Goal: Information Seeking & Learning: Learn about a topic

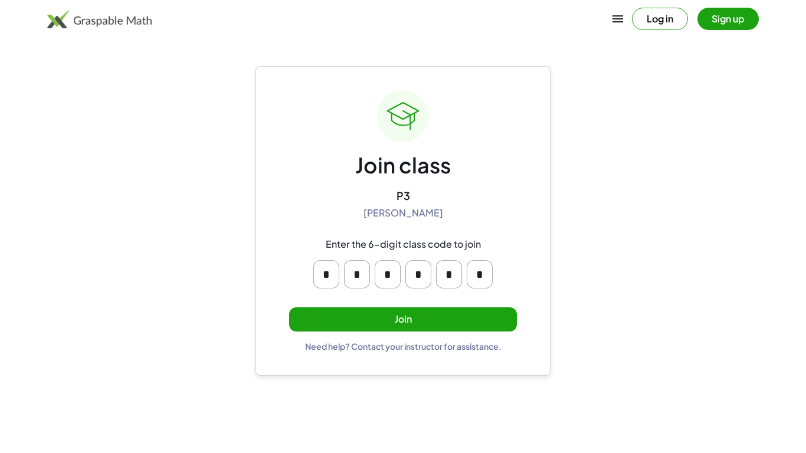
click at [369, 321] on button "Join" at bounding box center [403, 320] width 228 height 24
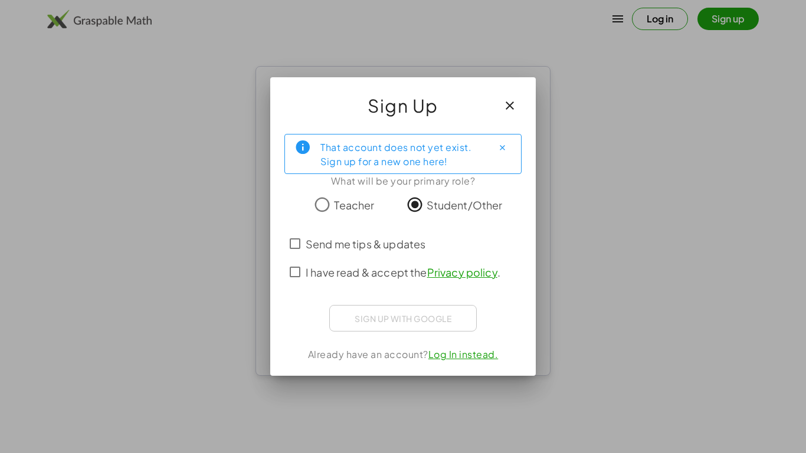
click at [394, 267] on span "I have read & accept the Privacy policy ." at bounding box center [403, 272] width 195 height 16
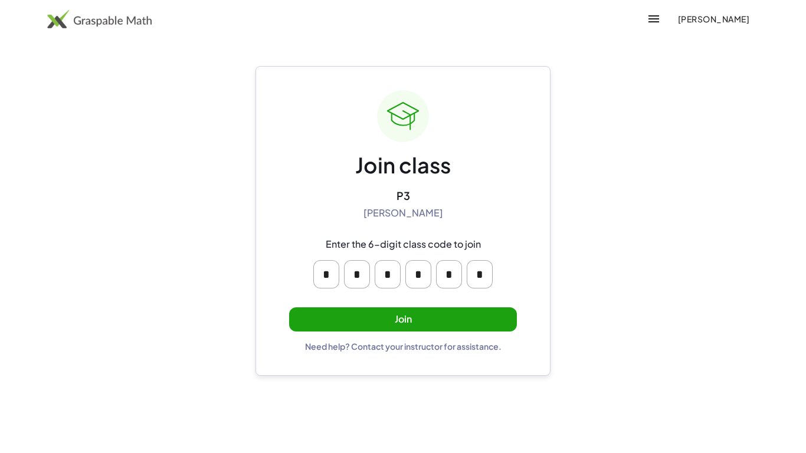
click at [410, 321] on button "Join" at bounding box center [403, 320] width 228 height 24
click at [373, 327] on button "Join" at bounding box center [403, 320] width 228 height 24
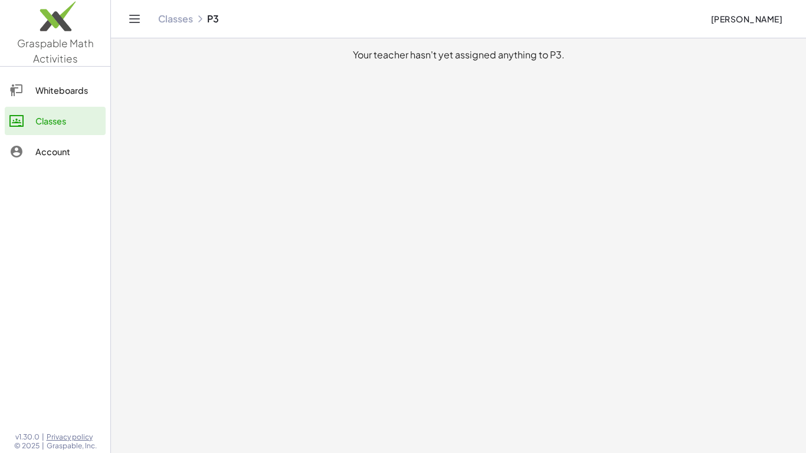
click at [268, 403] on main "Your teacher hasn't yet assigned anything to P3." at bounding box center [458, 226] width 695 height 453
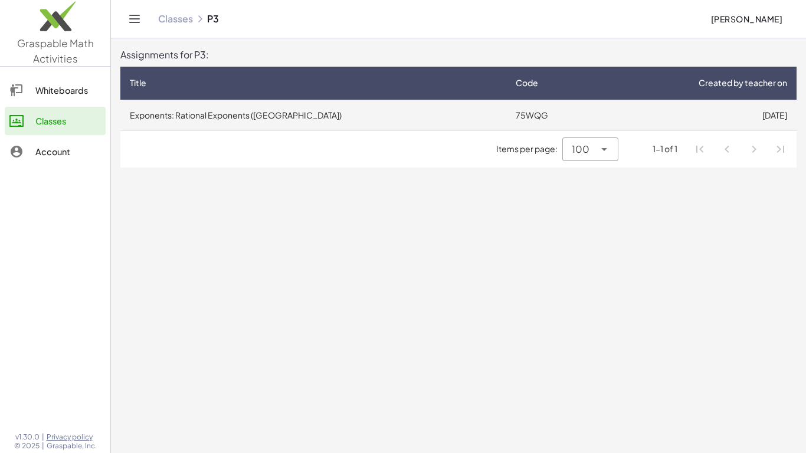
click at [383, 107] on td "Exponents: Rational Exponents ([GEOGRAPHIC_DATA])" at bounding box center [313, 115] width 386 height 31
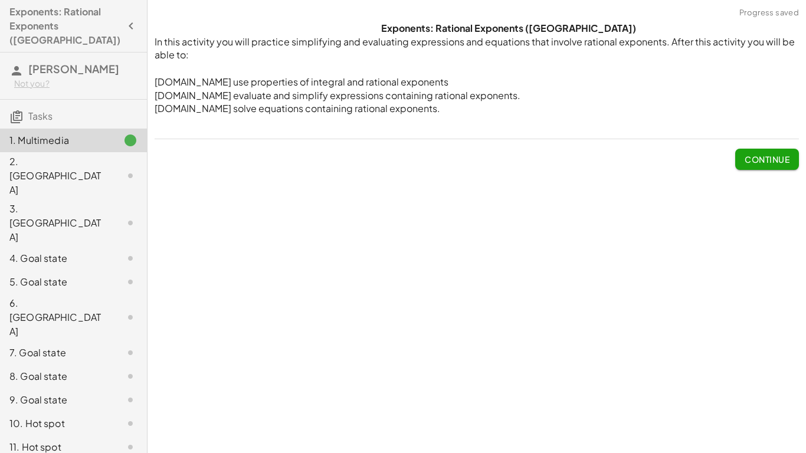
click at [751, 157] on span "Continue" at bounding box center [767, 159] width 45 height 11
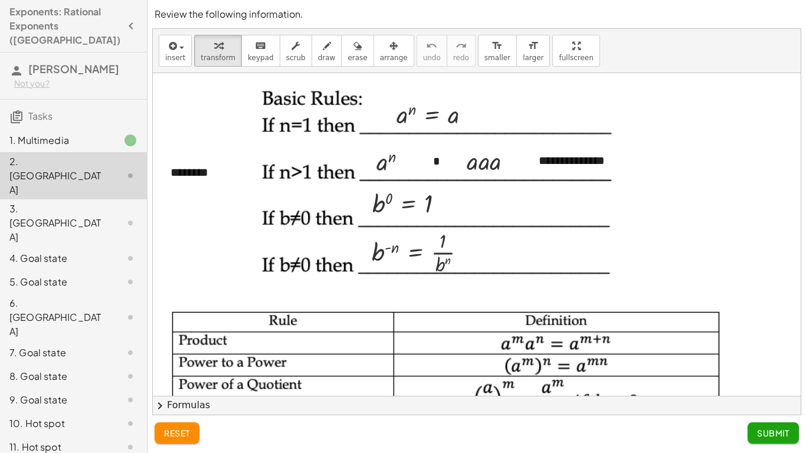
scroll to position [31, 0]
click at [576, 166] on div "**********" at bounding box center [579, 160] width 105 height 41
click at [611, 170] on div "**********" at bounding box center [579, 160] width 105 height 41
click at [524, 288] on div at bounding box center [445, 190] width 373 height 211
click at [574, 211] on div at bounding box center [445, 190] width 373 height 211
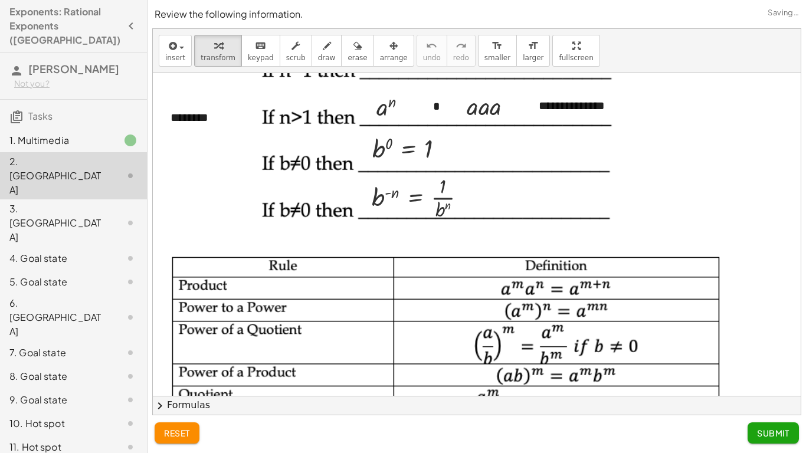
scroll to position [0, 0]
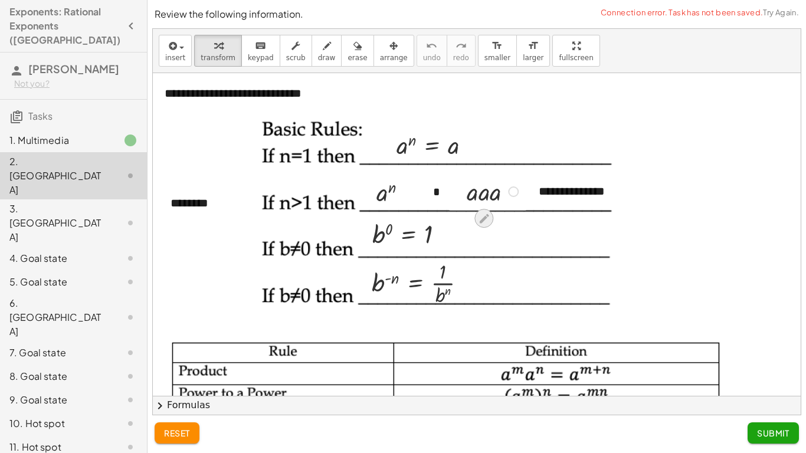
click at [481, 221] on icon at bounding box center [483, 218] width 9 height 9
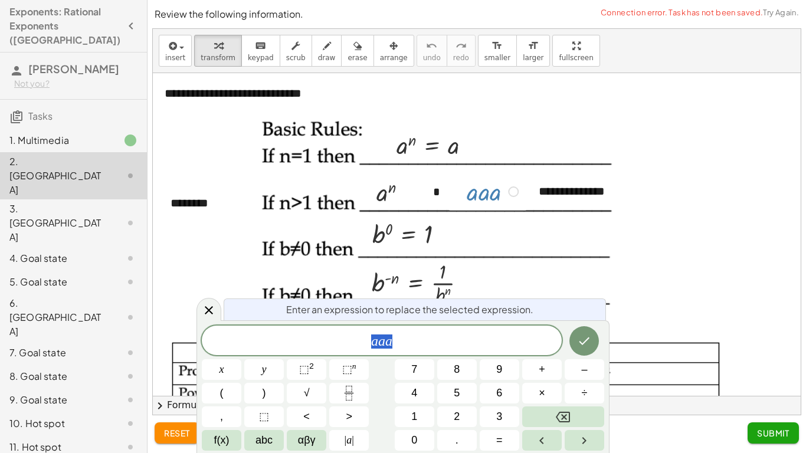
scroll to position [1, 0]
click at [491, 388] on button "6" at bounding box center [500, 393] width 40 height 21
click at [490, 388] on button "6" at bounding box center [500, 393] width 40 height 21
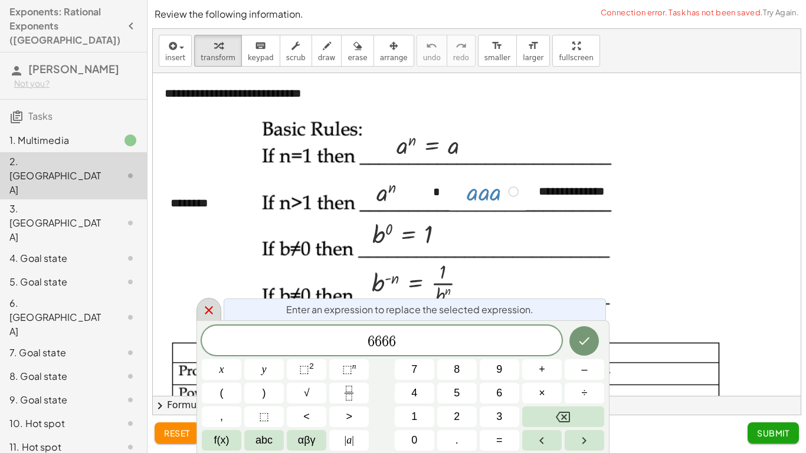
click at [210, 318] on div at bounding box center [209, 309] width 25 height 23
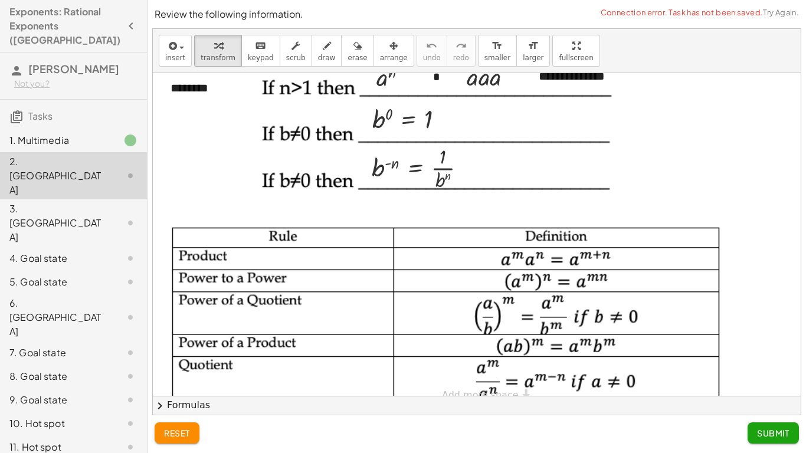
scroll to position [131, 0]
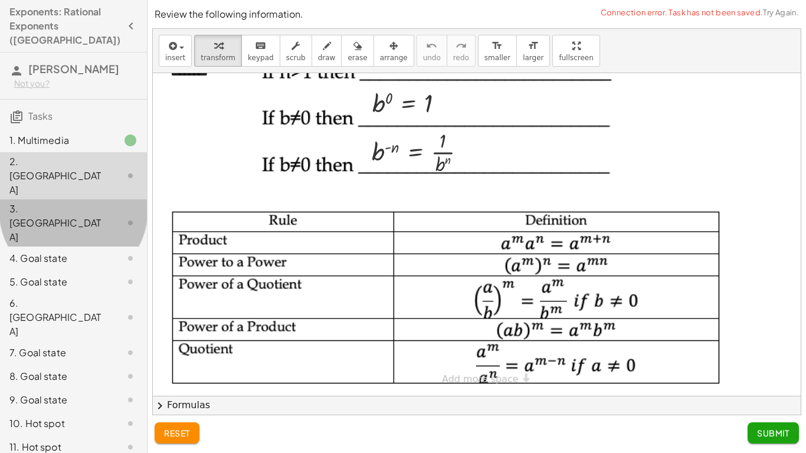
click at [105, 216] on div at bounding box center [120, 223] width 33 height 14
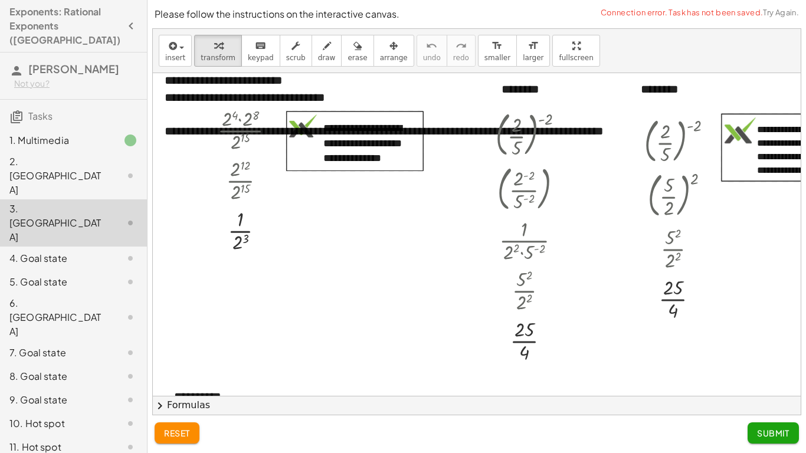
scroll to position [12, 0]
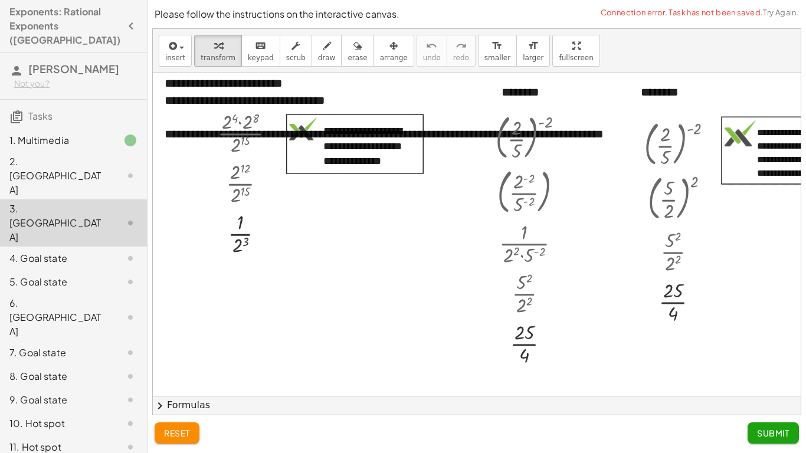
click at [92, 247] on div "2. [GEOGRAPHIC_DATA]" at bounding box center [73, 259] width 147 height 24
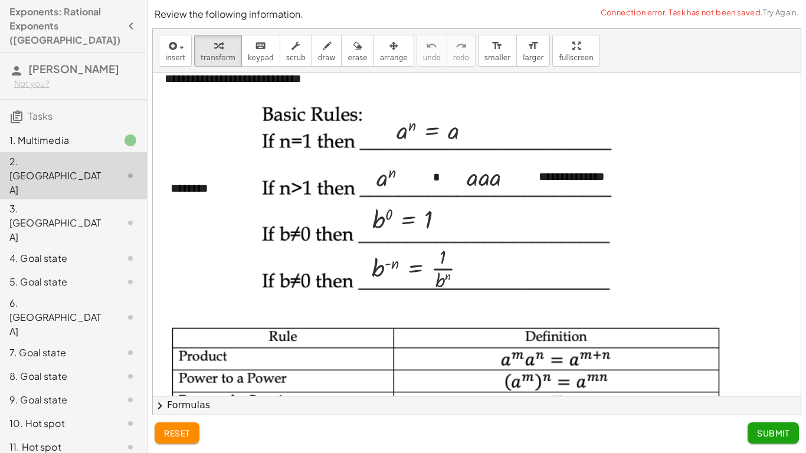
scroll to position [0, 0]
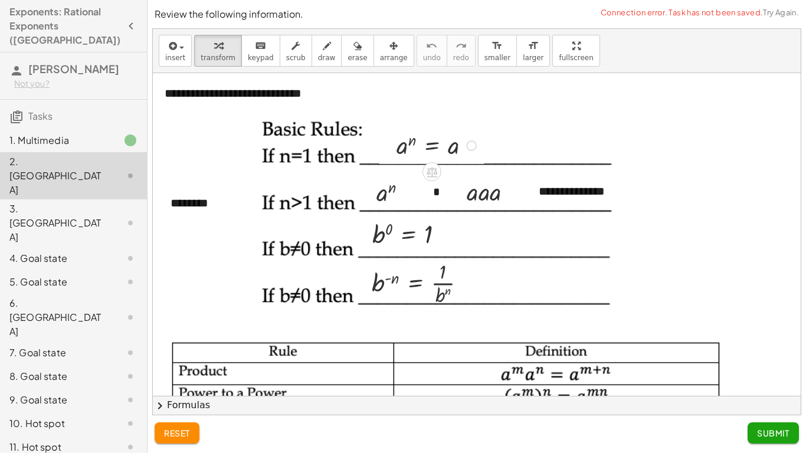
click at [401, 148] on div at bounding box center [438, 144] width 95 height 33
click at [410, 159] on div at bounding box center [438, 144] width 95 height 33
click at [459, 147] on div at bounding box center [438, 144] width 95 height 33
click at [467, 147] on div at bounding box center [471, 146] width 11 height 11
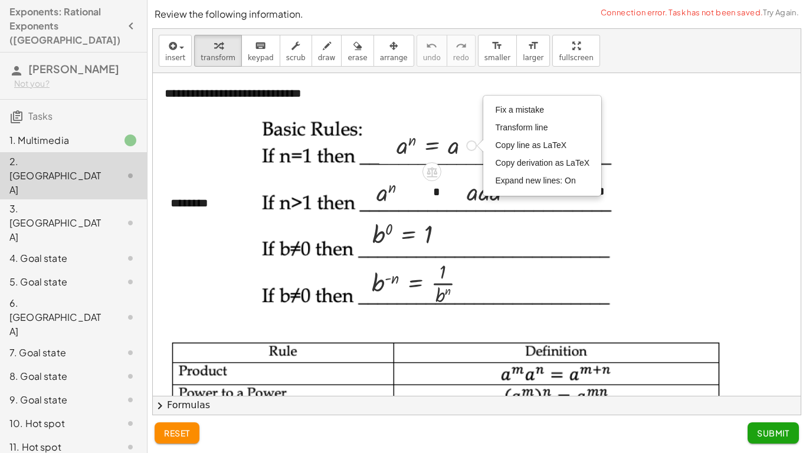
click at [469, 164] on div at bounding box center [445, 221] width 373 height 211
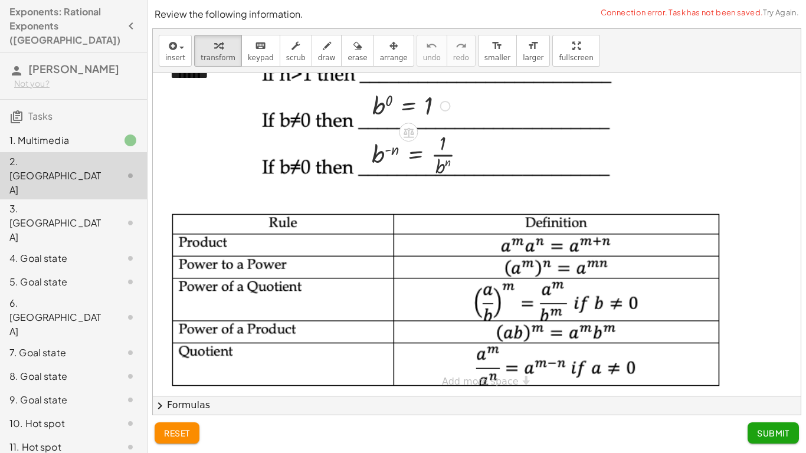
scroll to position [131, 0]
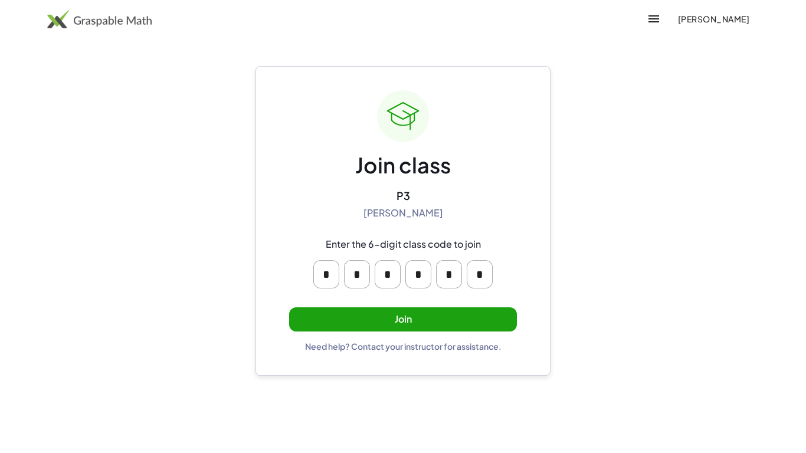
click at [345, 309] on button "Join" at bounding box center [403, 320] width 228 height 24
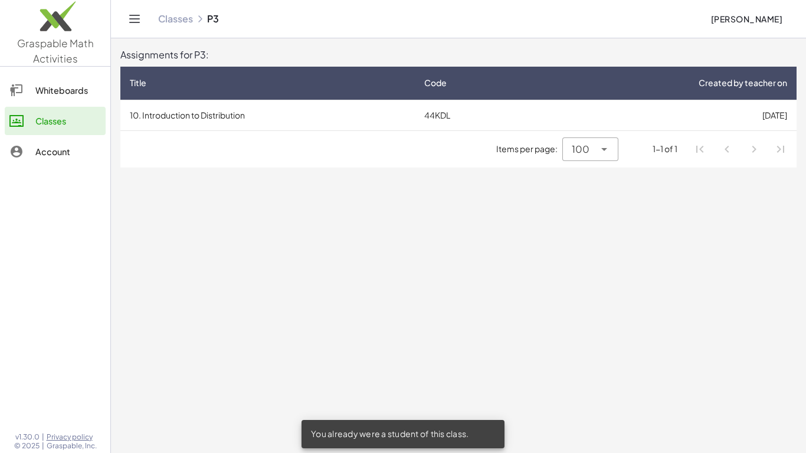
click at [574, 146] on span "100" at bounding box center [581, 149] width 18 height 14
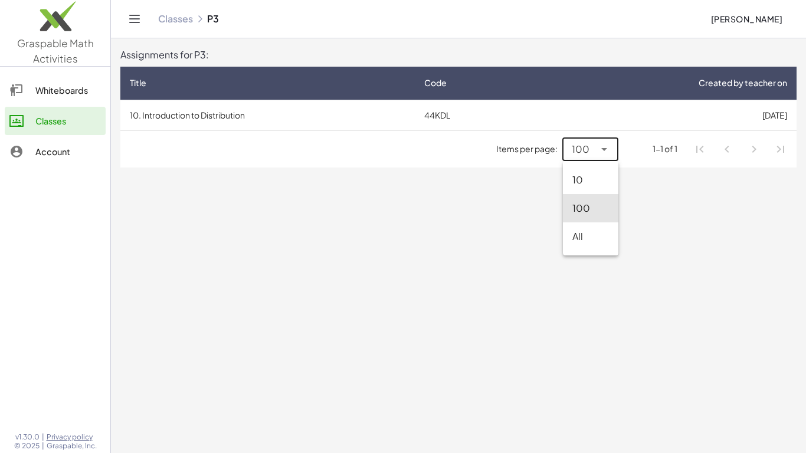
click at [571, 146] on div "100 ***" at bounding box center [579, 150] width 32 height 24
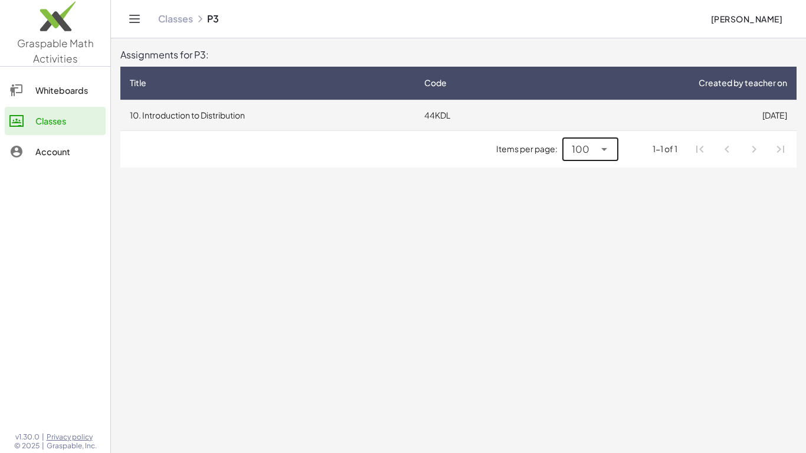
click at [486, 118] on td "44KDL" at bounding box center [474, 115] width 118 height 31
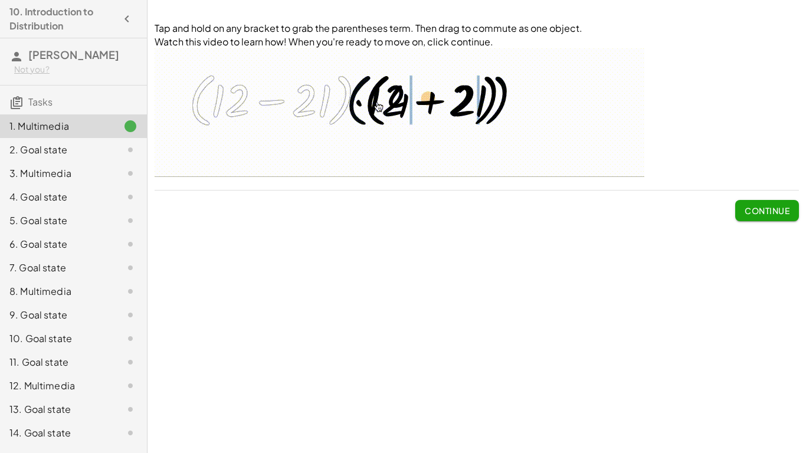
click at [746, 217] on button "Continue" at bounding box center [768, 210] width 64 height 21
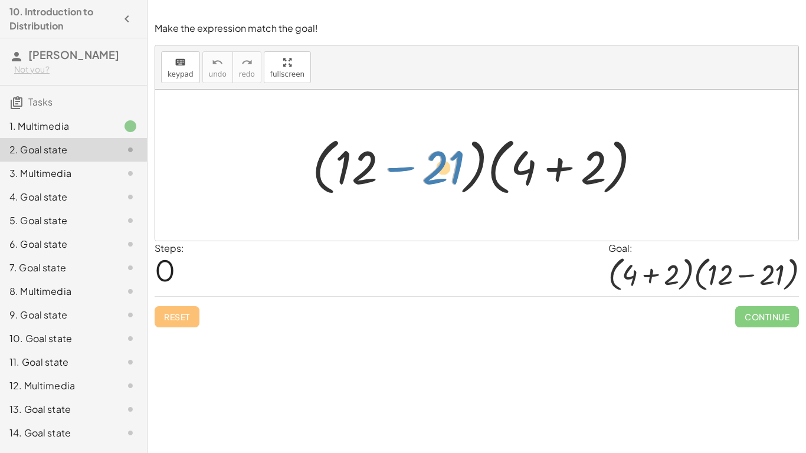
click at [447, 160] on div at bounding box center [481, 166] width 351 height 68
drag, startPoint x: 386, startPoint y: 175, endPoint x: 375, endPoint y: 178, distance: 10.5
click at [375, 178] on div at bounding box center [481, 166] width 351 height 68
click at [324, 171] on div at bounding box center [481, 166] width 351 height 68
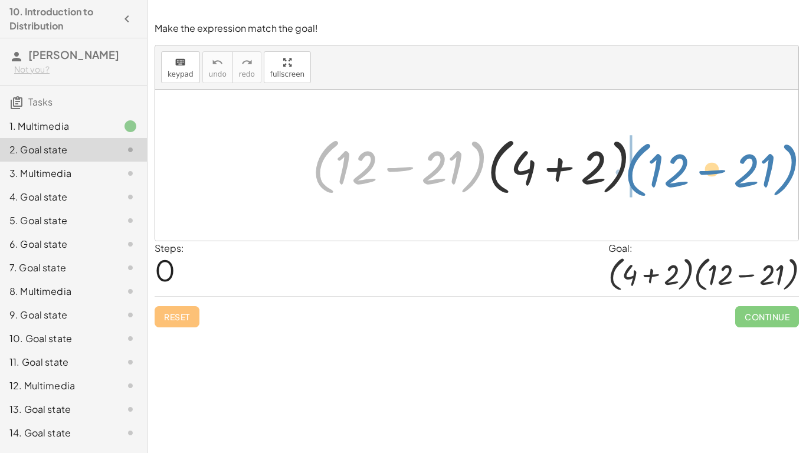
drag, startPoint x: 319, startPoint y: 171, endPoint x: 629, endPoint y: 172, distance: 310.5
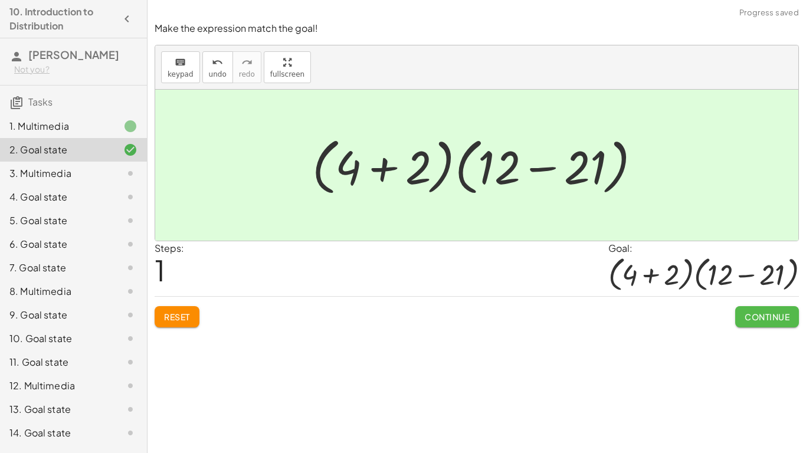
click at [749, 313] on span "Continue" at bounding box center [767, 317] width 45 height 11
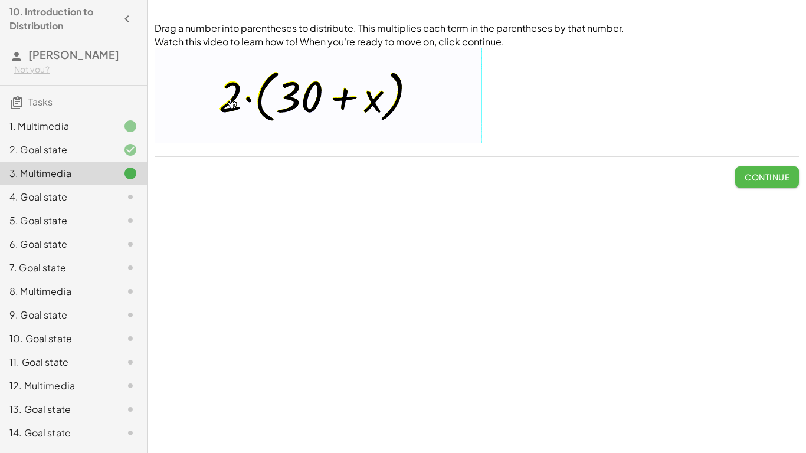
click at [742, 179] on button "Continue" at bounding box center [768, 176] width 64 height 21
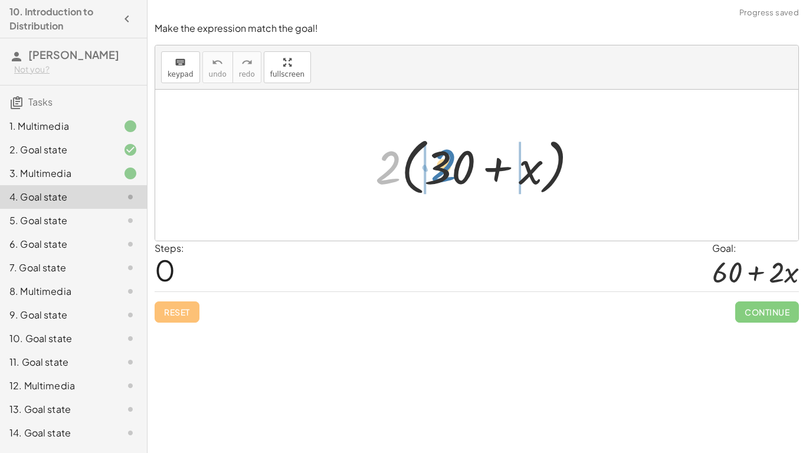
drag, startPoint x: 394, startPoint y: 180, endPoint x: 452, endPoint y: 178, distance: 57.3
click at [452, 178] on div at bounding box center [482, 166] width 224 height 68
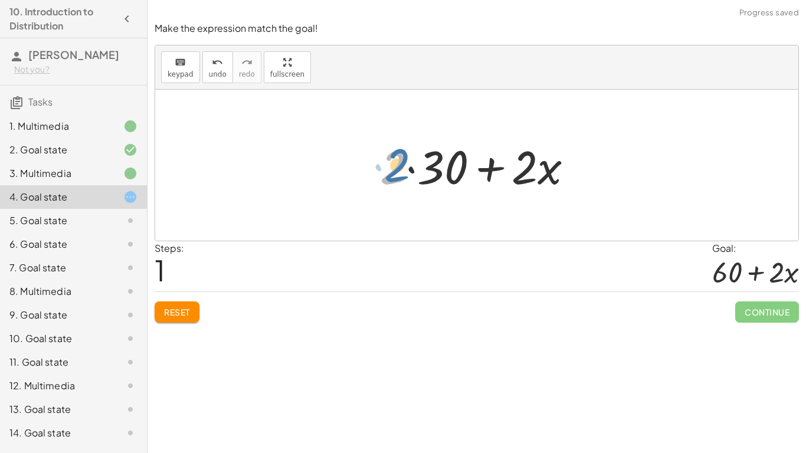
click at [388, 176] on div at bounding box center [481, 165] width 214 height 61
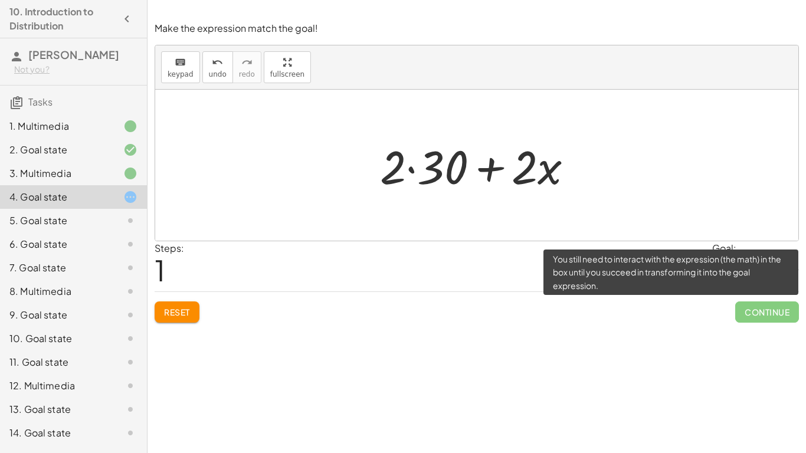
click at [751, 316] on span "Continue" at bounding box center [768, 312] width 64 height 21
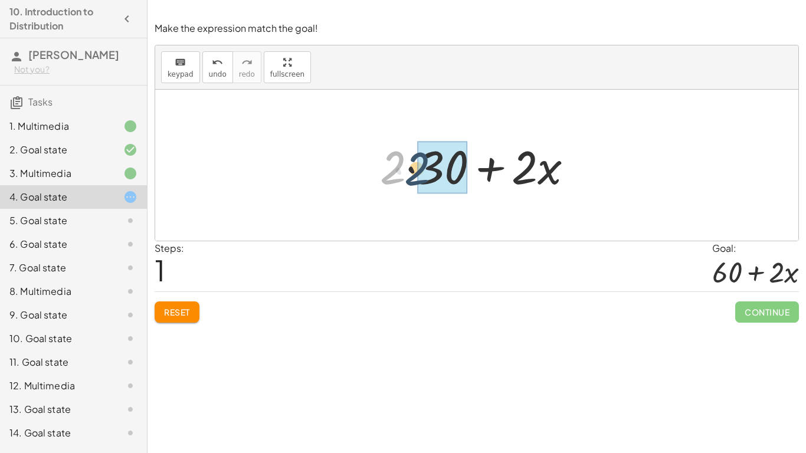
drag, startPoint x: 400, startPoint y: 170, endPoint x: 433, endPoint y: 171, distance: 33.7
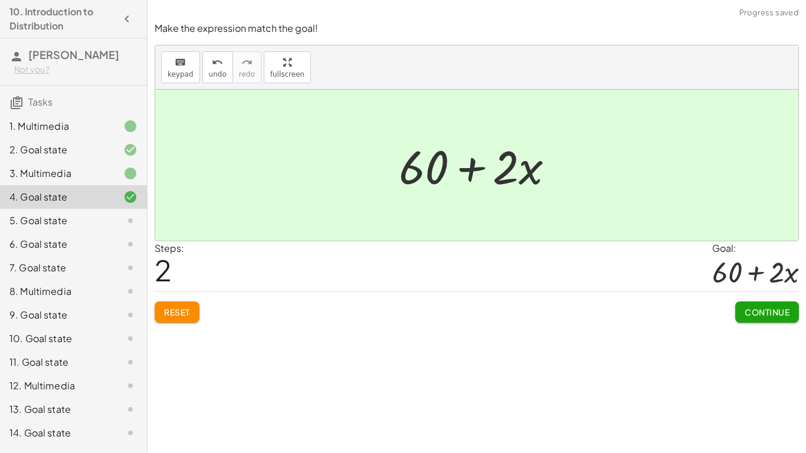
click at [762, 316] on span "Continue" at bounding box center [767, 312] width 45 height 11
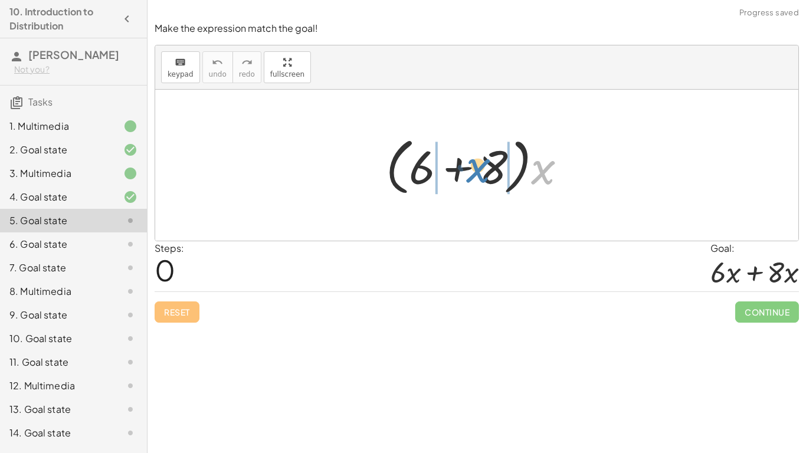
drag, startPoint x: 554, startPoint y: 175, endPoint x: 488, endPoint y: 172, distance: 66.2
click at [488, 172] on div at bounding box center [481, 166] width 203 height 68
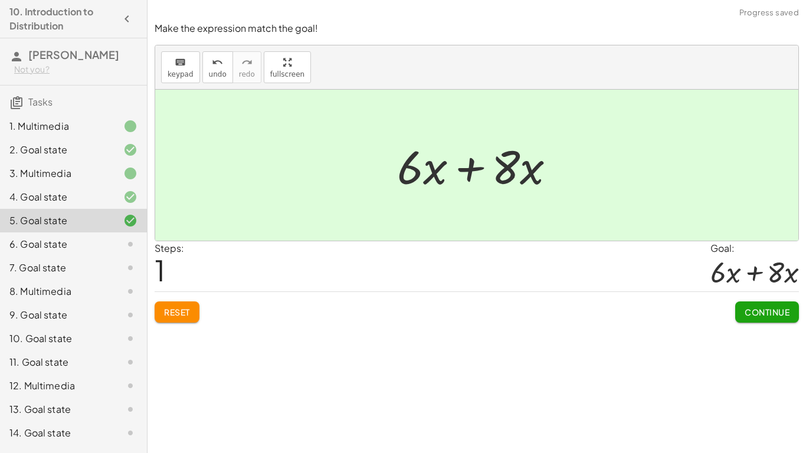
click at [782, 313] on span "Continue" at bounding box center [767, 312] width 45 height 11
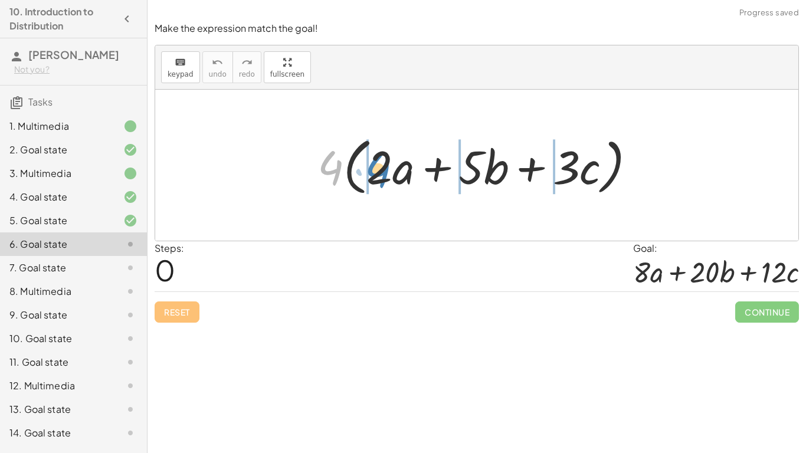
drag, startPoint x: 326, startPoint y: 178, endPoint x: 374, endPoint y: 180, distance: 48.4
click at [374, 180] on div at bounding box center [481, 166] width 339 height 68
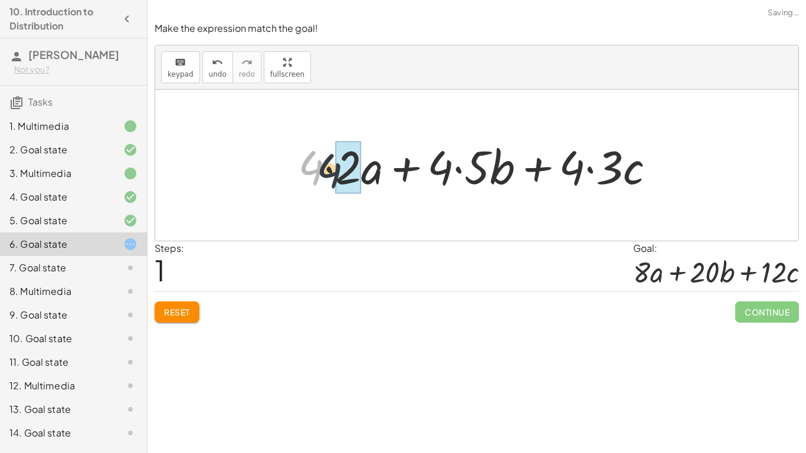
drag, startPoint x: 311, startPoint y: 175, endPoint x: 341, endPoint y: 179, distance: 30.3
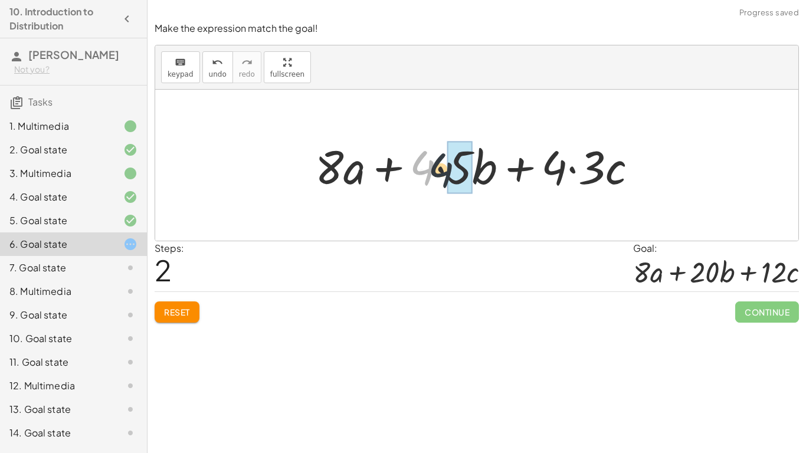
drag, startPoint x: 429, startPoint y: 168, endPoint x: 452, endPoint y: 171, distance: 23.7
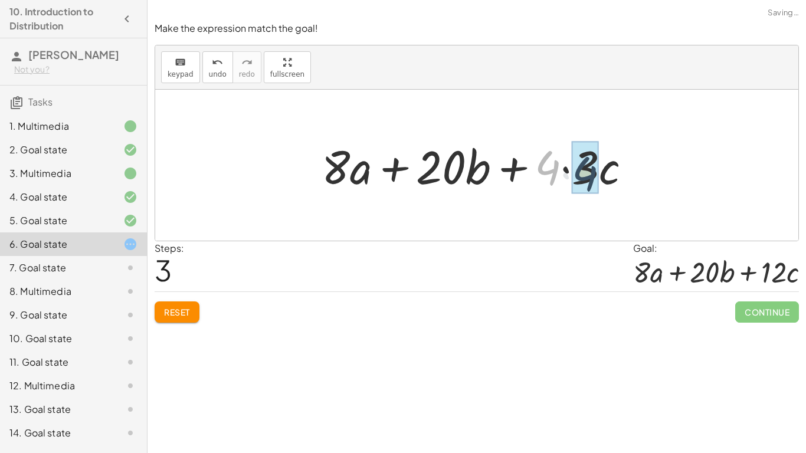
drag, startPoint x: 541, startPoint y: 167, endPoint x: 580, endPoint y: 172, distance: 39.3
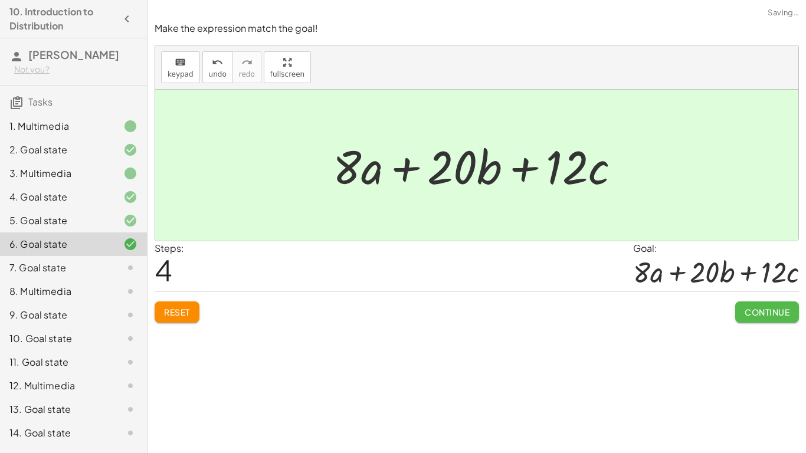
click at [777, 310] on span "Continue" at bounding box center [767, 312] width 45 height 11
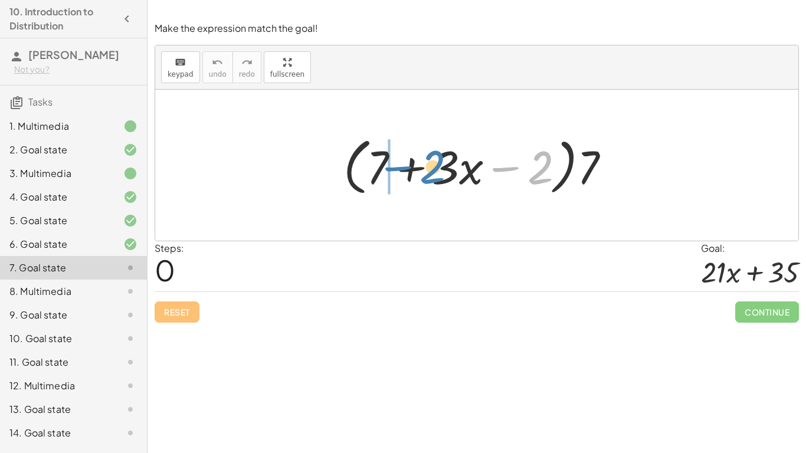
drag, startPoint x: 544, startPoint y: 168, endPoint x: 437, endPoint y: 166, distance: 106.9
click at [437, 166] on div at bounding box center [482, 166] width 288 height 68
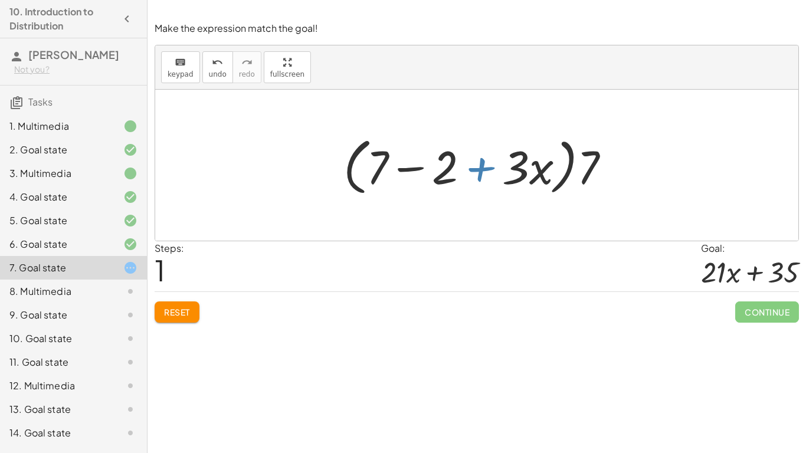
click at [478, 172] on div at bounding box center [482, 166] width 288 height 68
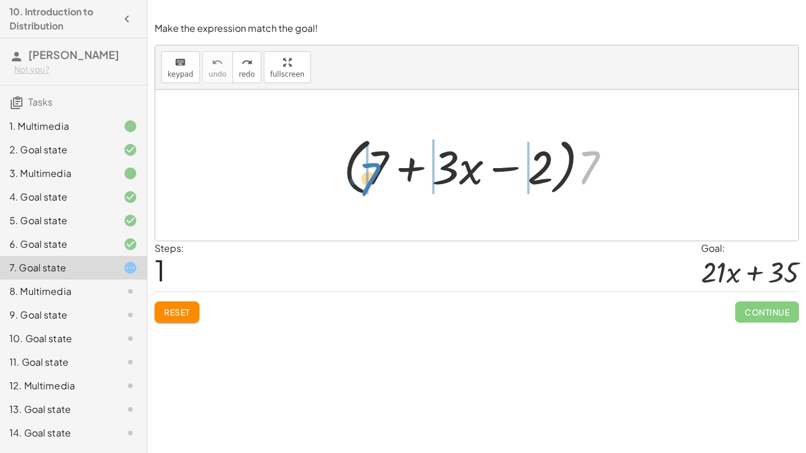
drag, startPoint x: 597, startPoint y: 164, endPoint x: 386, endPoint y: 175, distance: 211.1
click at [386, 175] on div at bounding box center [482, 166] width 288 height 68
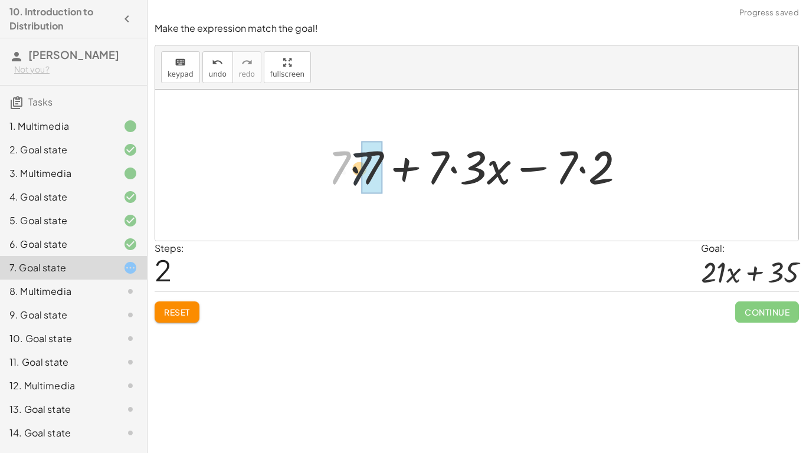
drag, startPoint x: 342, startPoint y: 170, endPoint x: 368, endPoint y: 171, distance: 26.0
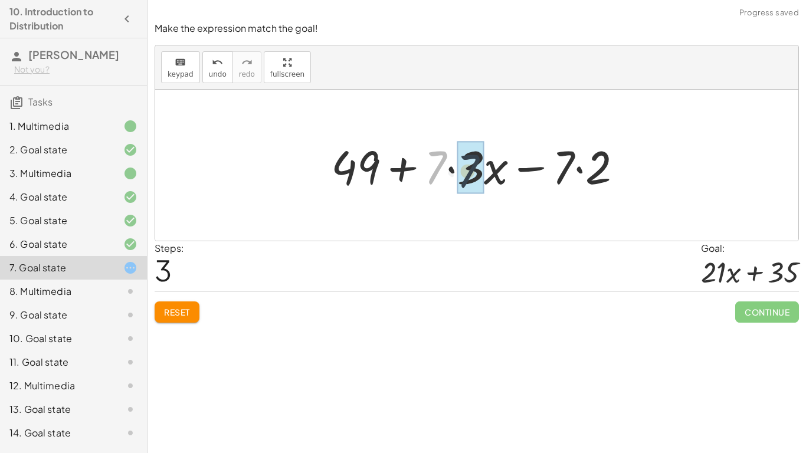
drag, startPoint x: 436, startPoint y: 171, endPoint x: 472, endPoint y: 174, distance: 35.5
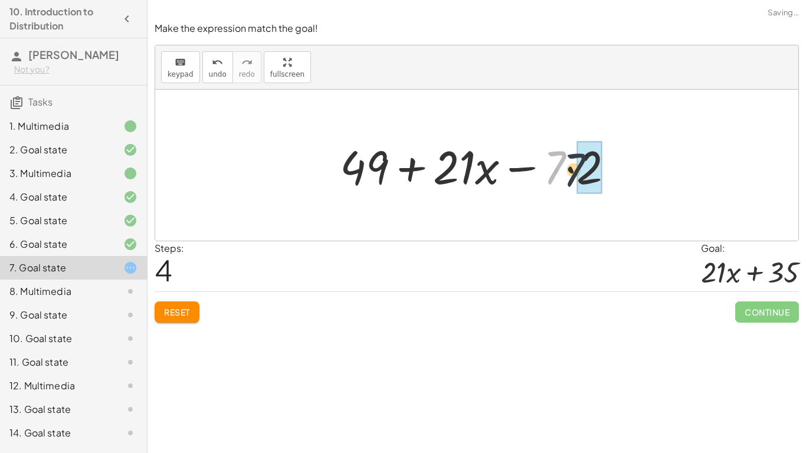
drag, startPoint x: 561, startPoint y: 172, endPoint x: 587, endPoint y: 175, distance: 25.6
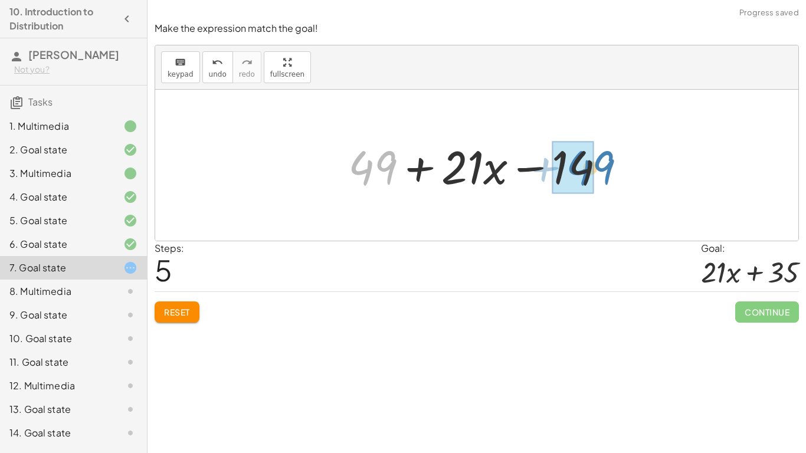
drag, startPoint x: 365, startPoint y: 173, endPoint x: 580, endPoint y: 173, distance: 215.5
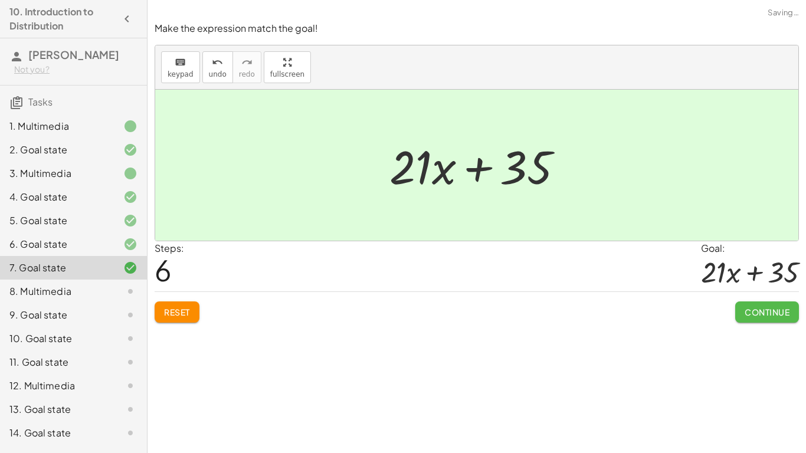
click at [766, 314] on span "Continue" at bounding box center [767, 312] width 45 height 11
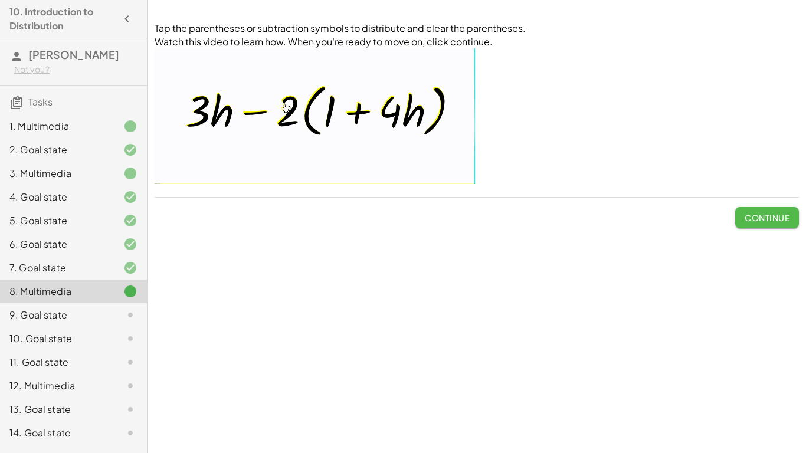
click at [778, 223] on button "Continue" at bounding box center [768, 217] width 64 height 21
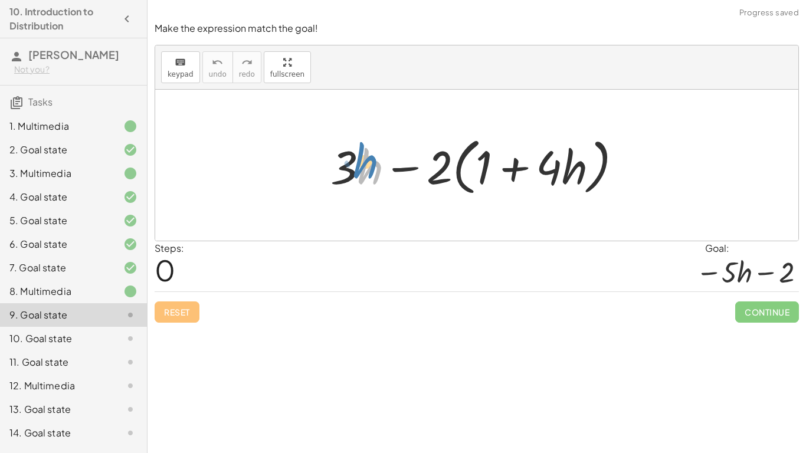
drag, startPoint x: 358, startPoint y: 178, endPoint x: 347, endPoint y: 175, distance: 11.0
click at [347, 175] on div at bounding box center [481, 166] width 313 height 68
drag, startPoint x: 436, startPoint y: 169, endPoint x: 481, endPoint y: 170, distance: 44.9
click at [481, 170] on div at bounding box center [481, 166] width 313 height 68
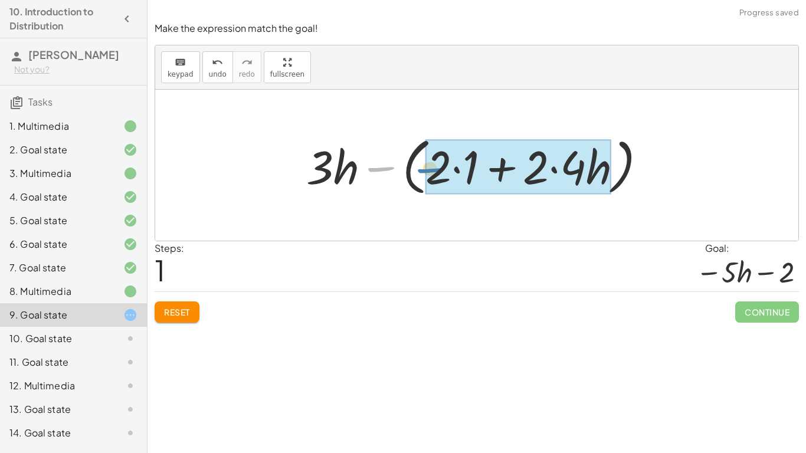
drag, startPoint x: 373, startPoint y: 172, endPoint x: 423, endPoint y: 173, distance: 49.6
click at [423, 173] on div at bounding box center [481, 166] width 361 height 68
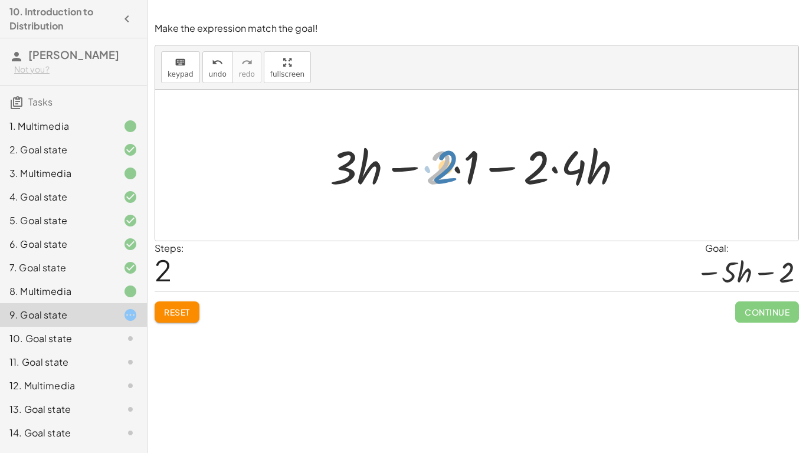
click at [441, 169] on div at bounding box center [481, 165] width 315 height 61
drag, startPoint x: 442, startPoint y: 169, endPoint x: 449, endPoint y: 170, distance: 7.2
click at [449, 170] on div at bounding box center [481, 165] width 315 height 61
drag, startPoint x: 410, startPoint y: 170, endPoint x: 422, endPoint y: 169, distance: 11.3
click at [422, 169] on div at bounding box center [481, 165] width 315 height 61
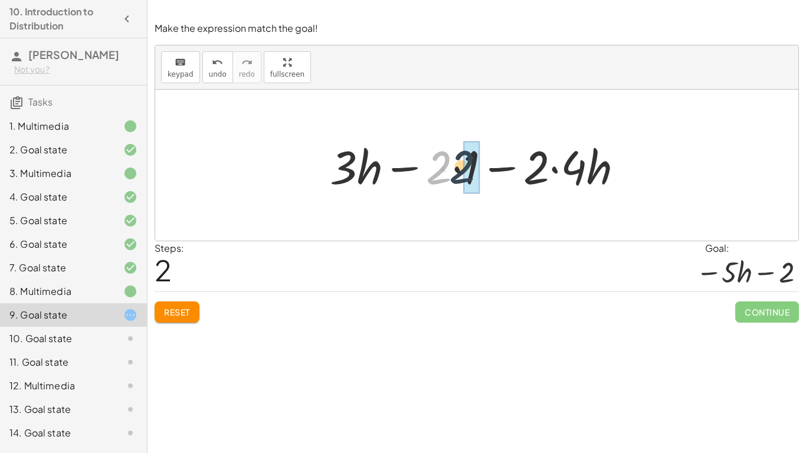
drag, startPoint x: 445, startPoint y: 168, endPoint x: 469, endPoint y: 167, distance: 24.8
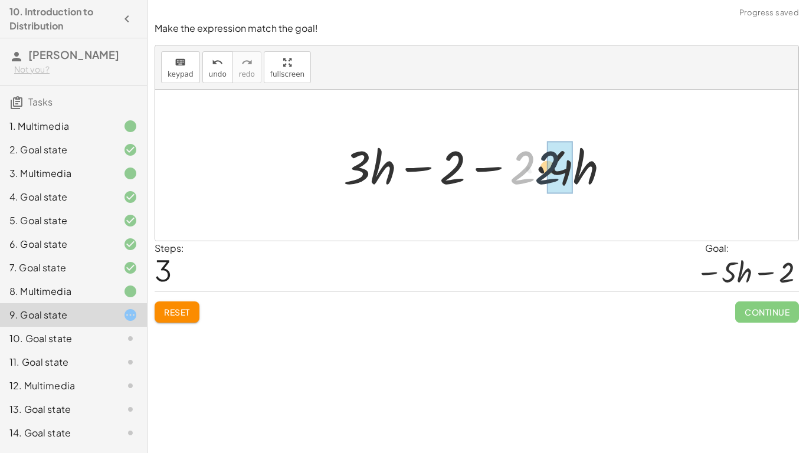
drag, startPoint x: 528, startPoint y: 171, endPoint x: 559, endPoint y: 171, distance: 30.1
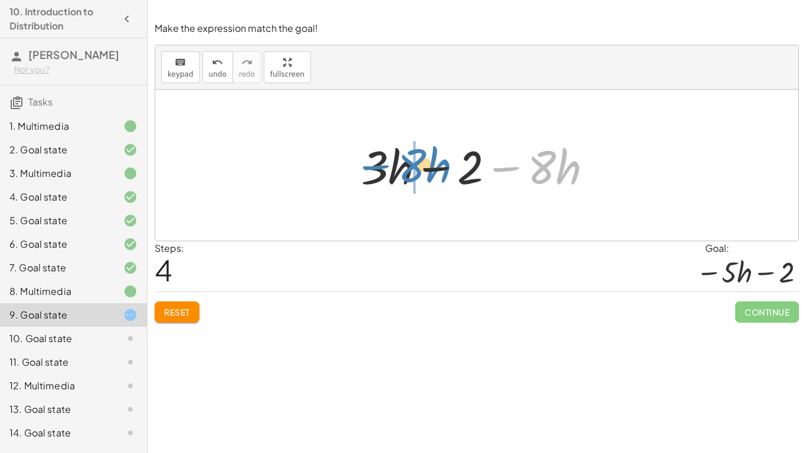
drag, startPoint x: 501, startPoint y: 169, endPoint x: 371, endPoint y: 168, distance: 129.9
click at [371, 168] on div at bounding box center [481, 165] width 253 height 61
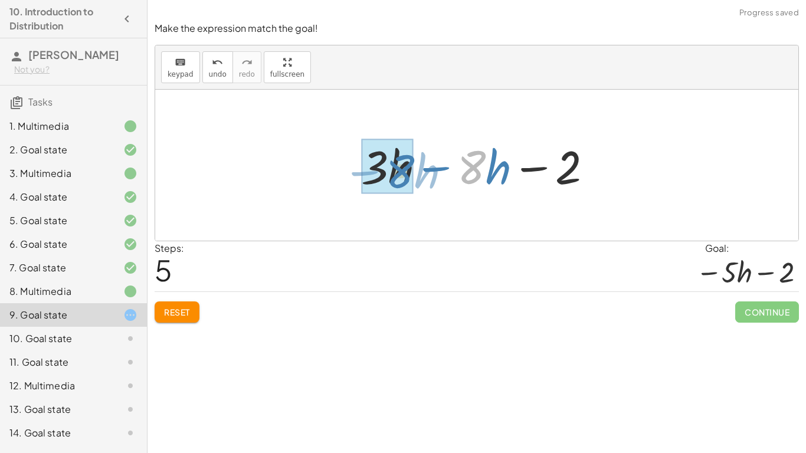
drag, startPoint x: 473, startPoint y: 171, endPoint x: 401, endPoint y: 174, distance: 72.7
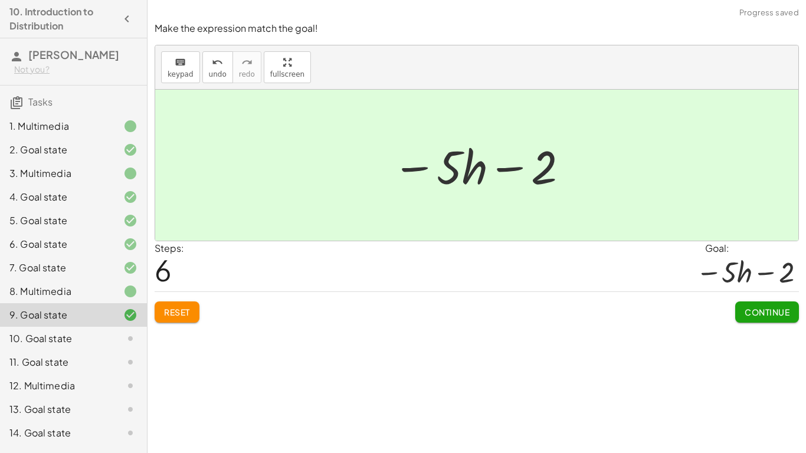
click at [0, 0] on div "Make the expression match the goal! keyboard keypad undo undo redo redo fullscr…" at bounding box center [0, 0] width 0 height 0
click at [765, 311] on span "Continue" at bounding box center [767, 312] width 45 height 11
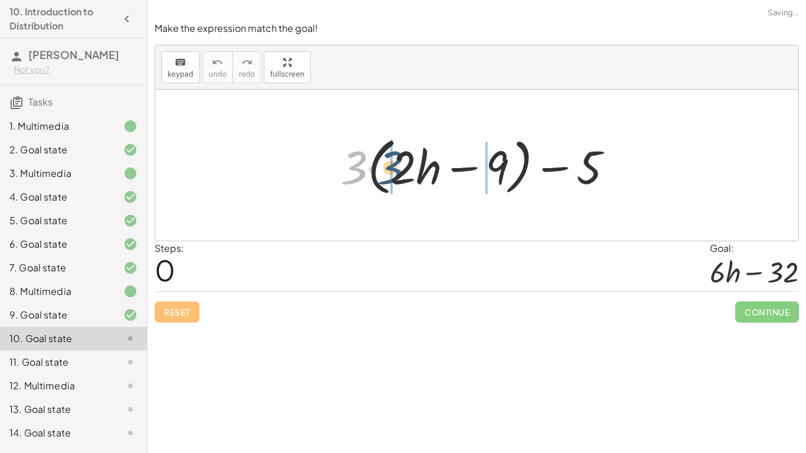
drag, startPoint x: 359, startPoint y: 175, endPoint x: 400, endPoint y: 175, distance: 40.7
click at [400, 175] on div at bounding box center [482, 166] width 294 height 68
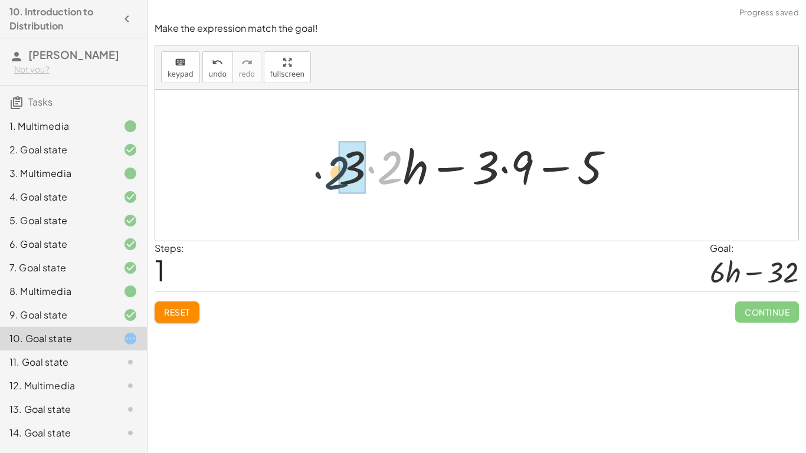
drag, startPoint x: 395, startPoint y: 173, endPoint x: 342, endPoint y: 178, distance: 52.8
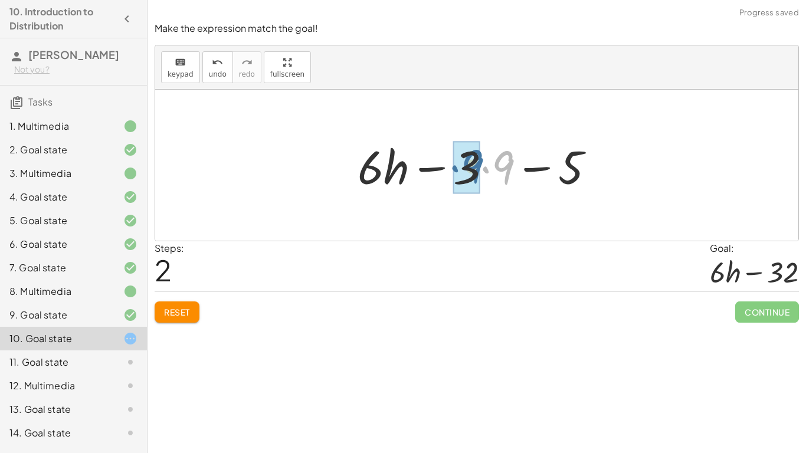
drag, startPoint x: 508, startPoint y: 161, endPoint x: 476, endPoint y: 159, distance: 31.9
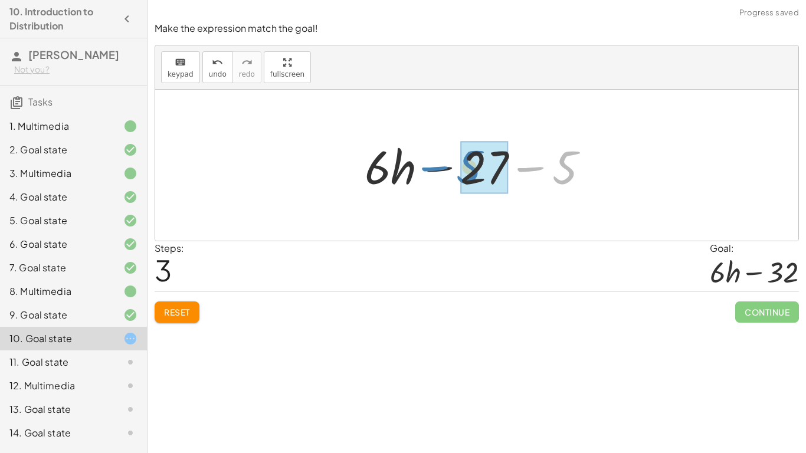
drag, startPoint x: 569, startPoint y: 171, endPoint x: 477, endPoint y: 171, distance: 91.5
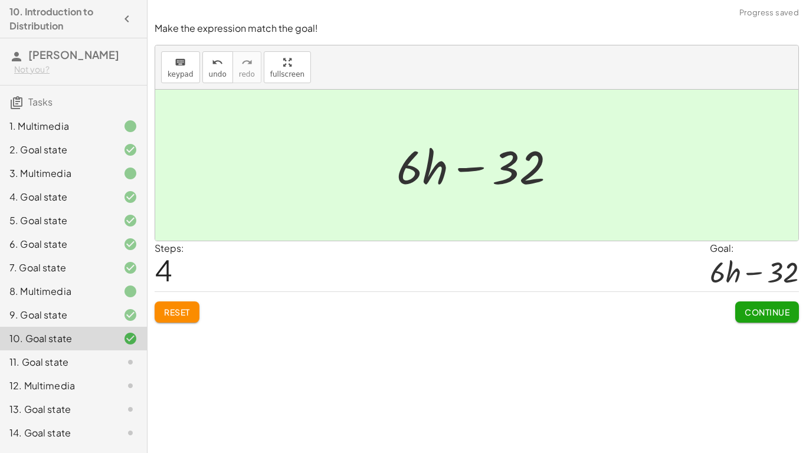
click at [774, 308] on span "Continue" at bounding box center [767, 312] width 45 height 11
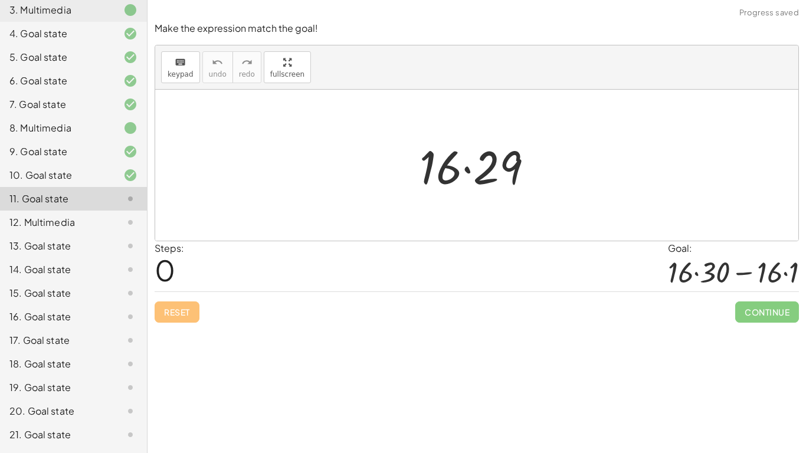
scroll to position [185, 0]
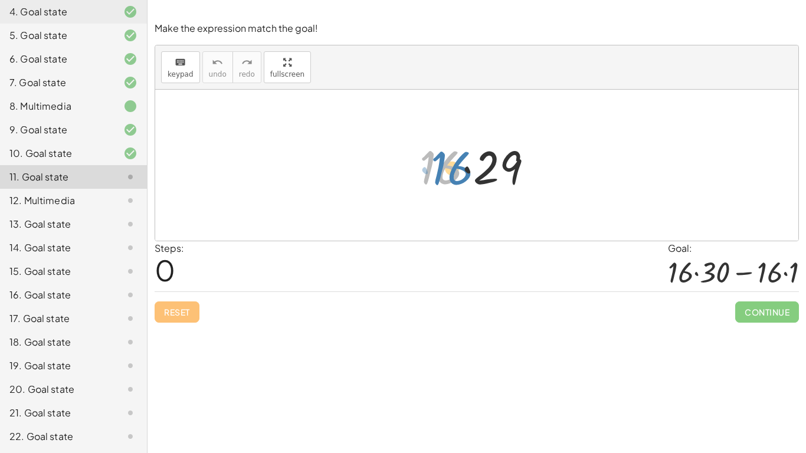
click at [450, 172] on div at bounding box center [481, 165] width 135 height 61
drag, startPoint x: 471, startPoint y: 172, endPoint x: 502, endPoint y: 175, distance: 32.0
click at [502, 175] on div at bounding box center [481, 165] width 135 height 61
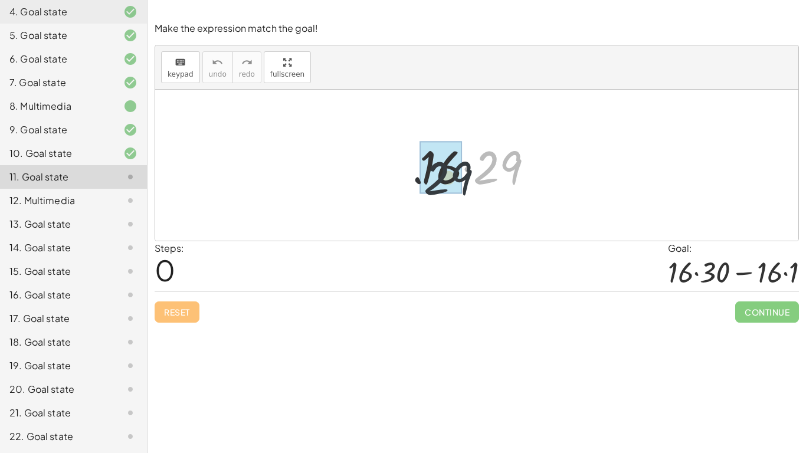
drag, startPoint x: 492, startPoint y: 169, endPoint x: 432, endPoint y: 178, distance: 61.5
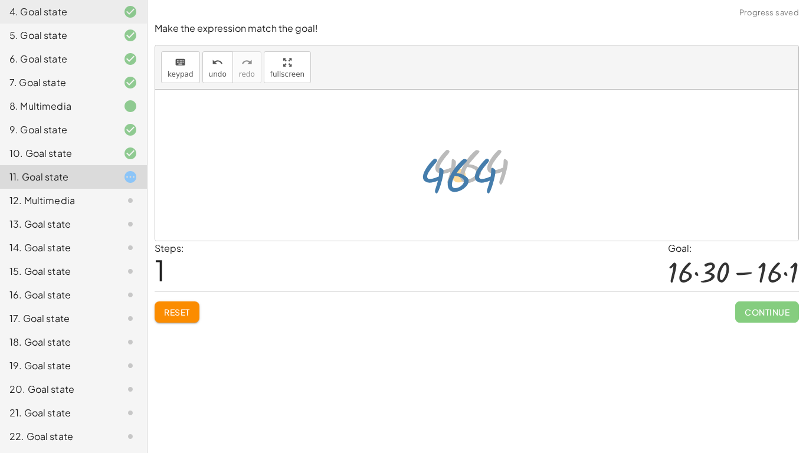
drag, startPoint x: 476, startPoint y: 168, endPoint x: 459, endPoint y: 175, distance: 18.2
click at [459, 175] on div at bounding box center [481, 165] width 111 height 58
drag, startPoint x: 514, startPoint y: 169, endPoint x: 542, endPoint y: 167, distance: 27.8
click at [542, 167] on div at bounding box center [481, 165] width 135 height 61
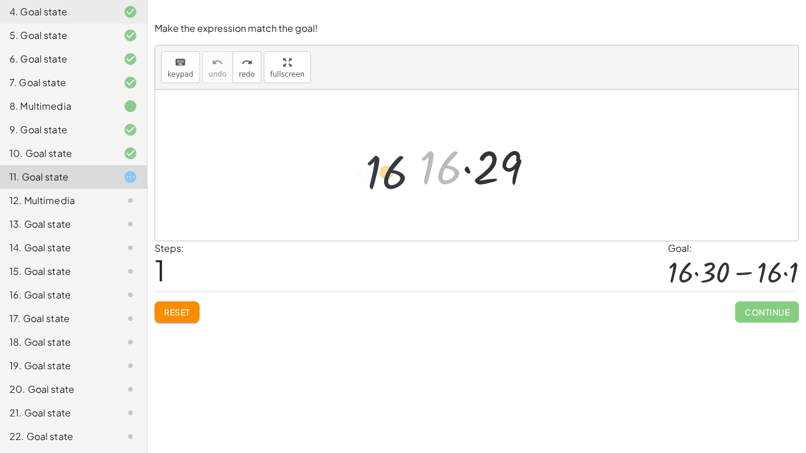
drag, startPoint x: 449, startPoint y: 177, endPoint x: 387, endPoint y: 181, distance: 61.5
click at [387, 181] on div "· 16 · 16 · 29" at bounding box center [477, 165] width 644 height 151
click at [529, 169] on div at bounding box center [481, 165] width 135 height 61
click at [529, 169] on div at bounding box center [481, 165] width 111 height 58
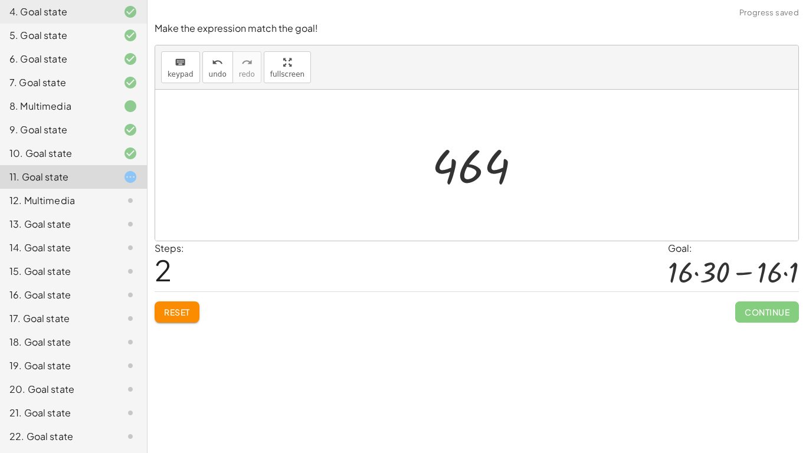
click at [511, 173] on div at bounding box center [481, 165] width 111 height 58
click at [495, 169] on div at bounding box center [481, 165] width 111 height 58
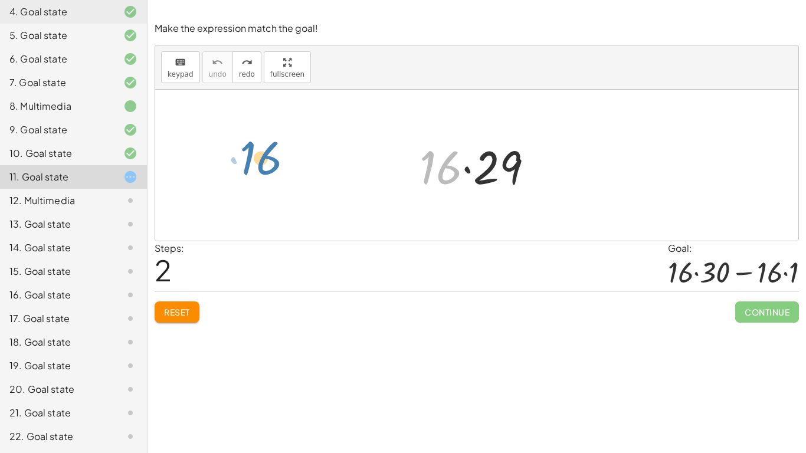
drag, startPoint x: 430, startPoint y: 161, endPoint x: 248, endPoint y: 151, distance: 182.1
click at [248, 151] on div "· 16 · 16 · 29" at bounding box center [477, 165] width 644 height 151
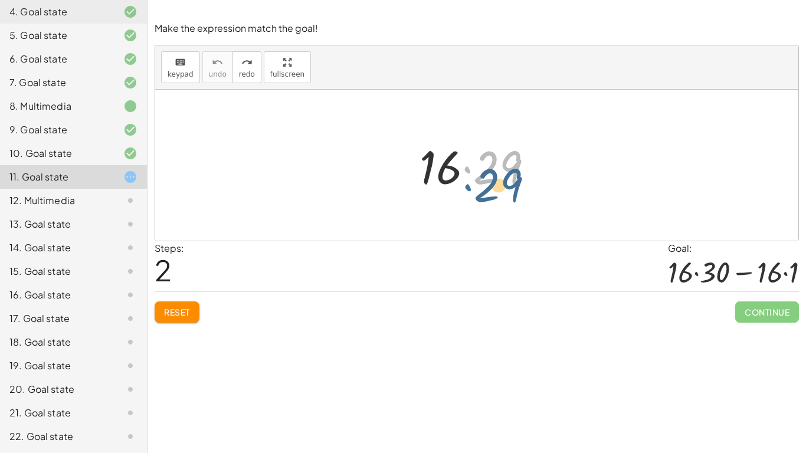
drag, startPoint x: 468, startPoint y: 172, endPoint x: 468, endPoint y: 190, distance: 17.7
click at [468, 190] on div at bounding box center [481, 165] width 135 height 61
click at [406, 192] on div "· 16 · 29" at bounding box center [477, 165] width 150 height 67
click at [188, 311] on span "Reset" at bounding box center [177, 312] width 26 height 11
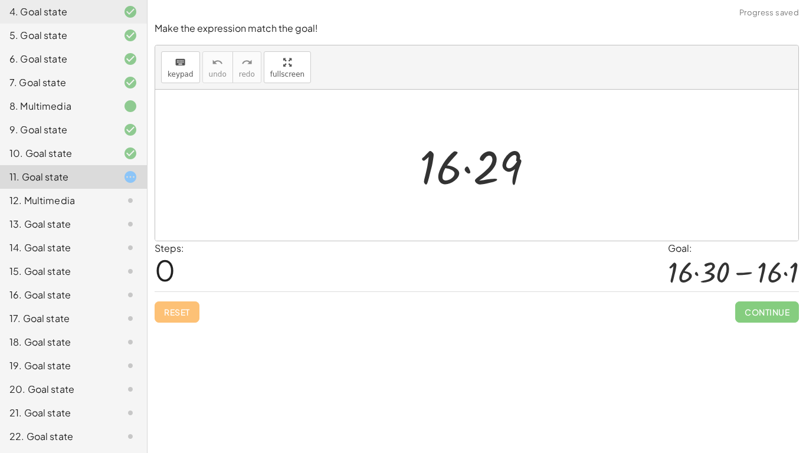
click at [76, 142] on div "8. Multimedia" at bounding box center [73, 154] width 147 height 24
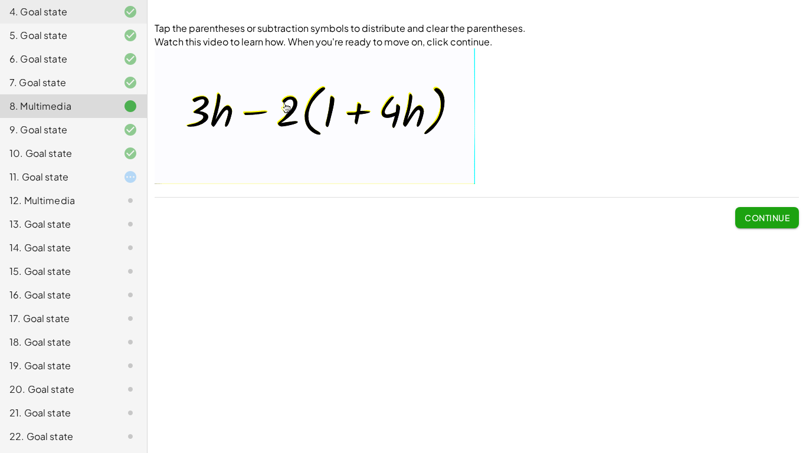
click at [84, 178] on div "11. Goal state" at bounding box center [56, 177] width 95 height 14
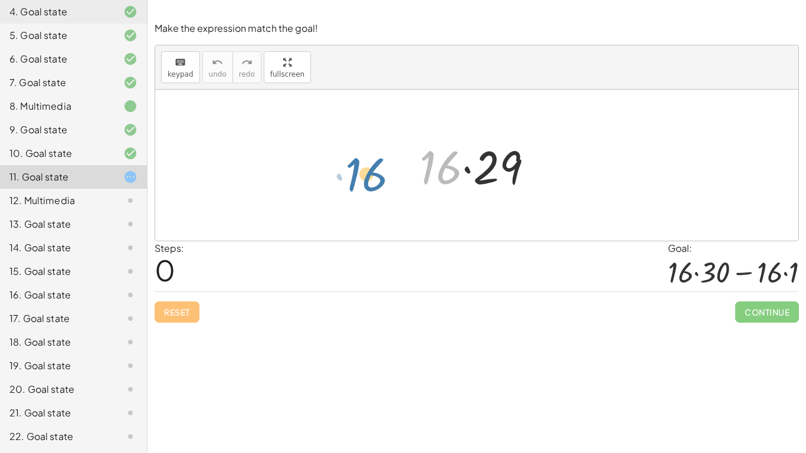
drag, startPoint x: 432, startPoint y: 176, endPoint x: 354, endPoint y: 180, distance: 78.0
click at [354, 180] on div "· 16 · 16 · 29" at bounding box center [477, 165] width 644 height 151
drag, startPoint x: 491, startPoint y: 170, endPoint x: 497, endPoint y: 169, distance: 6.0
click at [497, 169] on div at bounding box center [481, 165] width 135 height 61
click at [178, 70] on span "keypad" at bounding box center [181, 74] width 26 height 8
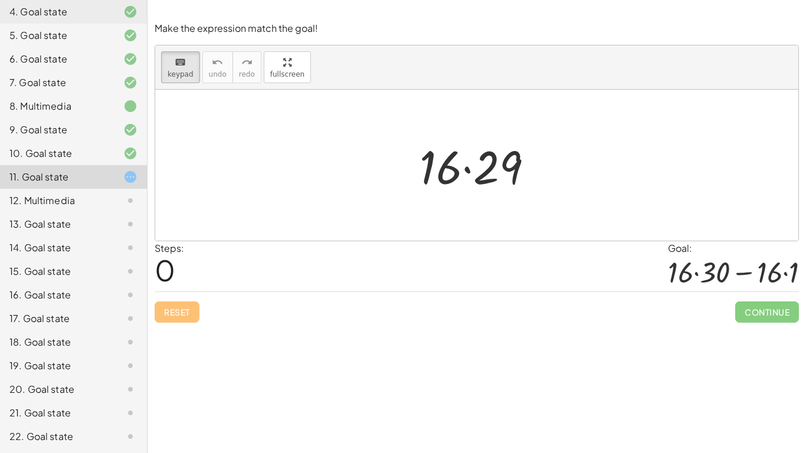
click at [221, 121] on div at bounding box center [477, 165] width 644 height 151
click at [220, 147] on div at bounding box center [477, 165] width 644 height 151
click at [185, 74] on span "keypad" at bounding box center [181, 74] width 26 height 8
drag, startPoint x: 441, startPoint y: 169, endPoint x: 425, endPoint y: 175, distance: 17.2
click at [425, 175] on div at bounding box center [481, 165] width 135 height 61
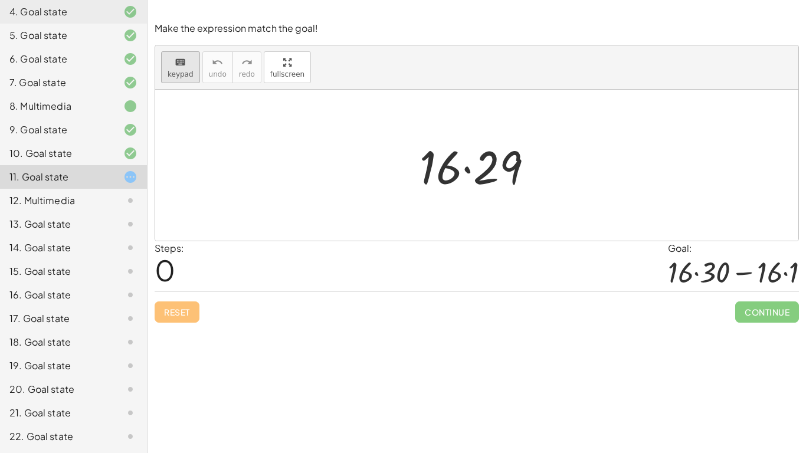
click at [166, 60] on button "keyboard keypad" at bounding box center [180, 67] width 39 height 32
click at [172, 63] on div "keyboard" at bounding box center [181, 62] width 26 height 14
click at [423, 162] on div at bounding box center [481, 165] width 135 height 61
click at [428, 162] on div at bounding box center [481, 165] width 135 height 61
click at [178, 66] on icon "keyboard" at bounding box center [180, 62] width 11 height 14
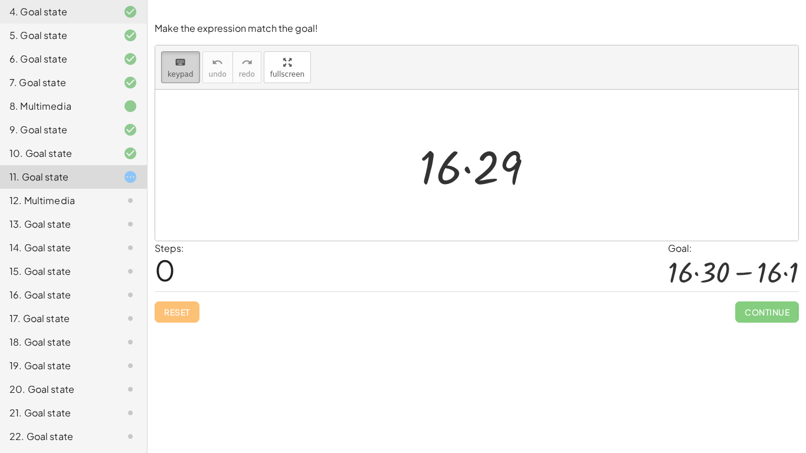
click at [178, 66] on icon "keyboard" at bounding box center [180, 62] width 11 height 14
drag, startPoint x: 447, startPoint y: 184, endPoint x: 413, endPoint y: 175, distance: 34.8
click at [414, 175] on div at bounding box center [481, 165] width 135 height 61
click at [520, 184] on div at bounding box center [481, 165] width 135 height 61
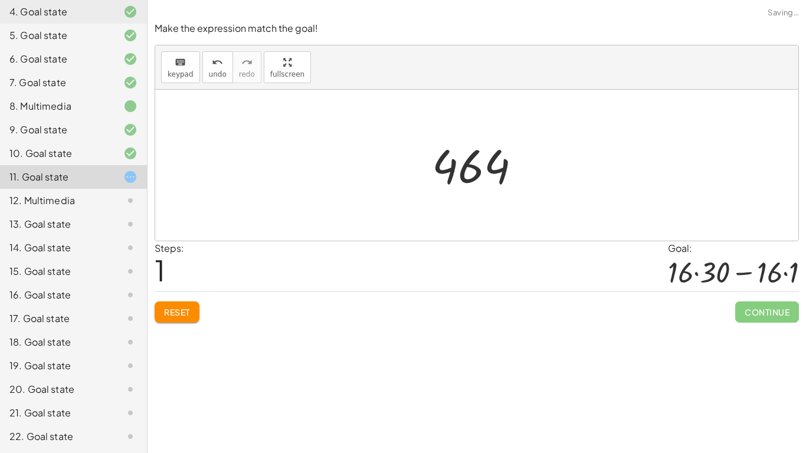
click at [491, 155] on div at bounding box center [481, 165] width 111 height 58
click at [171, 319] on button "Reset" at bounding box center [177, 312] width 45 height 21
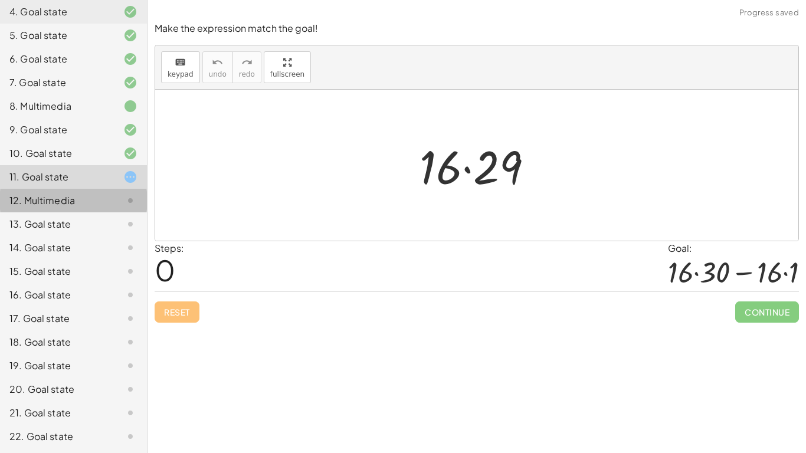
click at [80, 197] on div "12. Multimedia" at bounding box center [56, 201] width 95 height 14
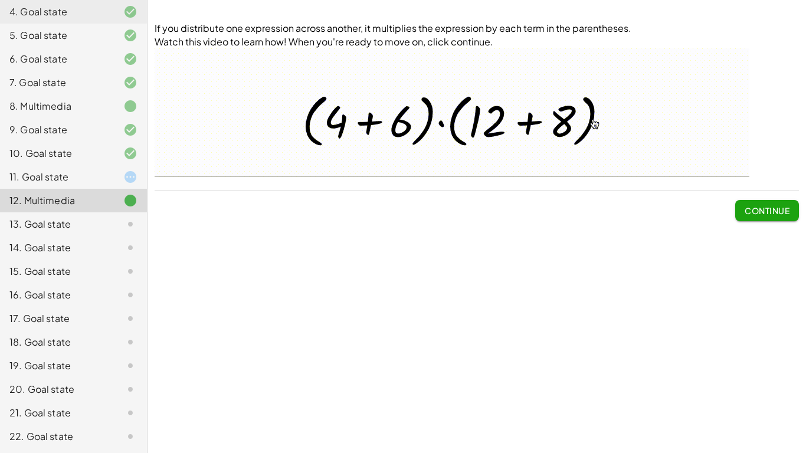
click at [102, 228] on div "13. Goal state" at bounding box center [56, 224] width 95 height 14
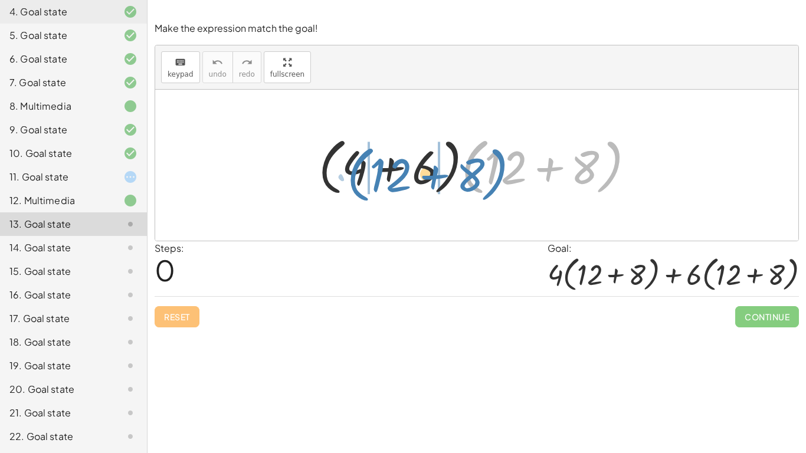
drag, startPoint x: 468, startPoint y: 168, endPoint x: 352, endPoint y: 175, distance: 116.0
click at [352, 175] on div at bounding box center [481, 166] width 337 height 68
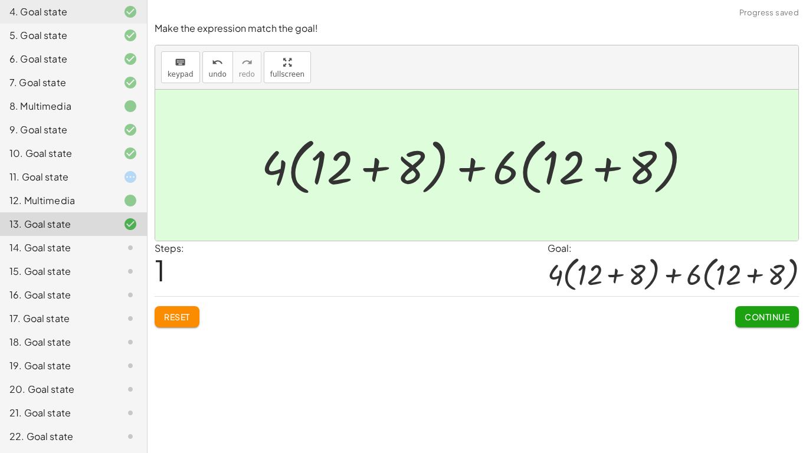
click at [748, 314] on span "Continue" at bounding box center [767, 317] width 45 height 11
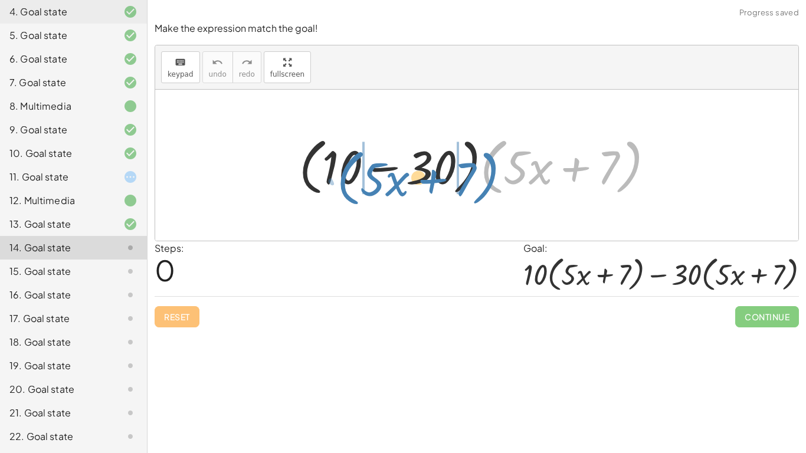
drag, startPoint x: 488, startPoint y: 164, endPoint x: 346, endPoint y: 174, distance: 142.1
click at [346, 174] on div at bounding box center [481, 166] width 376 height 68
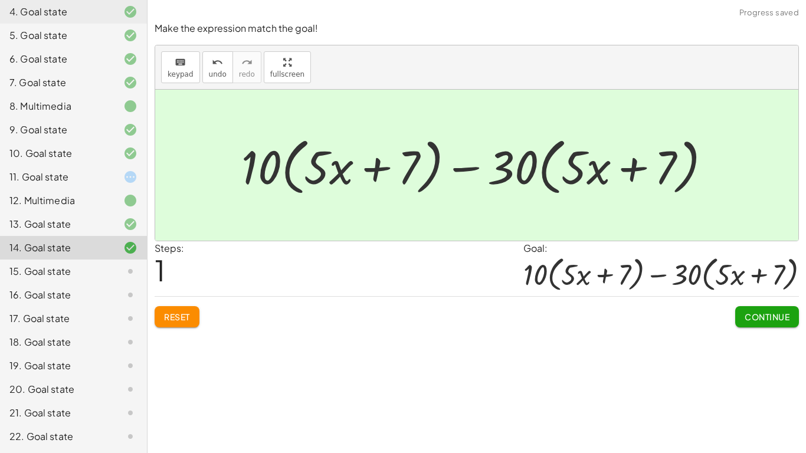
click at [774, 315] on span "Continue" at bounding box center [767, 317] width 45 height 11
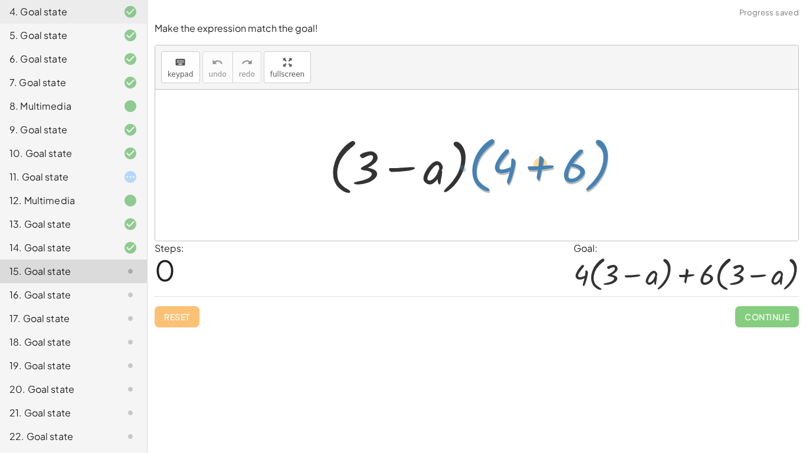
click at [475, 174] on div at bounding box center [481, 166] width 315 height 68
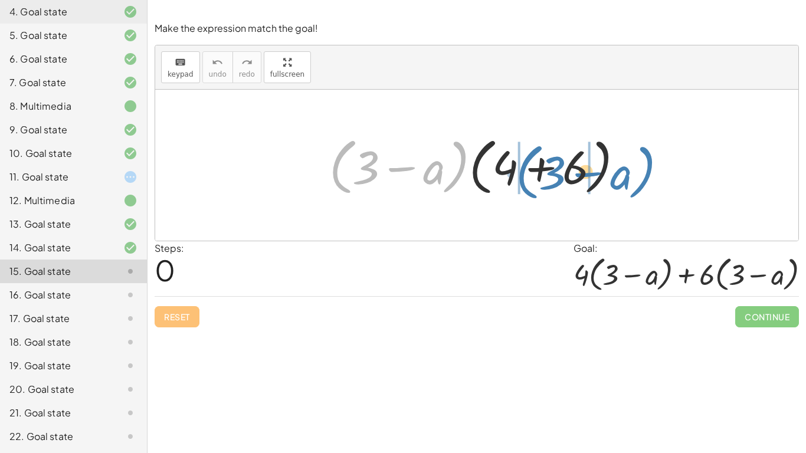
drag, startPoint x: 468, startPoint y: 170, endPoint x: 652, endPoint y: 175, distance: 184.3
click at [652, 175] on div "· ( + 3 − a ) · ( + 3 − a ) · ( + 4 + 6 )" at bounding box center [477, 165] width 644 height 151
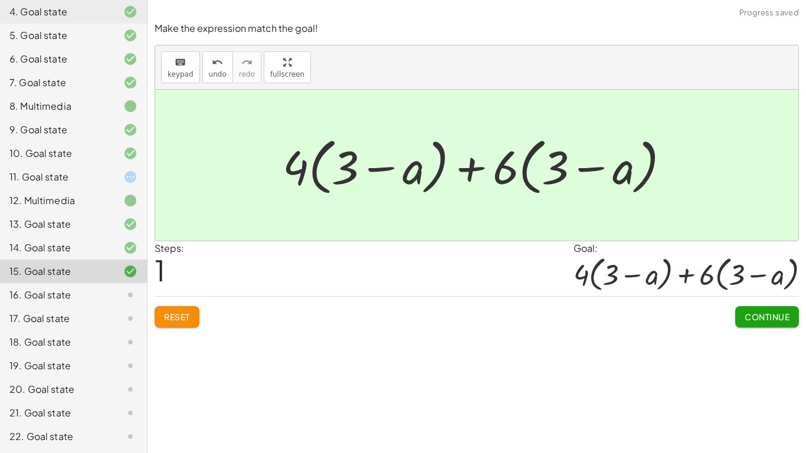
click at [762, 316] on span "Continue" at bounding box center [767, 317] width 45 height 11
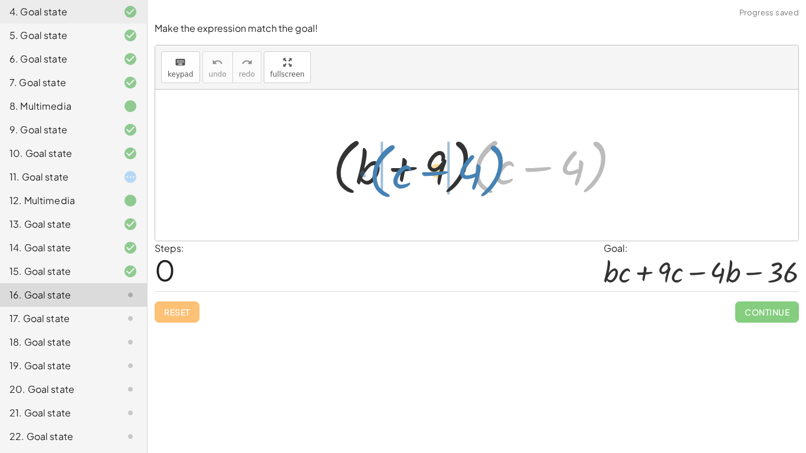
drag, startPoint x: 481, startPoint y: 184, endPoint x: 378, endPoint y: 188, distance: 103.4
click at [378, 188] on div at bounding box center [481, 166] width 309 height 68
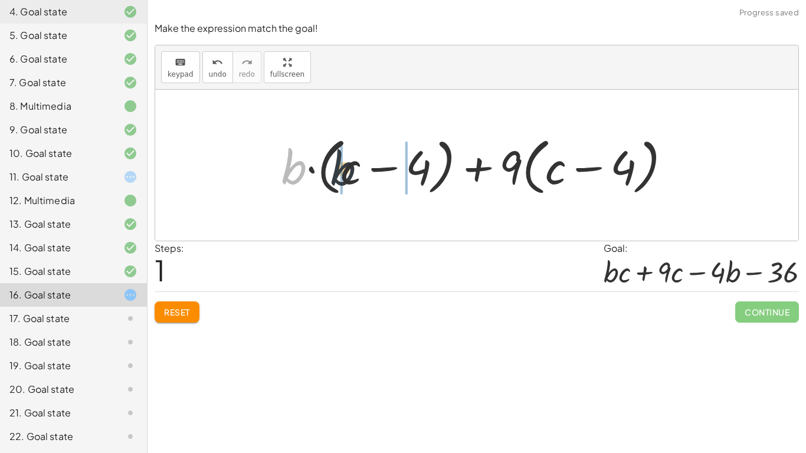
drag, startPoint x: 290, startPoint y: 178, endPoint x: 344, endPoint y: 179, distance: 53.2
click at [344, 179] on div at bounding box center [481, 166] width 411 height 68
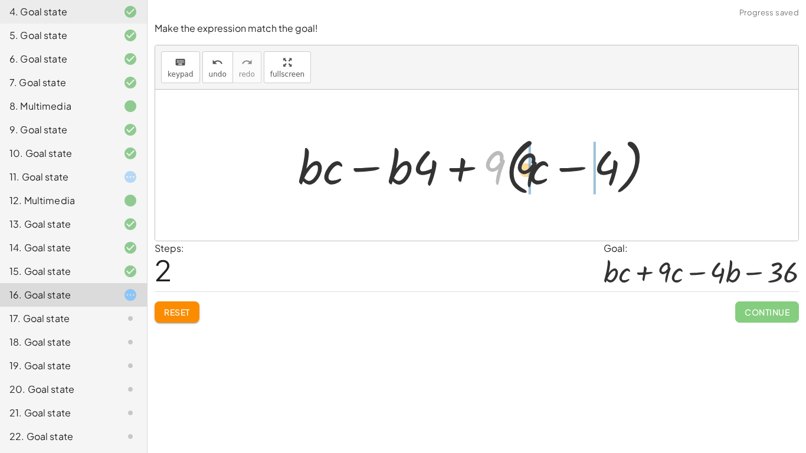
drag, startPoint x: 497, startPoint y: 173, endPoint x: 541, endPoint y: 176, distance: 43.8
click at [541, 176] on div at bounding box center [481, 166] width 378 height 68
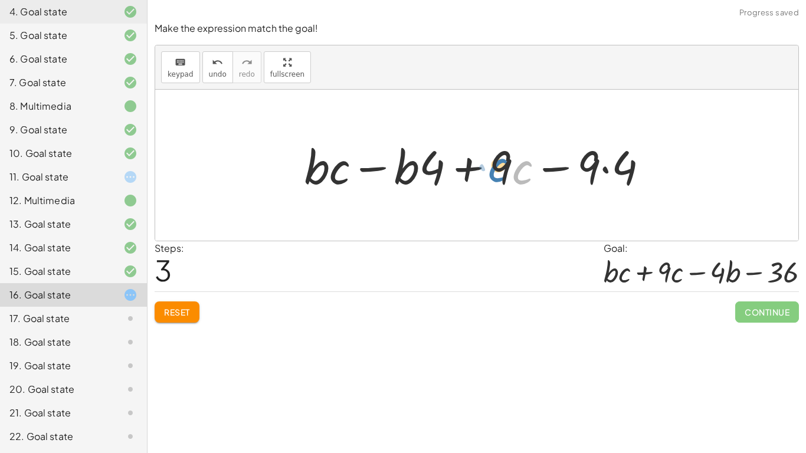
drag, startPoint x: 524, startPoint y: 170, endPoint x: 515, endPoint y: 171, distance: 8.3
click at [515, 171] on div at bounding box center [481, 165] width 365 height 61
drag, startPoint x: 498, startPoint y: 157, endPoint x: 383, endPoint y: 162, distance: 115.8
click at [383, 162] on div at bounding box center [481, 165] width 365 height 61
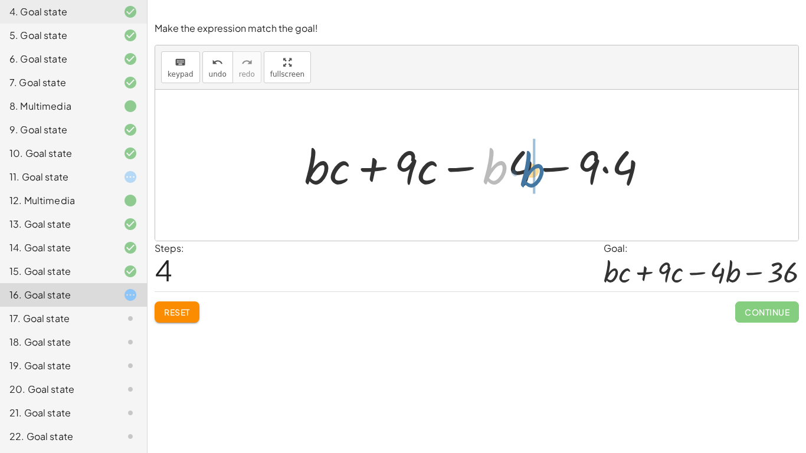
drag, startPoint x: 493, startPoint y: 173, endPoint x: 531, endPoint y: 176, distance: 38.5
click at [531, 176] on div at bounding box center [481, 165] width 365 height 61
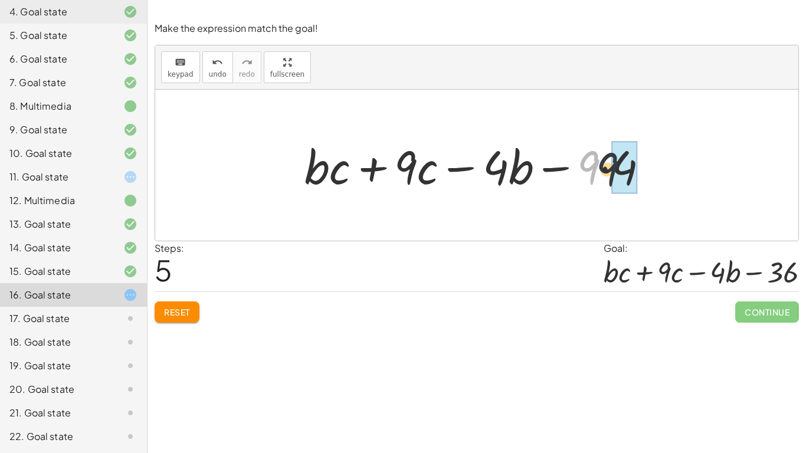
drag, startPoint x: 596, startPoint y: 165, endPoint x: 631, endPoint y: 169, distance: 35.1
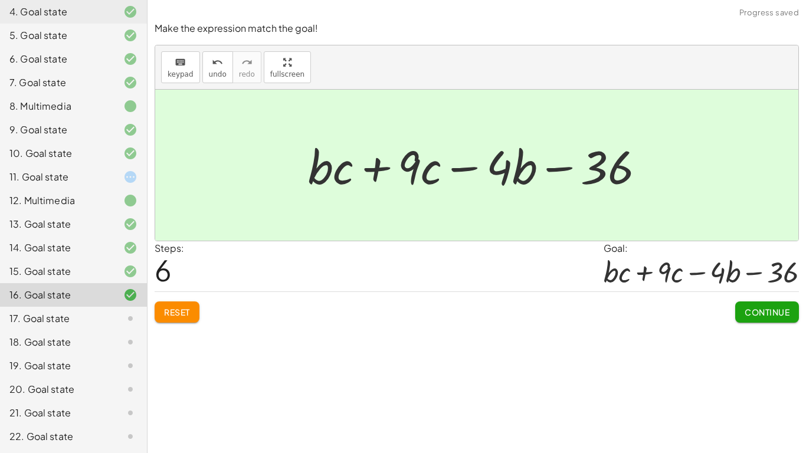
click at [780, 315] on span "Continue" at bounding box center [767, 312] width 45 height 11
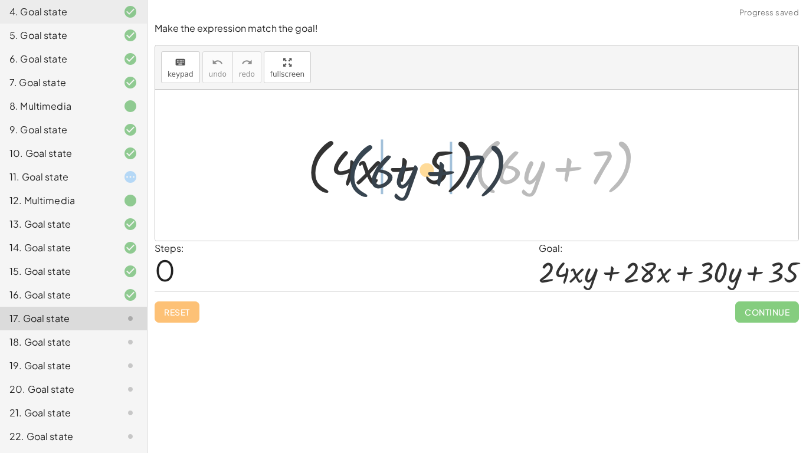
drag, startPoint x: 481, startPoint y: 172, endPoint x: 354, endPoint y: 175, distance: 127.0
click at [354, 175] on div at bounding box center [482, 166] width 360 height 68
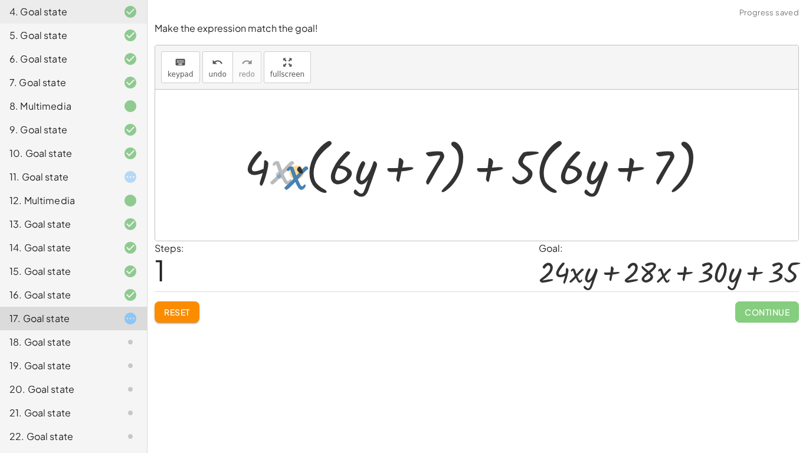
drag, startPoint x: 277, startPoint y: 174, endPoint x: 283, endPoint y: 177, distance: 6.9
click at [283, 177] on div at bounding box center [481, 166] width 485 height 68
drag, startPoint x: 255, startPoint y: 165, endPoint x: 338, endPoint y: 171, distance: 82.9
click at [338, 171] on div at bounding box center [481, 166] width 485 height 68
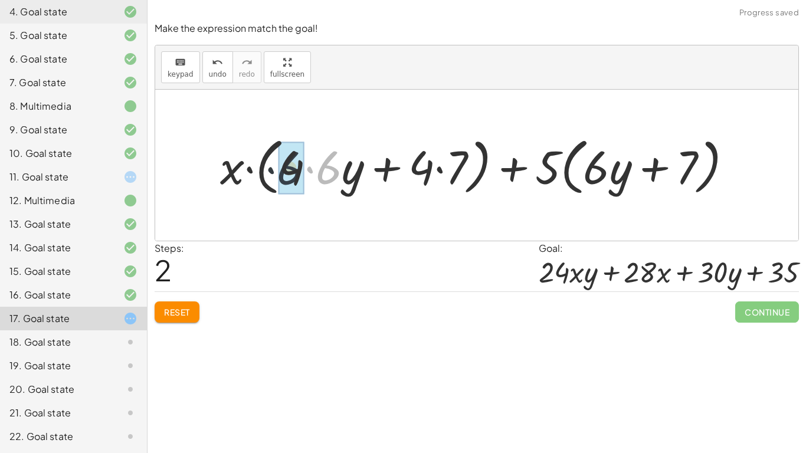
drag, startPoint x: 328, startPoint y: 171, endPoint x: 287, endPoint y: 170, distance: 41.3
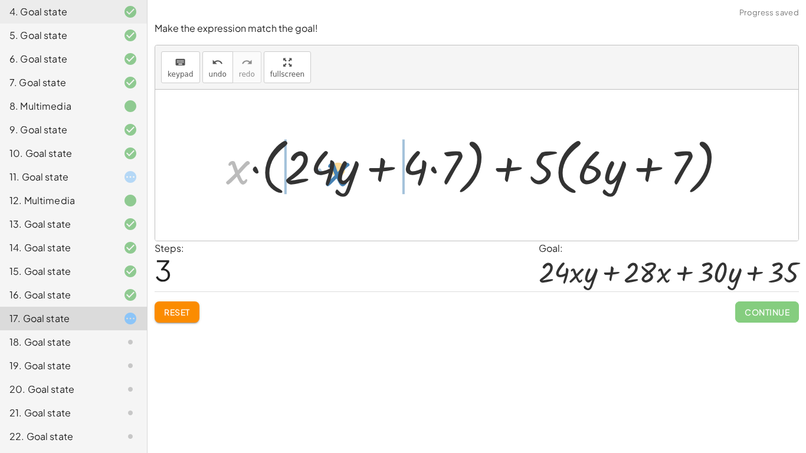
drag, startPoint x: 241, startPoint y: 174, endPoint x: 342, endPoint y: 175, distance: 101.0
click at [342, 175] on div at bounding box center [481, 166] width 522 height 68
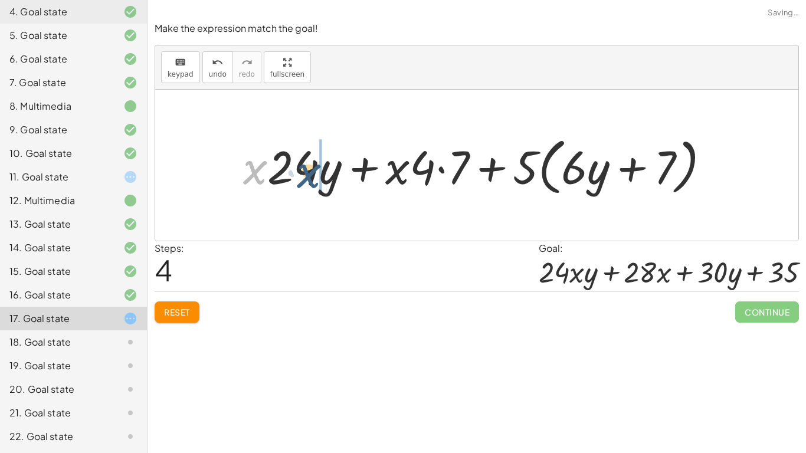
drag, startPoint x: 251, startPoint y: 177, endPoint x: 312, endPoint y: 181, distance: 61.5
click at [312, 181] on div at bounding box center [481, 166] width 489 height 68
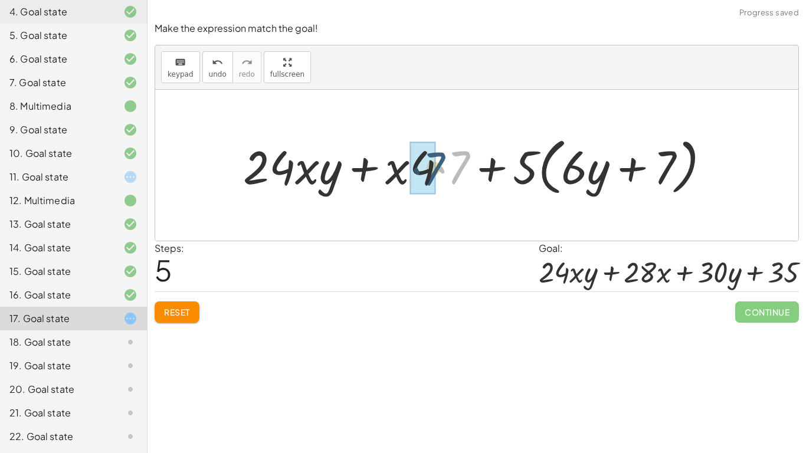
drag, startPoint x: 456, startPoint y: 162, endPoint x: 430, endPoint y: 162, distance: 26.6
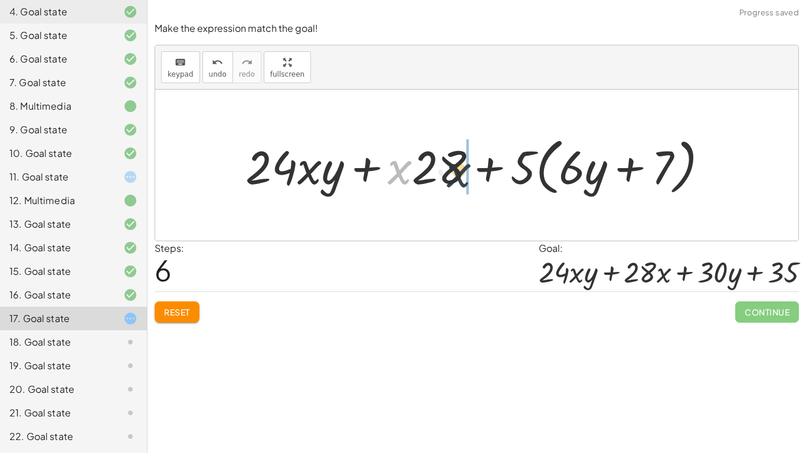
drag, startPoint x: 403, startPoint y: 175, endPoint x: 469, endPoint y: 178, distance: 66.2
click at [469, 178] on div at bounding box center [482, 166] width 484 height 68
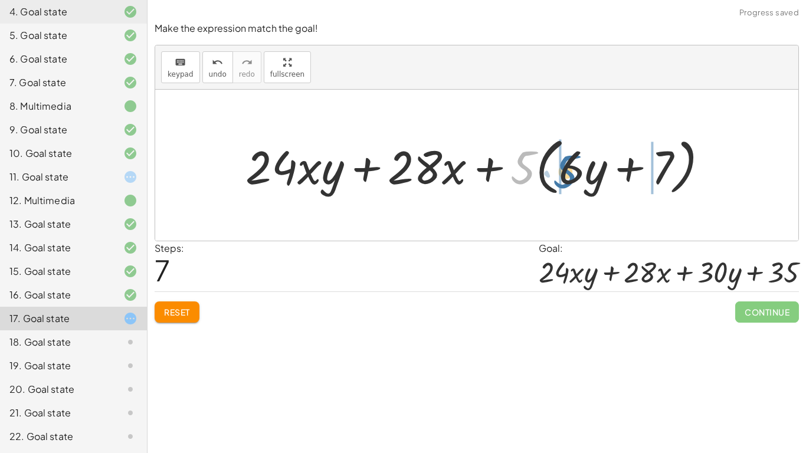
drag, startPoint x: 520, startPoint y: 175, endPoint x: 563, endPoint y: 178, distance: 43.2
click at [563, 178] on div at bounding box center [482, 166] width 484 height 68
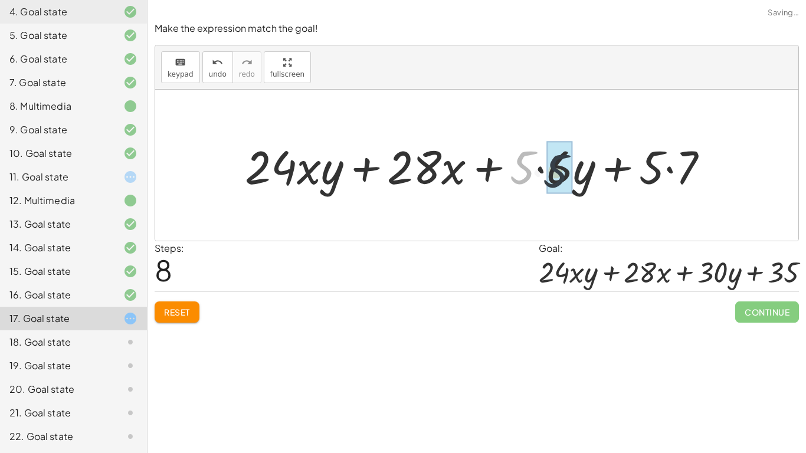
drag, startPoint x: 528, startPoint y: 173, endPoint x: 563, endPoint y: 177, distance: 35.0
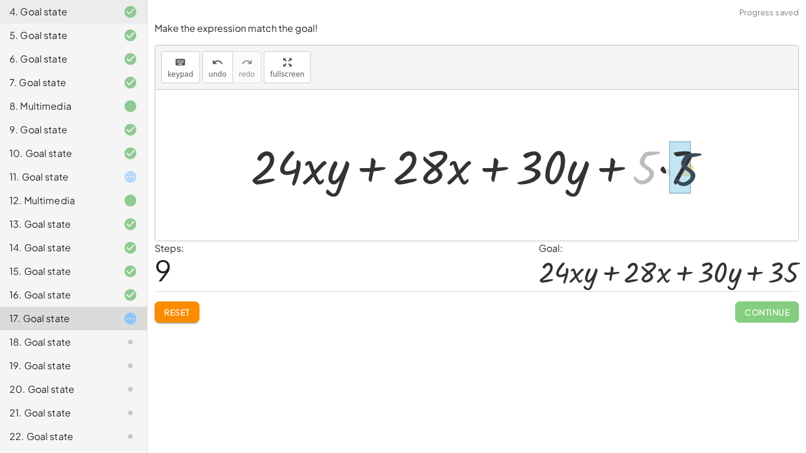
drag, startPoint x: 648, startPoint y: 177, endPoint x: 691, endPoint y: 178, distance: 42.5
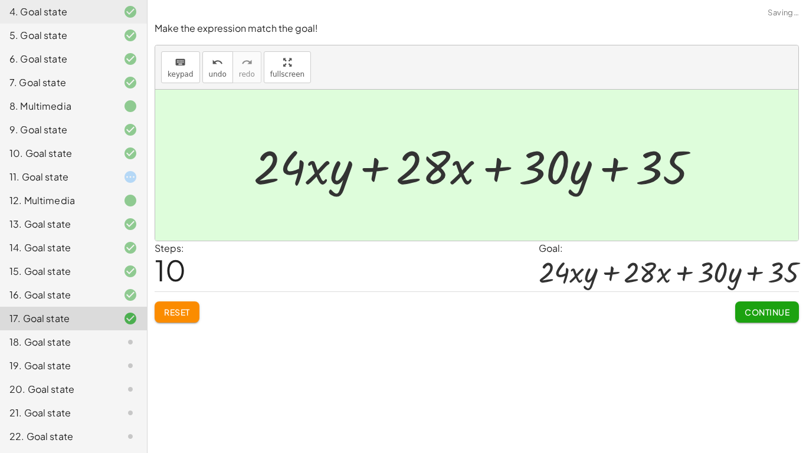
click at [762, 312] on span "Continue" at bounding box center [767, 312] width 45 height 11
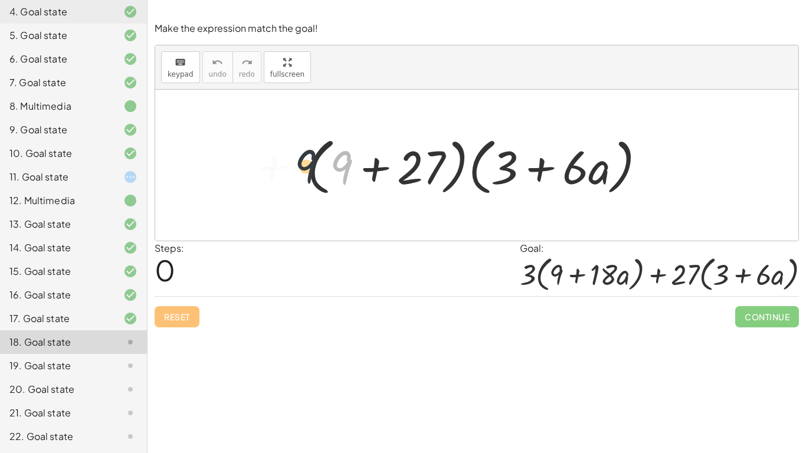
drag, startPoint x: 338, startPoint y: 178, endPoint x: 295, endPoint y: 177, distance: 43.1
click at [295, 177] on div "+ 9 · ( + 9 + 27 ) · ( + 3 + · 6 · a )" at bounding box center [476, 166] width 375 height 74
click at [433, 168] on div at bounding box center [481, 166] width 360 height 68
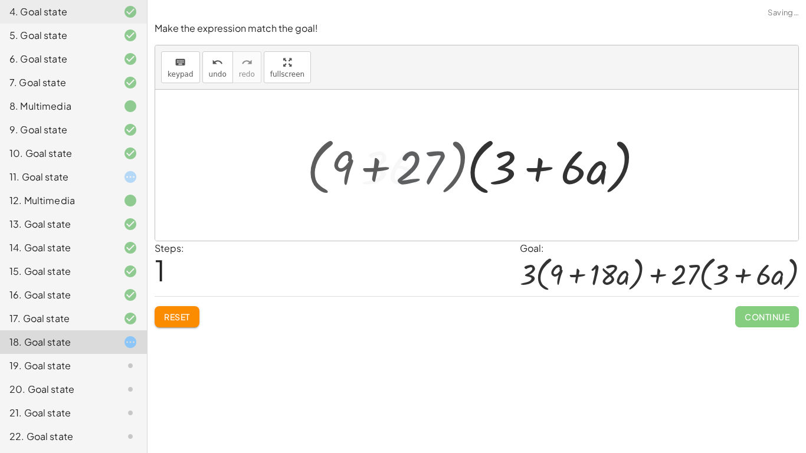
click at [433, 168] on div at bounding box center [481, 166] width 252 height 68
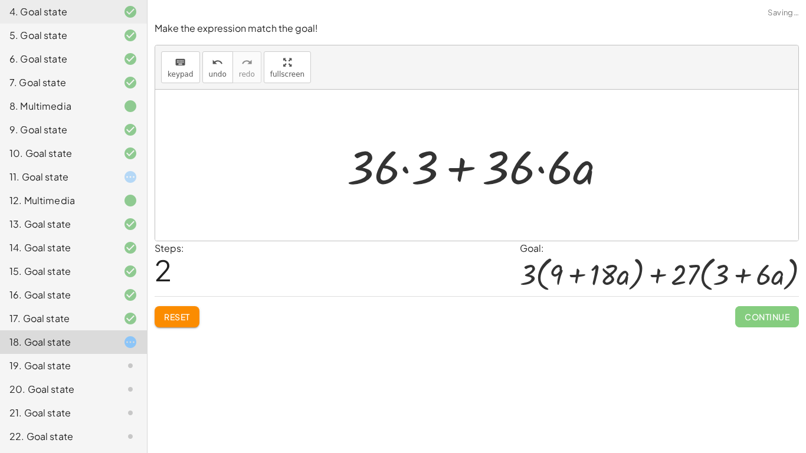
click at [176, 318] on span "Reset" at bounding box center [177, 317] width 26 height 11
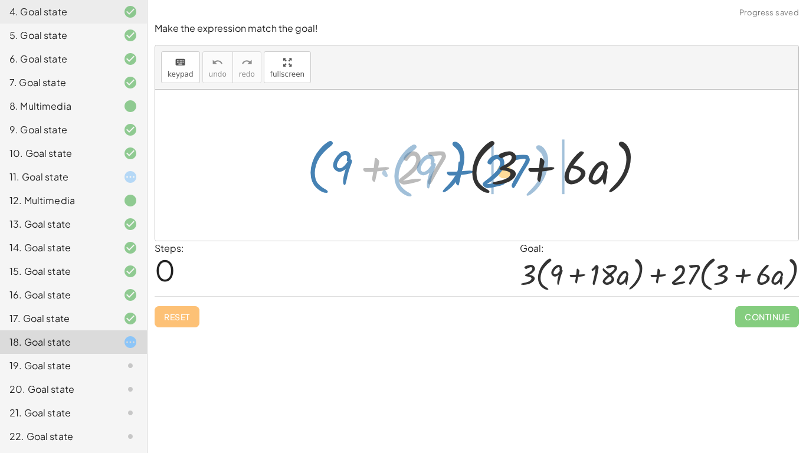
drag, startPoint x: 433, startPoint y: 168, endPoint x: 517, endPoint y: 170, distance: 84.5
click at [517, 170] on div at bounding box center [481, 166] width 360 height 68
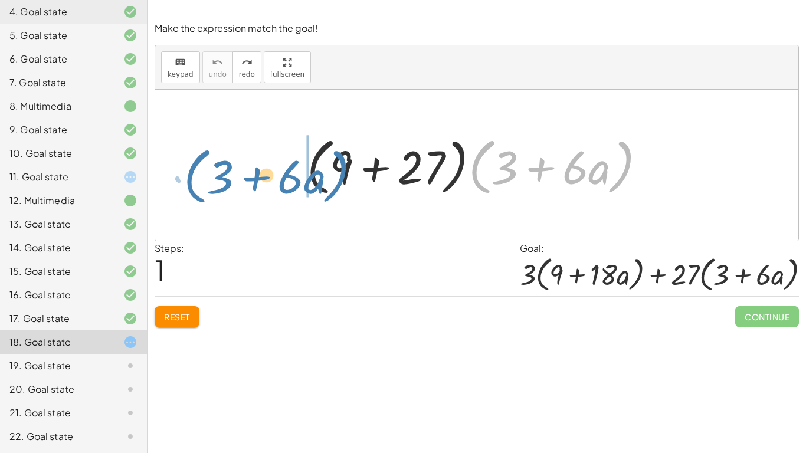
drag, startPoint x: 473, startPoint y: 169, endPoint x: 185, endPoint y: 178, distance: 288.2
click at [185, 178] on div "· ( + 3 + · 6 · a ) · ( + 9 + 27 ) · ( + 3 + · 6 · a )" at bounding box center [477, 165] width 644 height 151
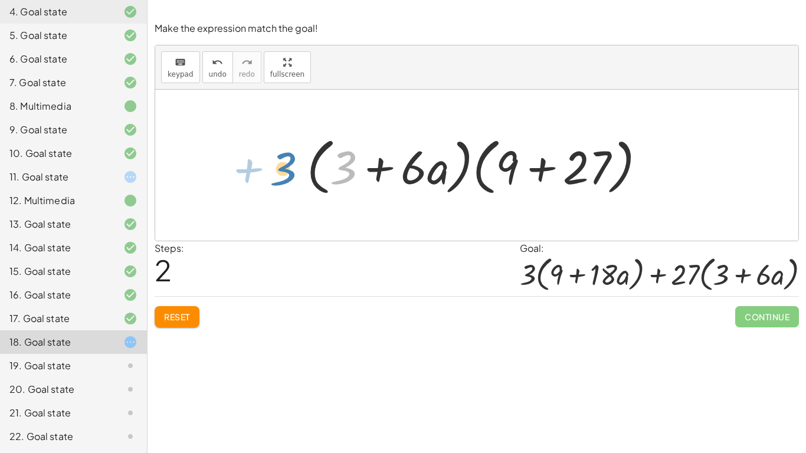
drag, startPoint x: 343, startPoint y: 168, endPoint x: 283, endPoint y: 168, distance: 60.2
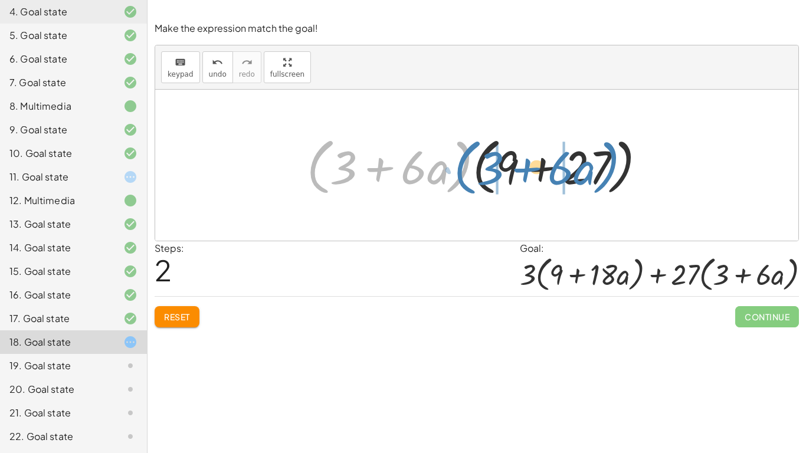
drag, startPoint x: 469, startPoint y: 164, endPoint x: 616, endPoint y: 164, distance: 147.0
click at [616, 164] on div at bounding box center [481, 166] width 360 height 68
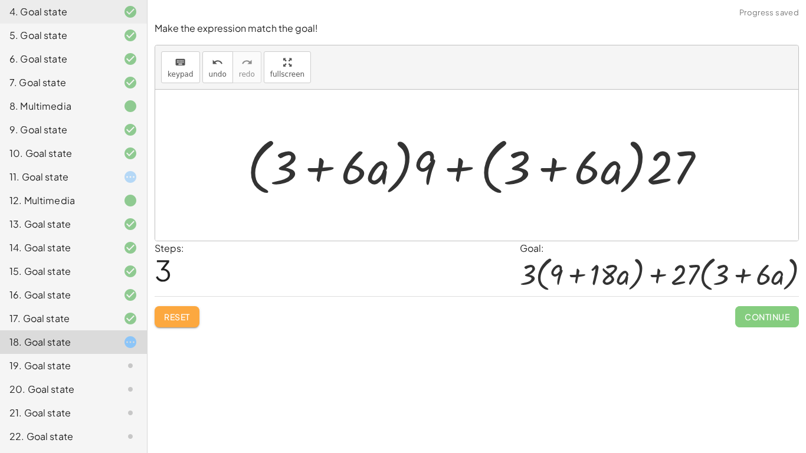
click at [176, 315] on span "Reset" at bounding box center [177, 317] width 26 height 11
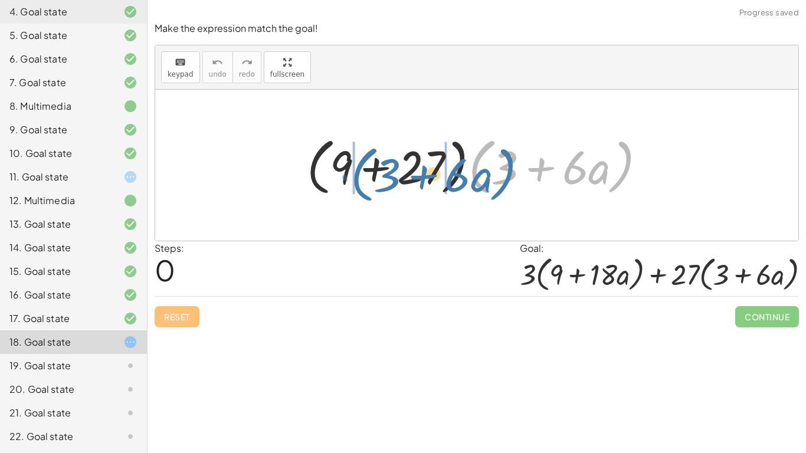
drag, startPoint x: 479, startPoint y: 181, endPoint x: 358, endPoint y: 187, distance: 121.1
click at [358, 187] on div at bounding box center [481, 166] width 360 height 68
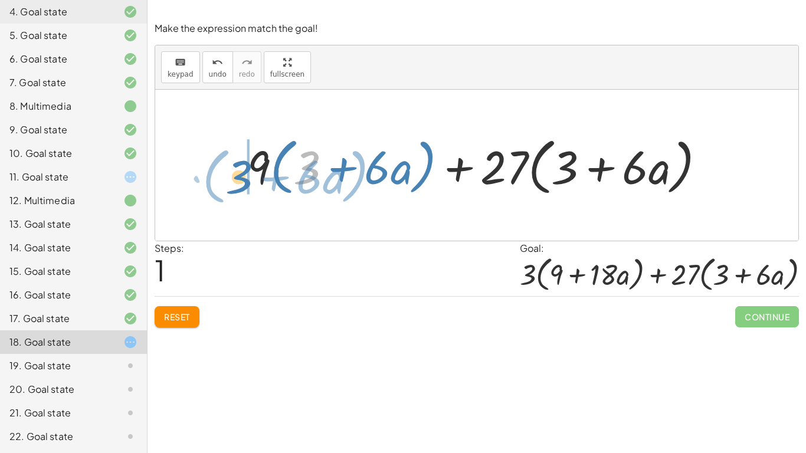
drag, startPoint x: 312, startPoint y: 169, endPoint x: 244, endPoint y: 178, distance: 68.5
click at [244, 178] on div at bounding box center [481, 166] width 480 height 68
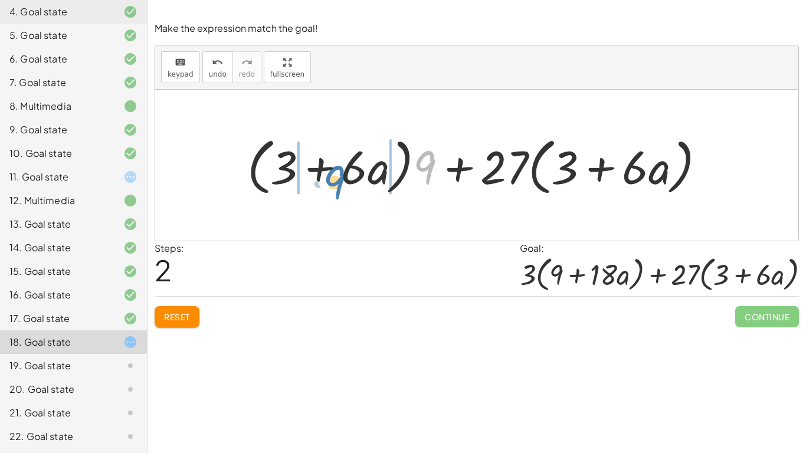
drag, startPoint x: 433, startPoint y: 169, endPoint x: 351, endPoint y: 183, distance: 83.9
click at [351, 183] on div at bounding box center [481, 166] width 480 height 68
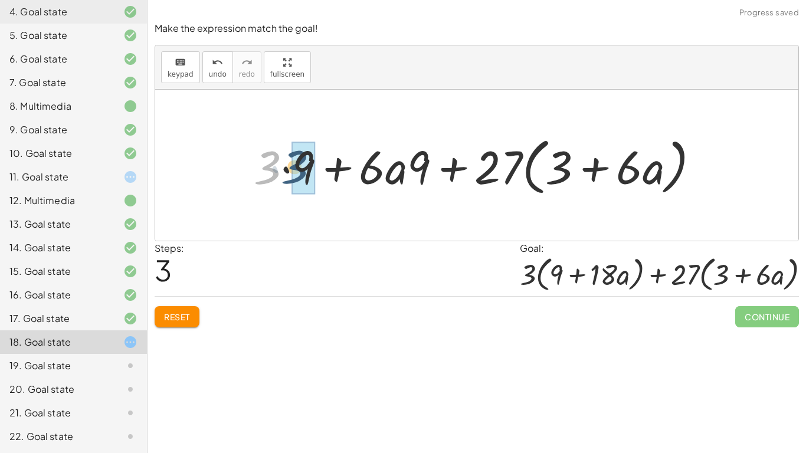
drag, startPoint x: 277, startPoint y: 171, endPoint x: 305, endPoint y: 171, distance: 27.7
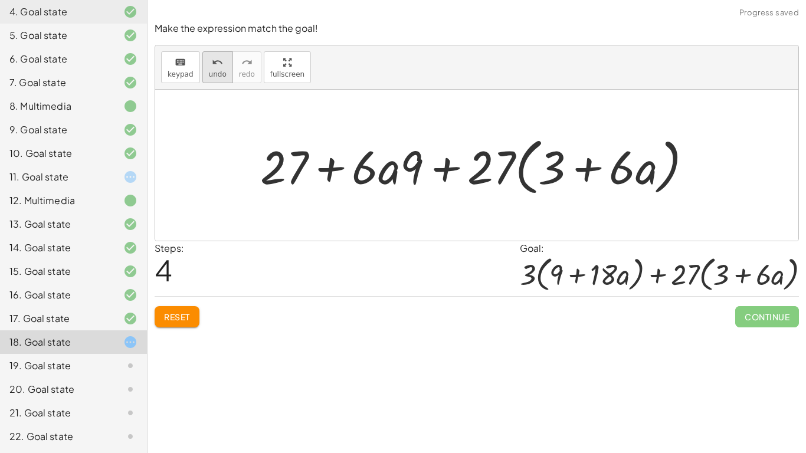
click at [227, 75] on button "undo undo" at bounding box center [218, 67] width 31 height 32
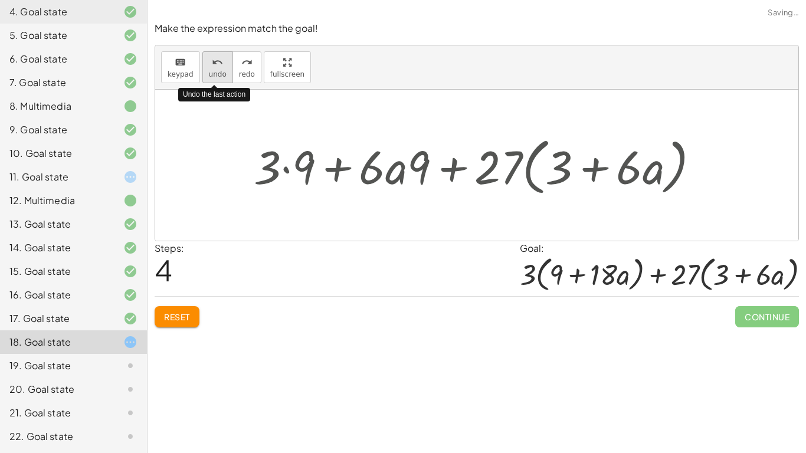
click at [225, 73] on button "undo undo" at bounding box center [218, 67] width 31 height 32
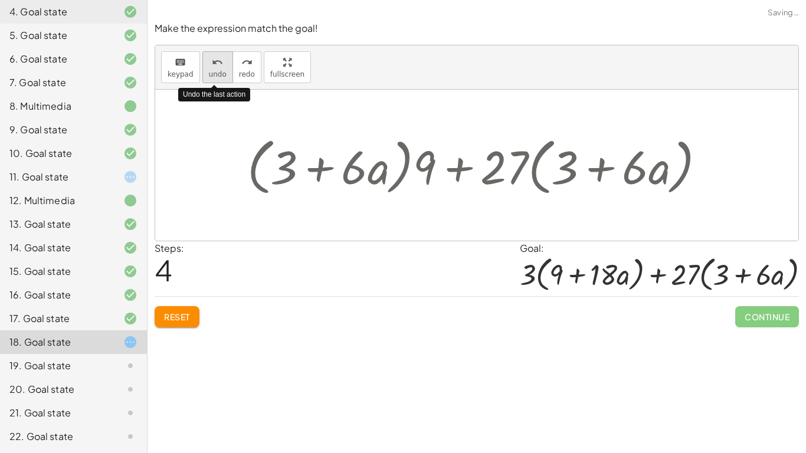
click at [225, 73] on button "undo undo" at bounding box center [218, 67] width 31 height 32
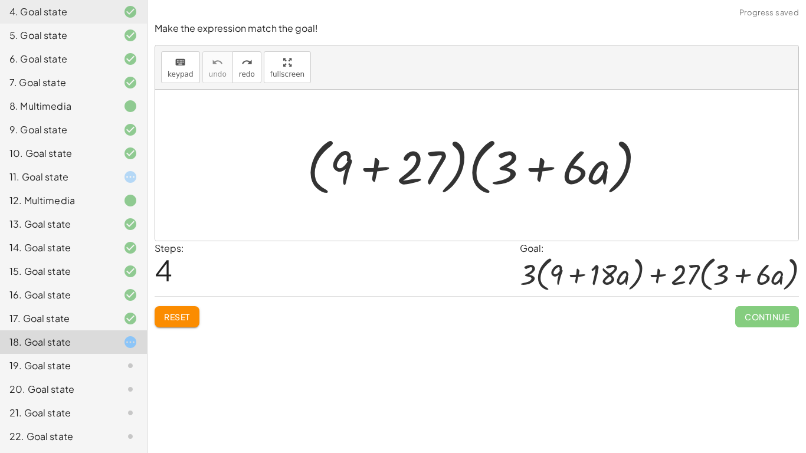
click at [178, 312] on span "Reset" at bounding box center [177, 317] width 26 height 11
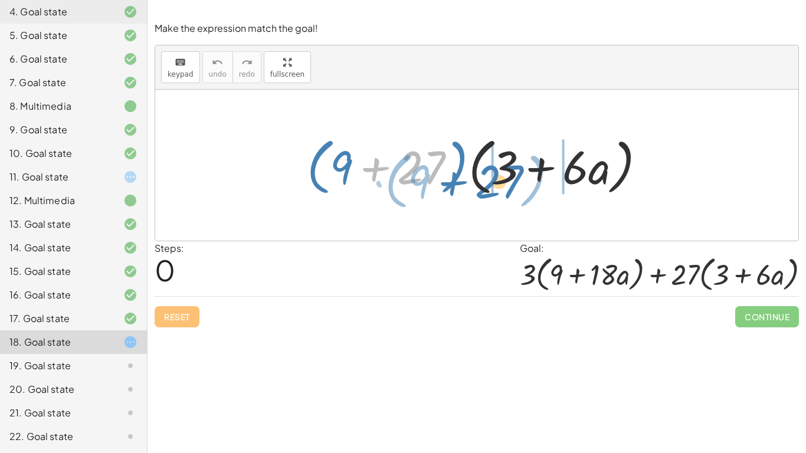
drag, startPoint x: 427, startPoint y: 164, endPoint x: 504, endPoint y: 178, distance: 77.9
click at [504, 178] on div at bounding box center [481, 166] width 360 height 68
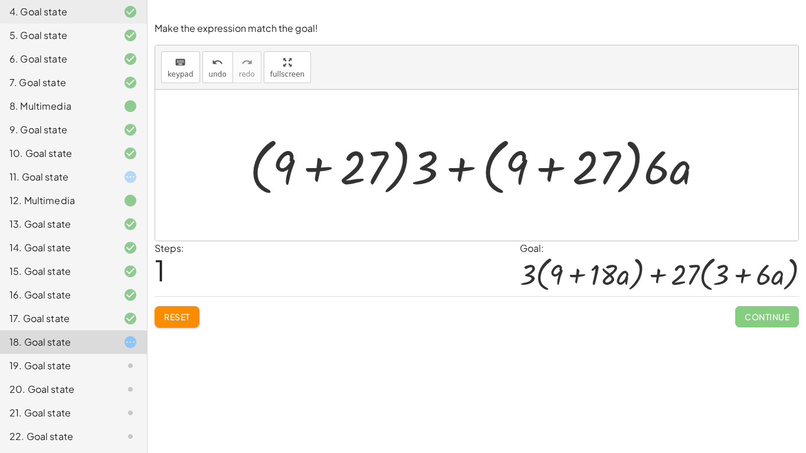
click at [194, 316] on button "Reset" at bounding box center [177, 316] width 45 height 21
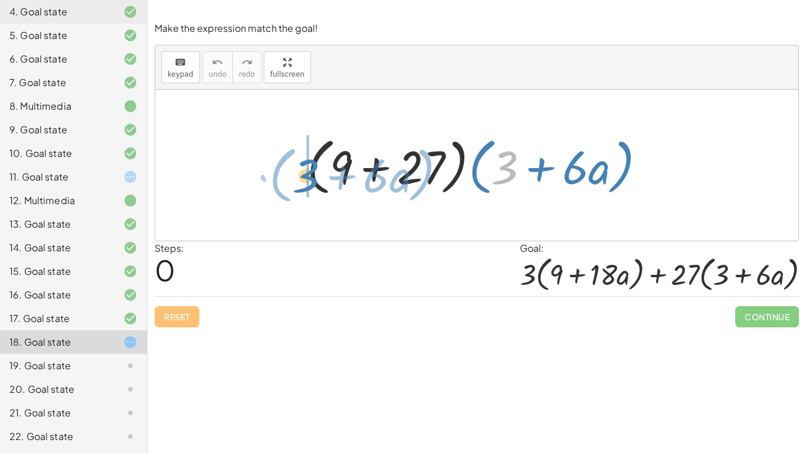
drag, startPoint x: 498, startPoint y: 172, endPoint x: 294, endPoint y: 179, distance: 203.8
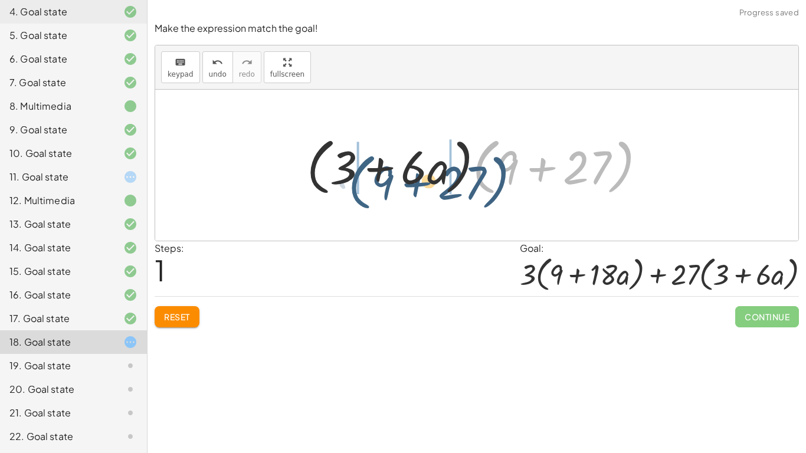
drag, startPoint x: 484, startPoint y: 178, endPoint x: 355, endPoint y: 192, distance: 128.9
click at [355, 192] on div at bounding box center [481, 166] width 360 height 68
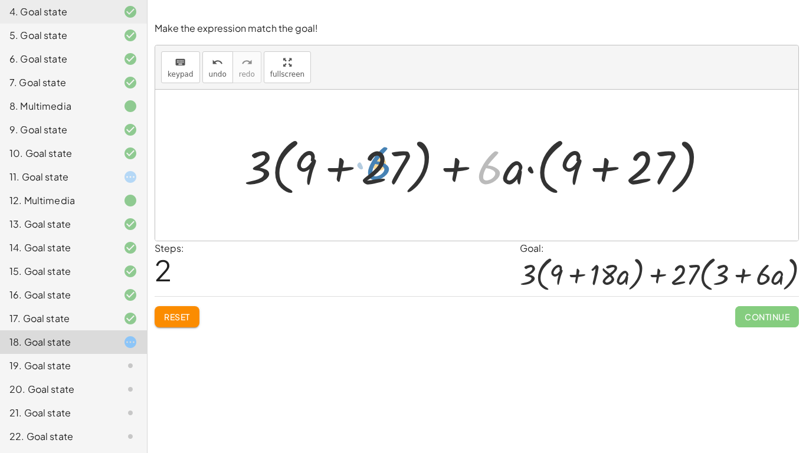
drag, startPoint x: 485, startPoint y: 173, endPoint x: 378, endPoint y: 170, distance: 106.9
click at [378, 170] on div at bounding box center [482, 166] width 486 height 68
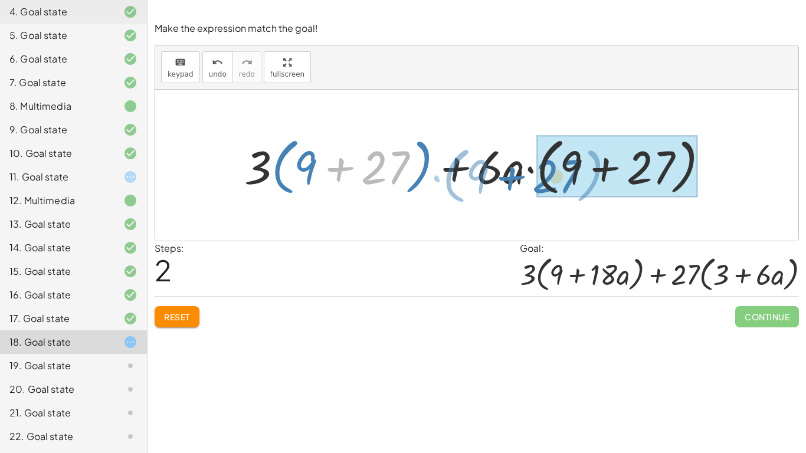
drag, startPoint x: 378, startPoint y: 170, endPoint x: 552, endPoint y: 178, distance: 173.8
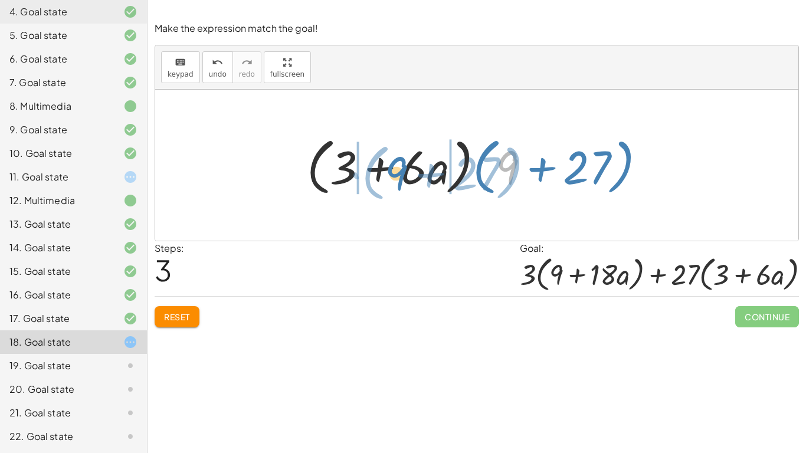
drag, startPoint x: 507, startPoint y: 174, endPoint x: 397, endPoint y: 179, distance: 110.0
click at [397, 179] on div at bounding box center [481, 166] width 360 height 68
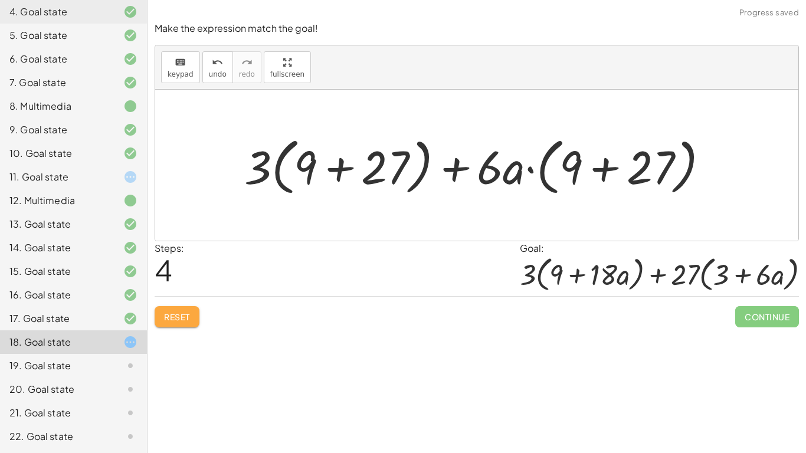
click at [184, 326] on button "Reset" at bounding box center [177, 316] width 45 height 21
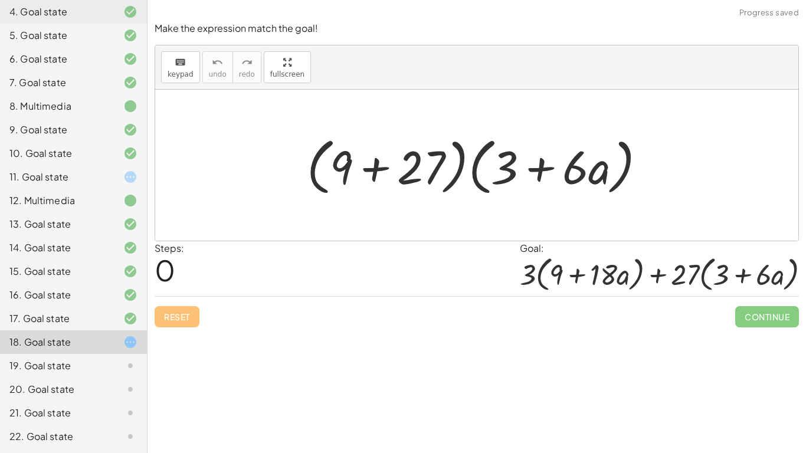
click at [90, 373] on div "19. Goal state" at bounding box center [56, 366] width 95 height 14
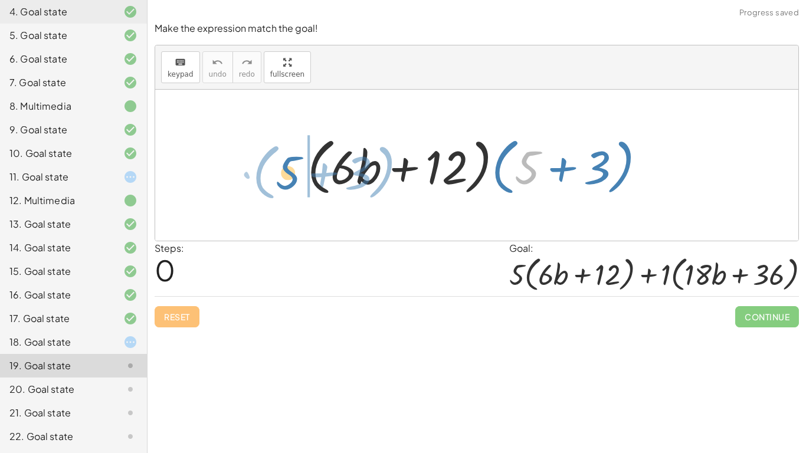
drag, startPoint x: 537, startPoint y: 179, endPoint x: 297, endPoint y: 184, distance: 239.7
click at [297, 184] on div "+ 5 · ( + 3 ) · ( + · 6 · b + 12 ) · ( + 5 + 3 )" at bounding box center [477, 166] width 374 height 74
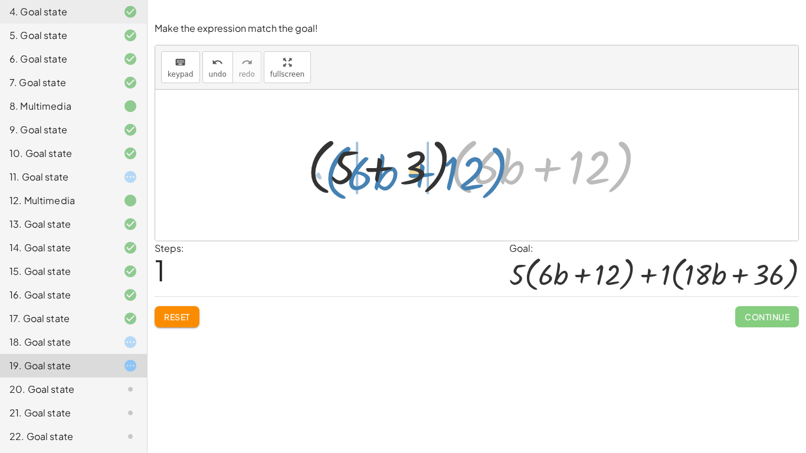
drag, startPoint x: 456, startPoint y: 178, endPoint x: 330, endPoint y: 184, distance: 126.5
click at [330, 184] on div at bounding box center [482, 166] width 360 height 68
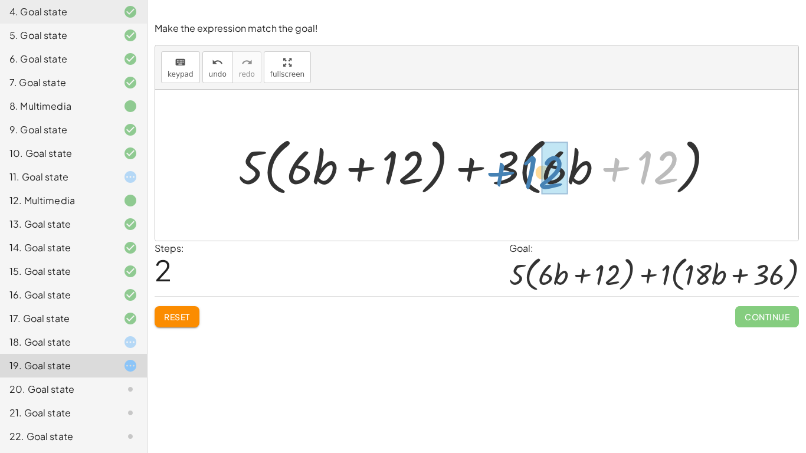
drag, startPoint x: 645, startPoint y: 169, endPoint x: 530, endPoint y: 173, distance: 115.2
click at [530, 173] on div at bounding box center [481, 166] width 497 height 68
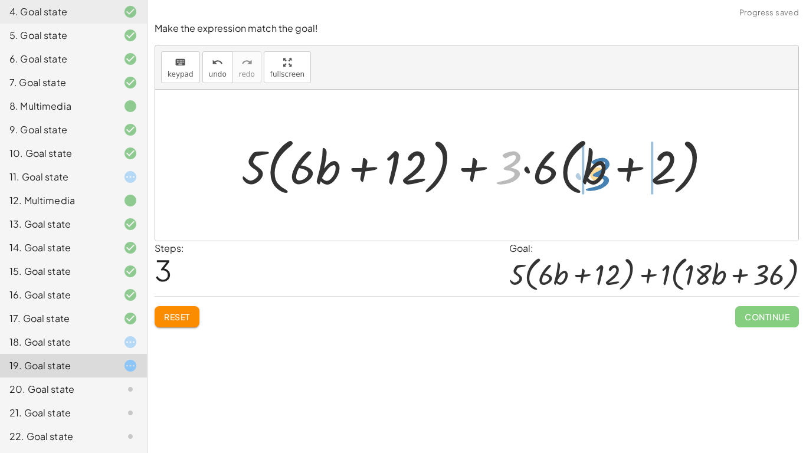
drag, startPoint x: 515, startPoint y: 171, endPoint x: 608, endPoint y: 178, distance: 92.9
click at [608, 178] on div at bounding box center [482, 166] width 492 height 68
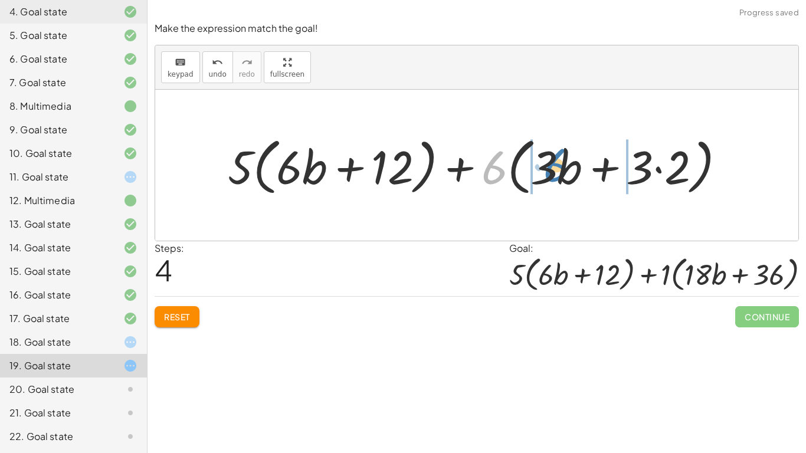
drag, startPoint x: 489, startPoint y: 182, endPoint x: 550, endPoint y: 179, distance: 60.9
click at [550, 179] on div at bounding box center [481, 166] width 519 height 68
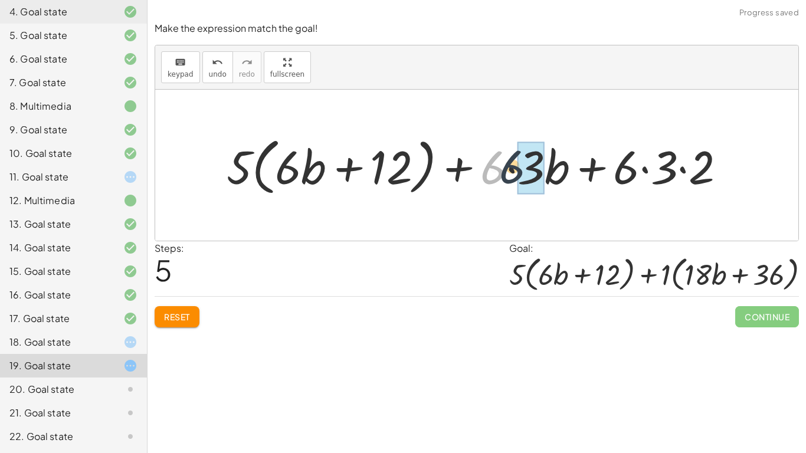
drag, startPoint x: 503, startPoint y: 172, endPoint x: 531, endPoint y: 171, distance: 28.4
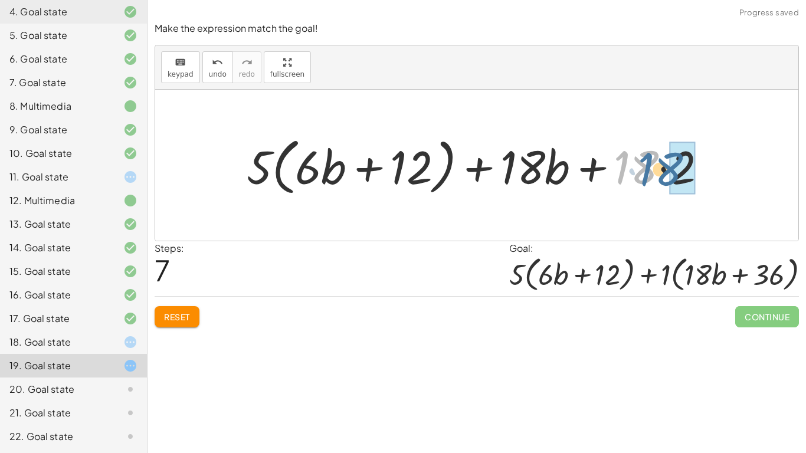
drag, startPoint x: 657, startPoint y: 178, endPoint x: 694, endPoint y: 180, distance: 36.6
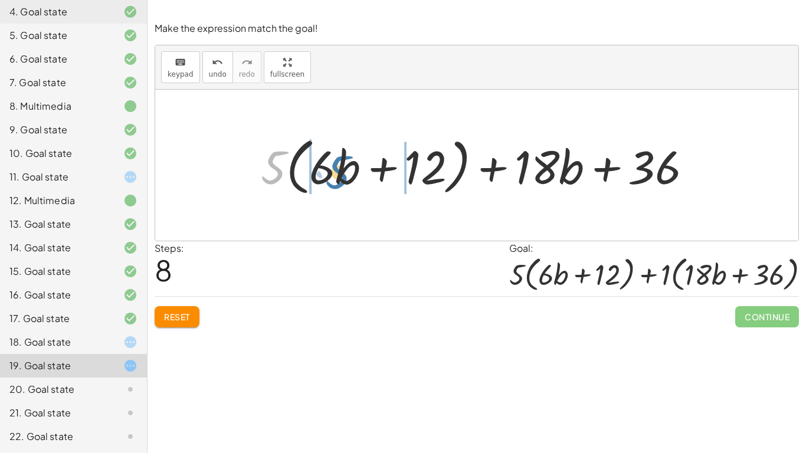
drag, startPoint x: 276, startPoint y: 177, endPoint x: 338, endPoint y: 181, distance: 62.1
click at [338, 181] on div at bounding box center [481, 166] width 453 height 68
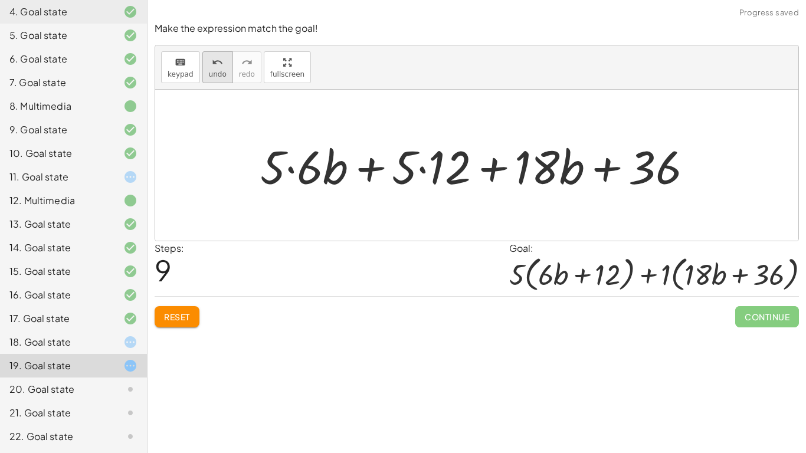
click at [215, 55] on icon "undo" at bounding box center [217, 62] width 11 height 14
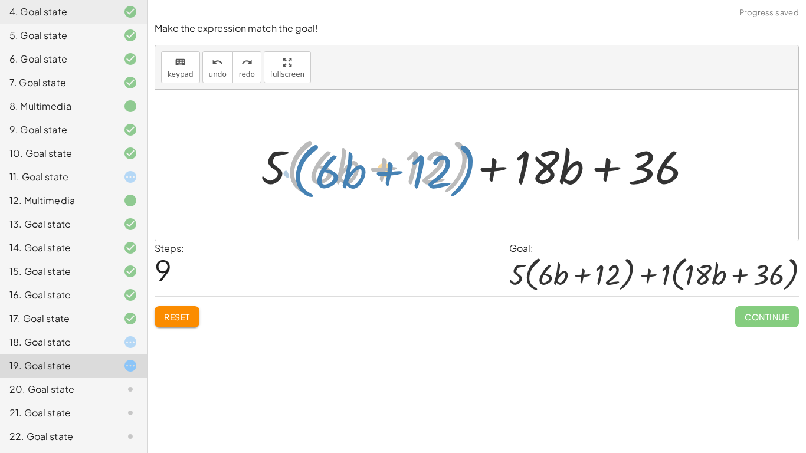
click at [468, 163] on div at bounding box center [481, 166] width 453 height 68
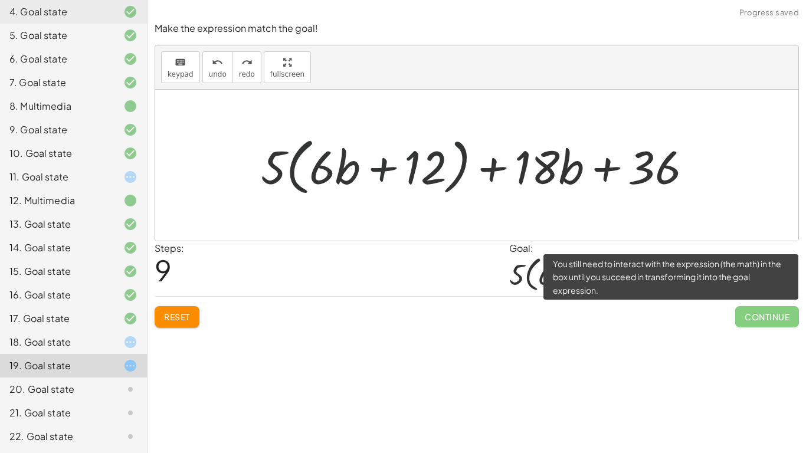
click at [759, 308] on span "Continue" at bounding box center [768, 316] width 64 height 21
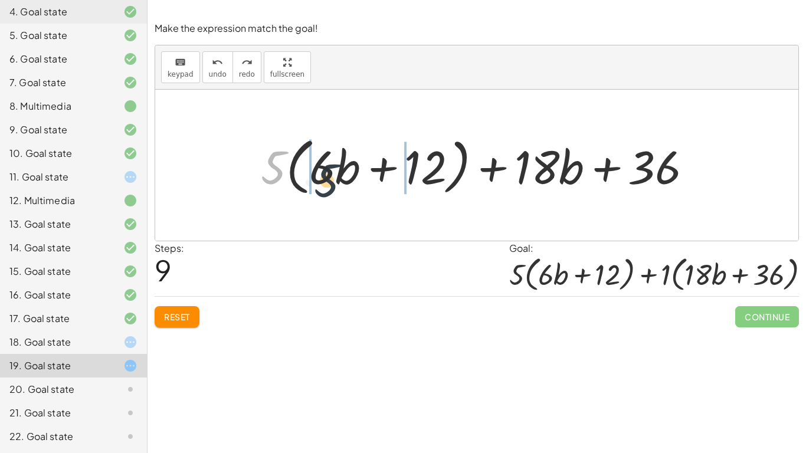
drag, startPoint x: 263, startPoint y: 165, endPoint x: 318, endPoint y: 178, distance: 56.4
click at [318, 178] on div at bounding box center [481, 166] width 453 height 68
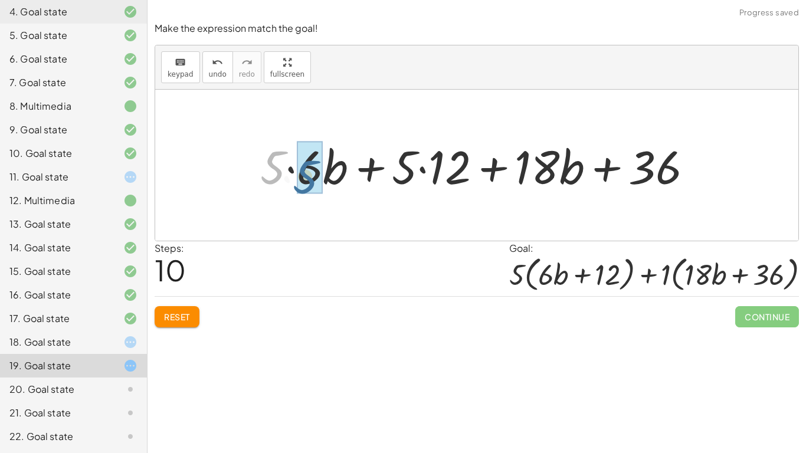
drag, startPoint x: 276, startPoint y: 168, endPoint x: 310, endPoint y: 177, distance: 35.0
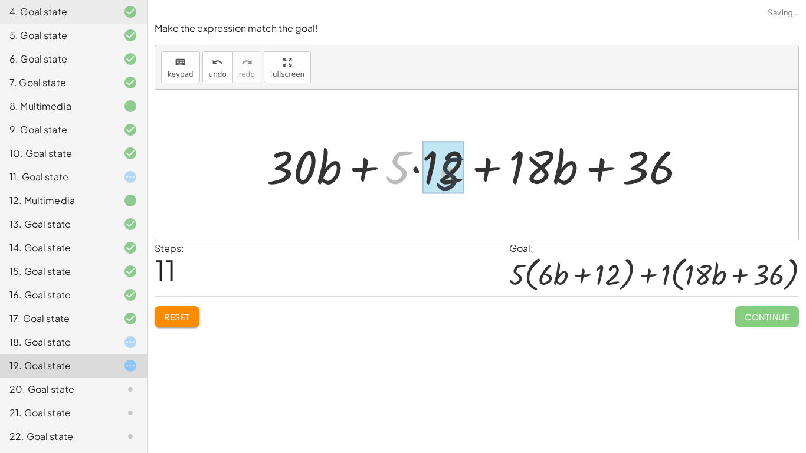
drag, startPoint x: 401, startPoint y: 171, endPoint x: 455, endPoint y: 178, distance: 53.5
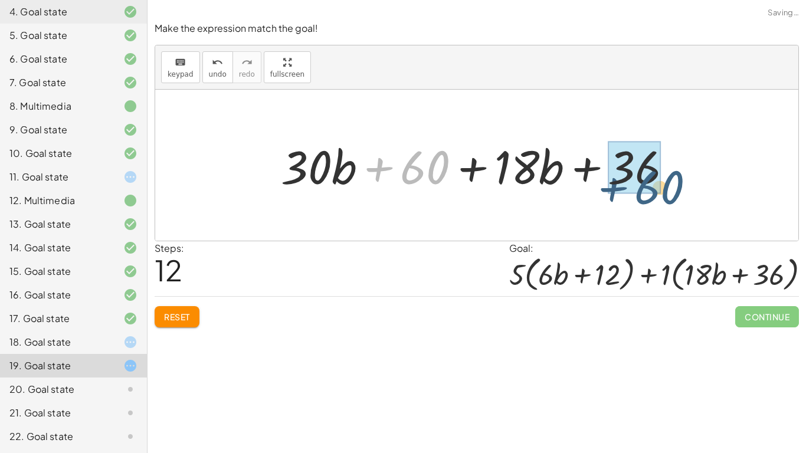
drag, startPoint x: 424, startPoint y: 177, endPoint x: 665, endPoint y: 194, distance: 241.5
click at [665, 194] on div at bounding box center [481, 165] width 413 height 61
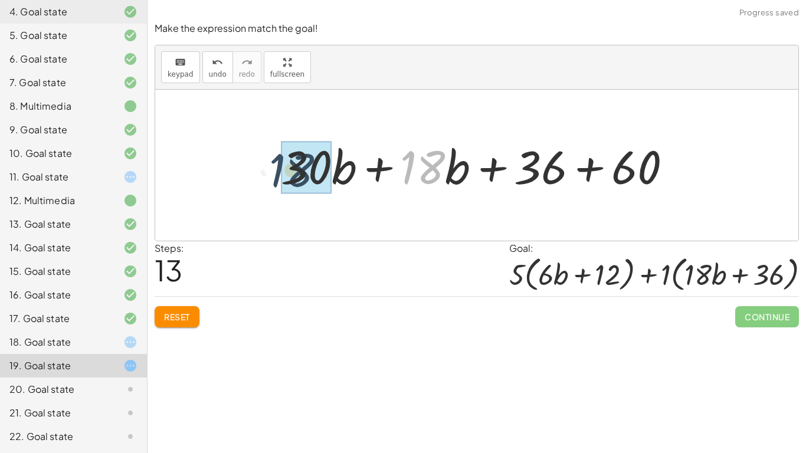
drag, startPoint x: 440, startPoint y: 174, endPoint x: 303, endPoint y: 176, distance: 137.0
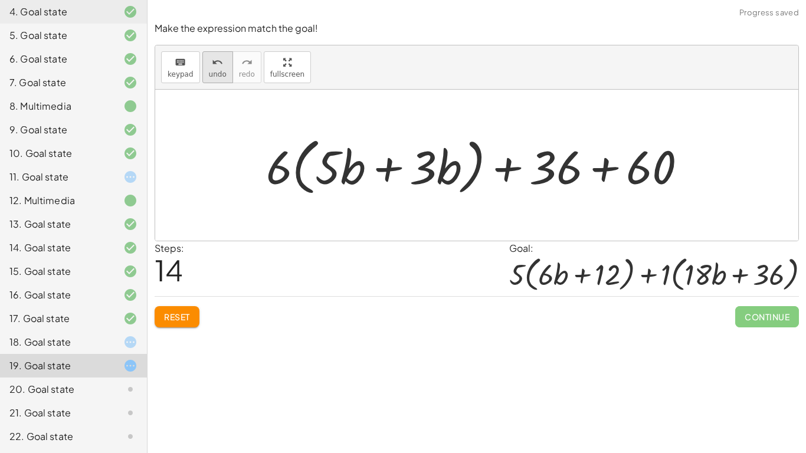
click at [211, 71] on span "undo" at bounding box center [218, 74] width 18 height 8
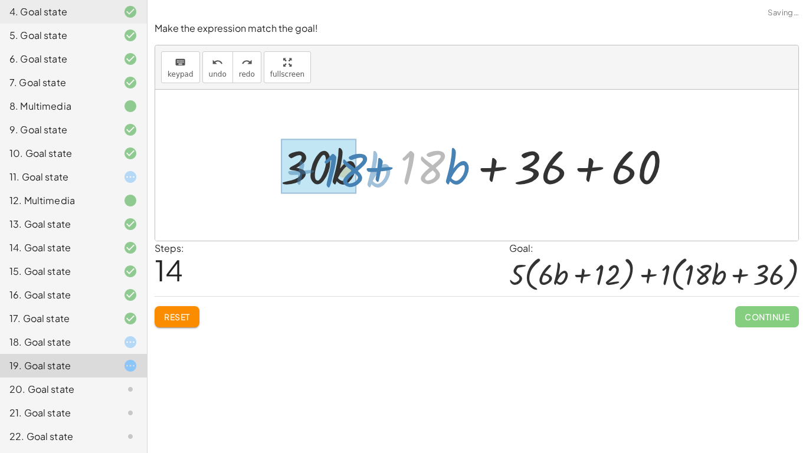
drag, startPoint x: 420, startPoint y: 175, endPoint x: 341, endPoint y: 178, distance: 78.6
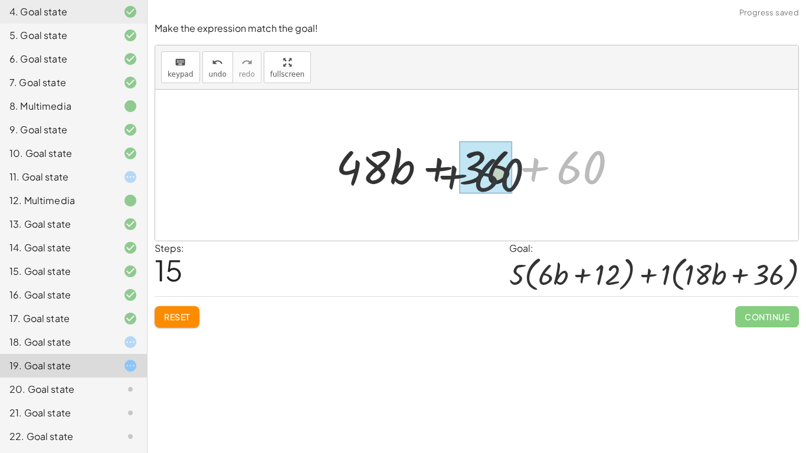
drag, startPoint x: 602, startPoint y: 181, endPoint x: 502, endPoint y: 189, distance: 100.1
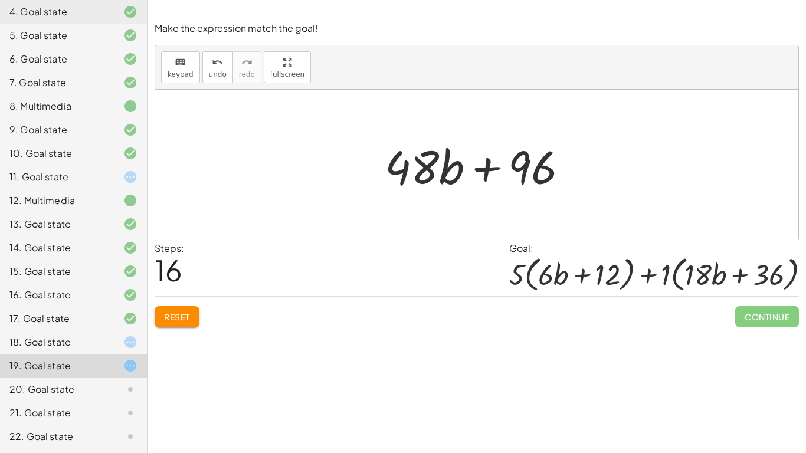
click at [196, 321] on button "Reset" at bounding box center [177, 316] width 45 height 21
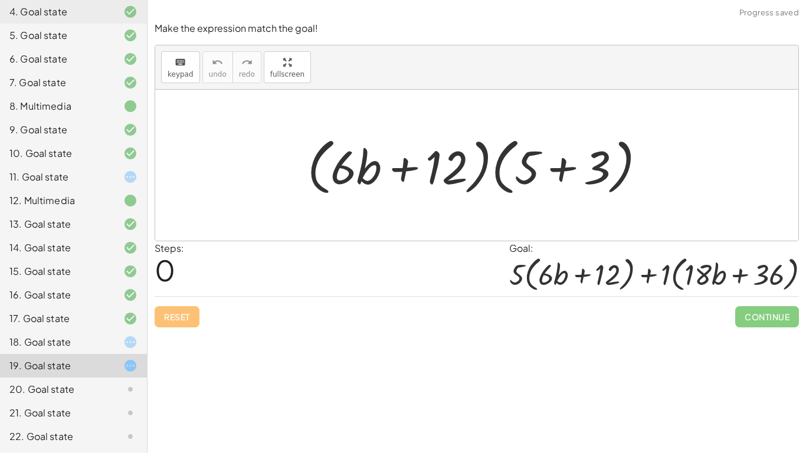
click at [196, 319] on div "Reset Continue" at bounding box center [477, 311] width 645 height 31
click at [100, 388] on div "20. Goal state" at bounding box center [56, 390] width 95 height 14
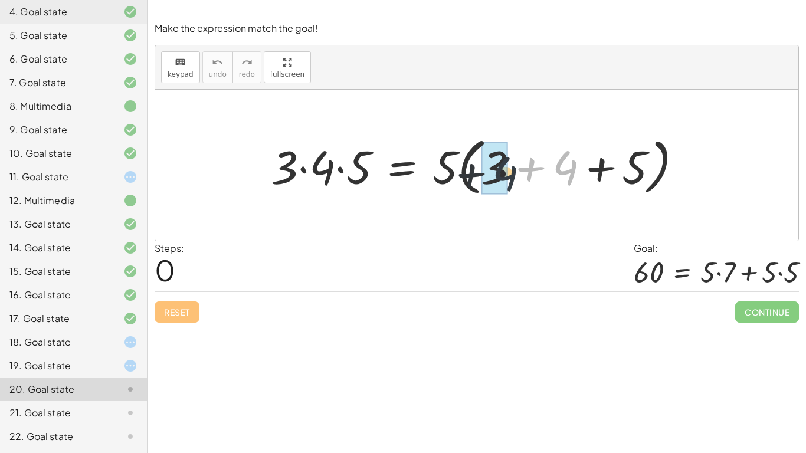
drag, startPoint x: 567, startPoint y: 169, endPoint x: 499, endPoint y: 174, distance: 68.1
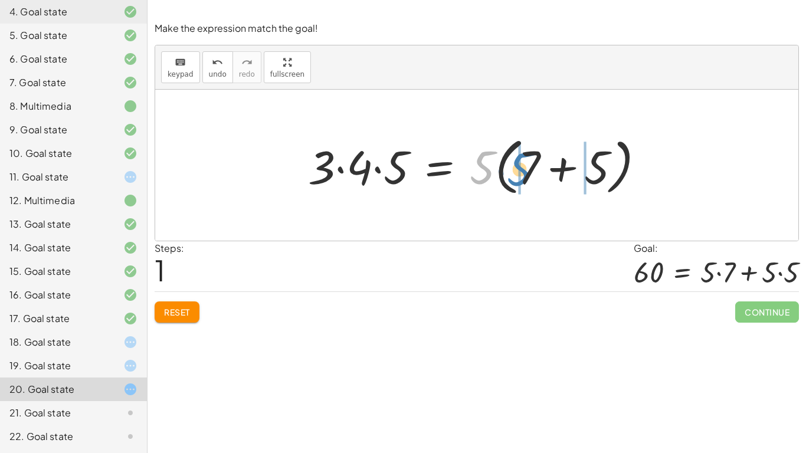
drag, startPoint x: 487, startPoint y: 164, endPoint x: 527, endPoint y: 165, distance: 39.6
click at [527, 165] on div at bounding box center [481, 166] width 358 height 68
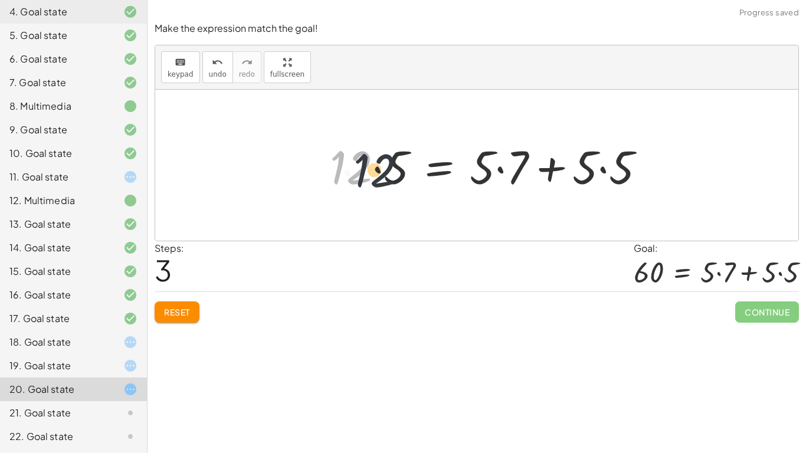
drag, startPoint x: 349, startPoint y: 168, endPoint x: 382, endPoint y: 172, distance: 33.3
click at [382, 172] on div at bounding box center [492, 165] width 337 height 61
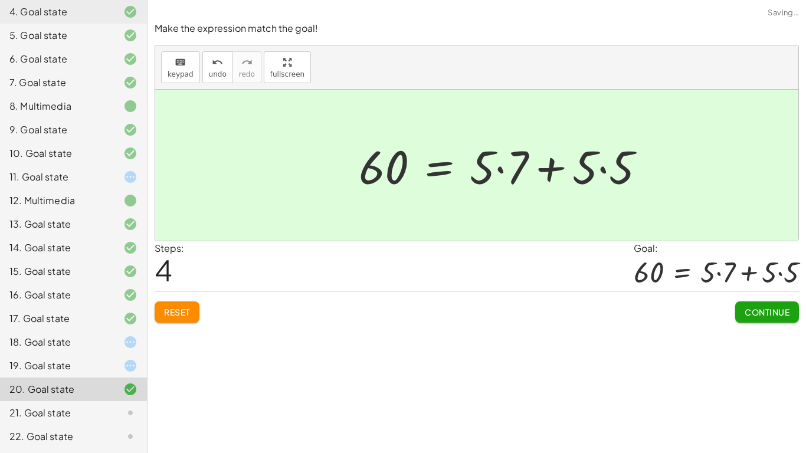
click at [765, 312] on span "Continue" at bounding box center [767, 312] width 45 height 11
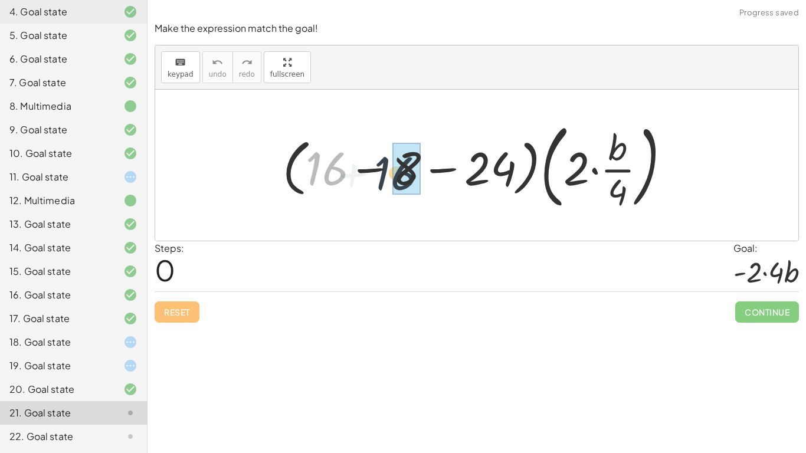
drag, startPoint x: 330, startPoint y: 178, endPoint x: 417, endPoint y: 184, distance: 87.6
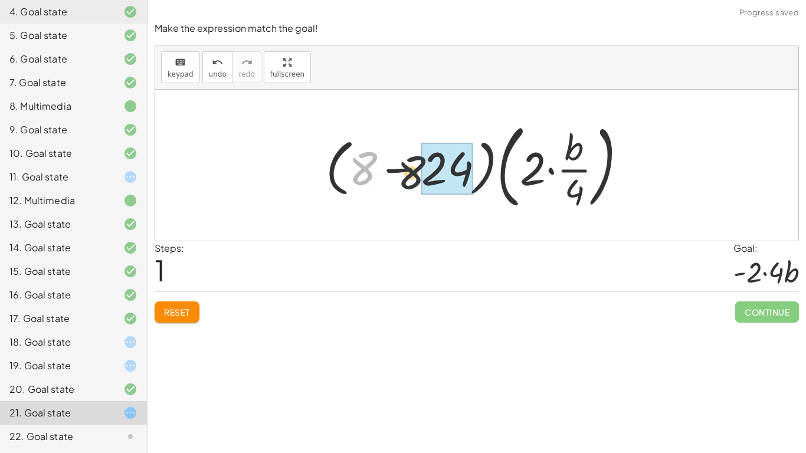
drag, startPoint x: 371, startPoint y: 170, endPoint x: 481, endPoint y: 177, distance: 110.0
click at [481, 177] on div at bounding box center [481, 165] width 322 height 98
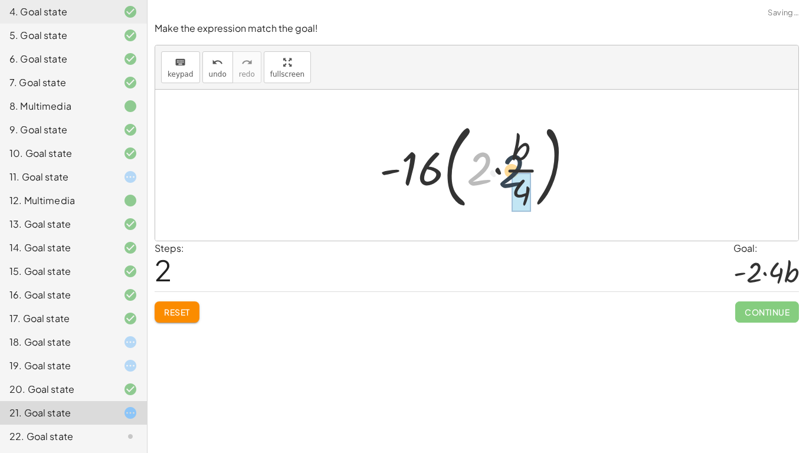
drag, startPoint x: 484, startPoint y: 175, endPoint x: 525, endPoint y: 178, distance: 42.0
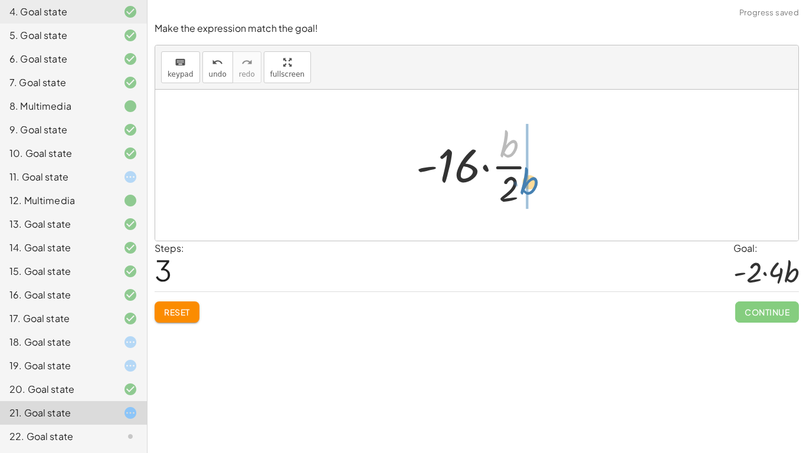
drag, startPoint x: 507, startPoint y: 145, endPoint x: 528, endPoint y: 183, distance: 43.6
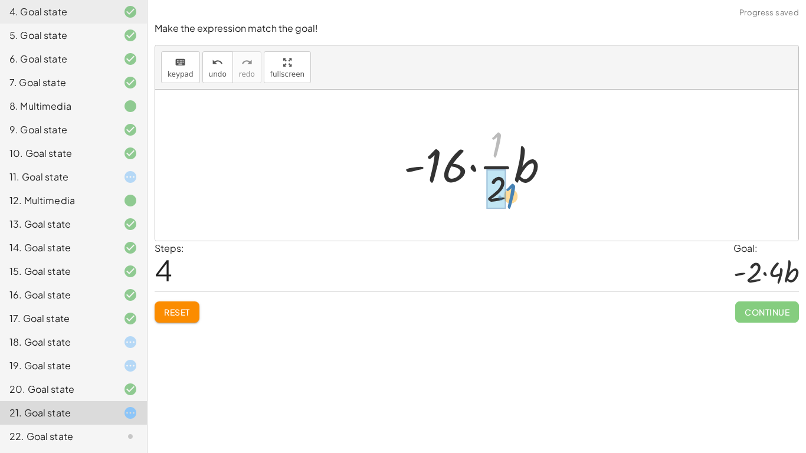
drag, startPoint x: 497, startPoint y: 155, endPoint x: 508, endPoint y: 203, distance: 48.4
drag, startPoint x: 494, startPoint y: 203, endPoint x: 494, endPoint y: 158, distance: 44.3
click at [494, 158] on div at bounding box center [482, 165] width 168 height 91
click at [214, 64] on icon "undo" at bounding box center [217, 62] width 11 height 14
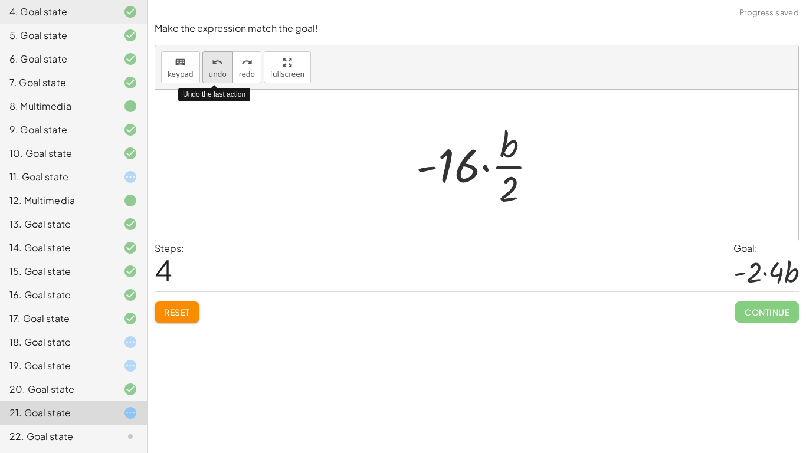
click at [215, 67] on icon "undo" at bounding box center [217, 62] width 11 height 14
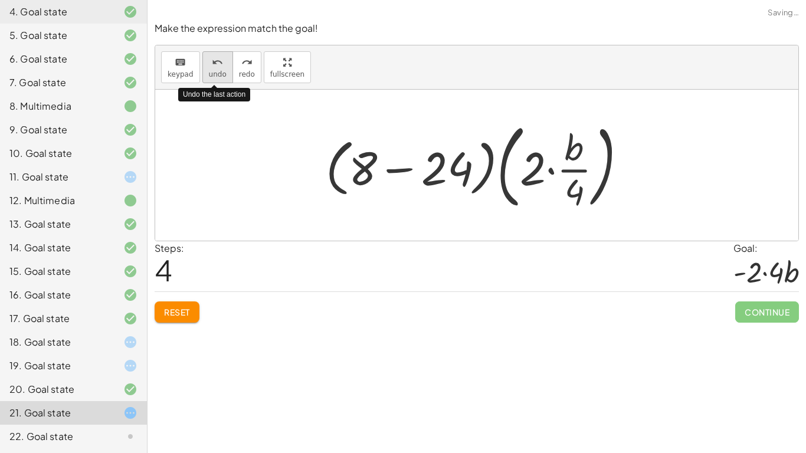
click at [215, 67] on icon "undo" at bounding box center [217, 62] width 11 height 14
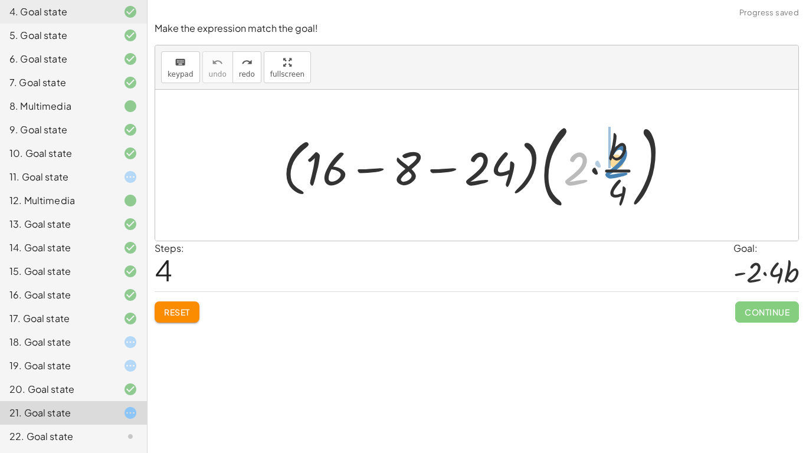
drag, startPoint x: 574, startPoint y: 166, endPoint x: 613, endPoint y: 156, distance: 40.2
click at [613, 156] on div at bounding box center [481, 165] width 409 height 98
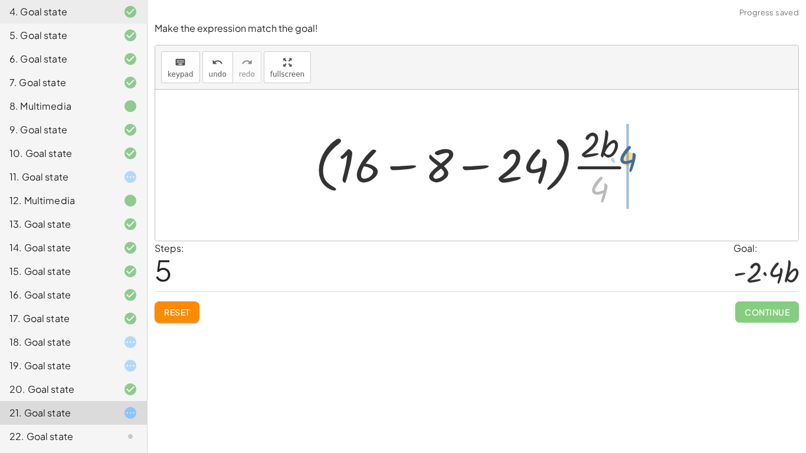
drag, startPoint x: 595, startPoint y: 190, endPoint x: 625, endPoint y: 153, distance: 47.0
click at [625, 153] on div at bounding box center [481, 165] width 344 height 91
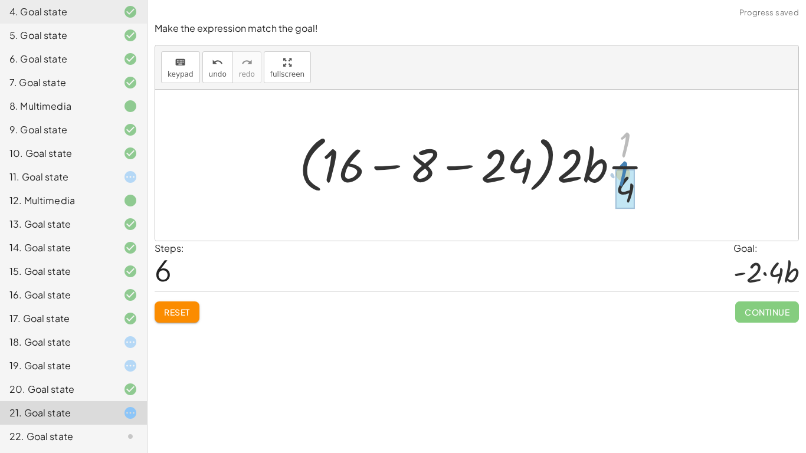
drag, startPoint x: 627, startPoint y: 150, endPoint x: 625, endPoint y: 180, distance: 30.2
drag, startPoint x: 625, startPoint y: 179, endPoint x: 659, endPoint y: 153, distance: 43.3
click at [659, 153] on div at bounding box center [481, 165] width 376 height 91
click at [211, 70] on span "undo" at bounding box center [218, 74] width 18 height 8
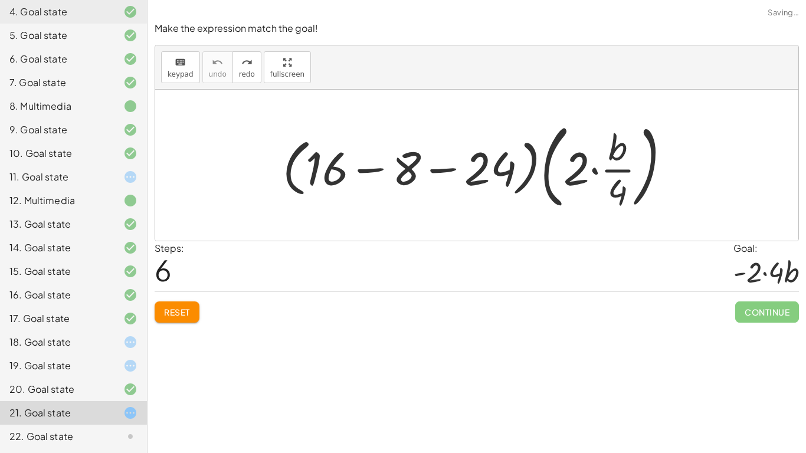
click at [179, 321] on button "Reset" at bounding box center [177, 312] width 45 height 21
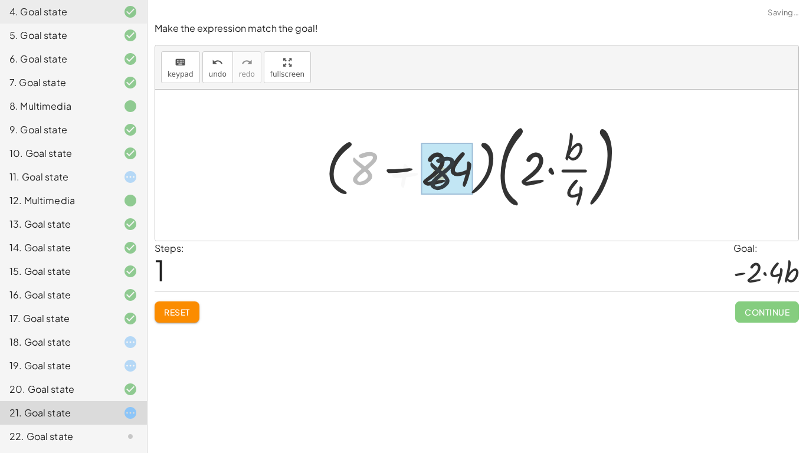
drag, startPoint x: 373, startPoint y: 171, endPoint x: 460, endPoint y: 177, distance: 88.2
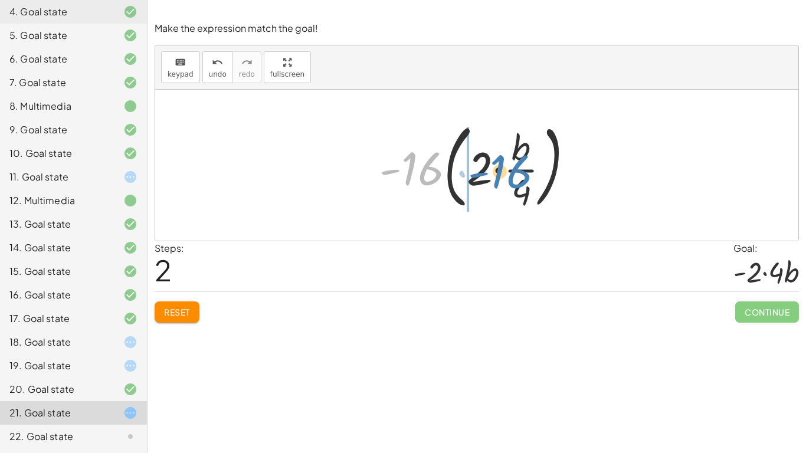
drag, startPoint x: 427, startPoint y: 179, endPoint x: 515, endPoint y: 182, distance: 88.6
click at [515, 182] on div at bounding box center [481, 165] width 215 height 98
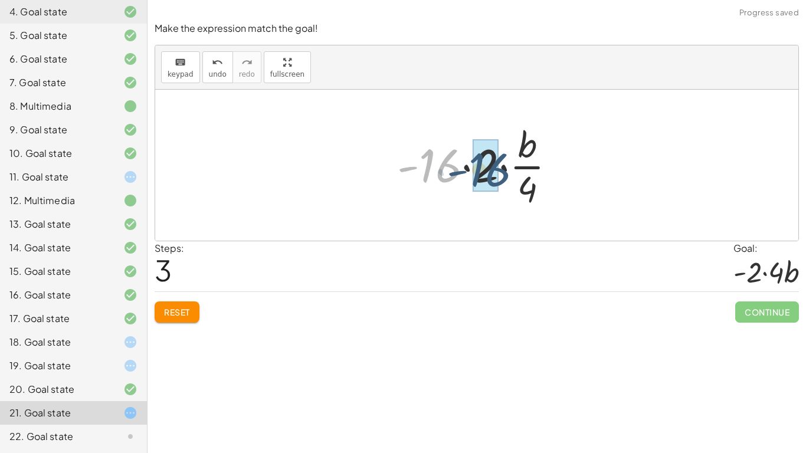
drag, startPoint x: 433, startPoint y: 166, endPoint x: 484, endPoint y: 169, distance: 50.3
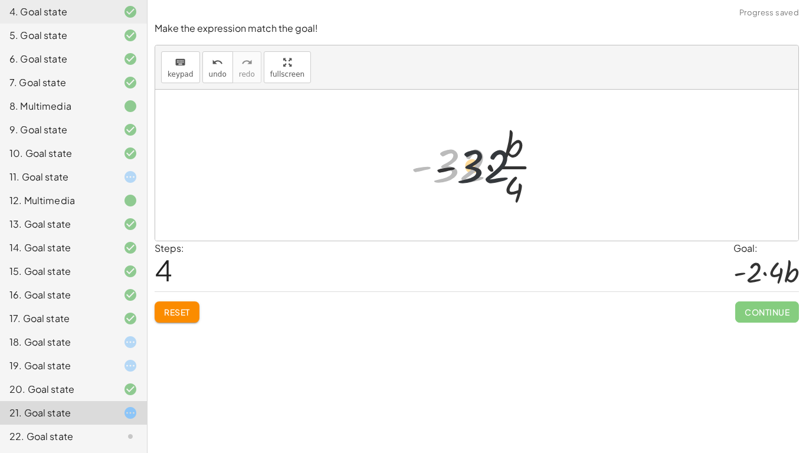
drag, startPoint x: 462, startPoint y: 165, endPoint x: 508, endPoint y: 167, distance: 46.1
click at [508, 167] on div at bounding box center [481, 165] width 153 height 91
drag, startPoint x: 515, startPoint y: 146, endPoint x: 501, endPoint y: 178, distance: 34.3
click at [480, 170] on div at bounding box center [481, 165] width 153 height 91
drag, startPoint x: 518, startPoint y: 187, endPoint x: 494, endPoint y: 165, distance: 32.6
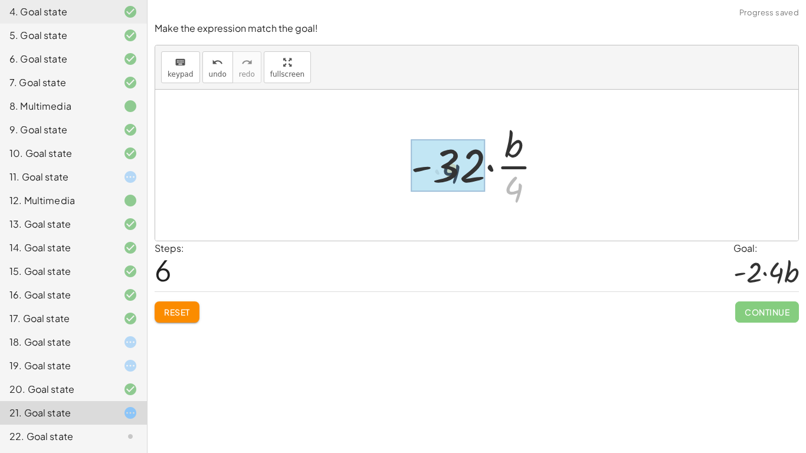
drag, startPoint x: 517, startPoint y: 188, endPoint x: 454, endPoint y: 167, distance: 66.5
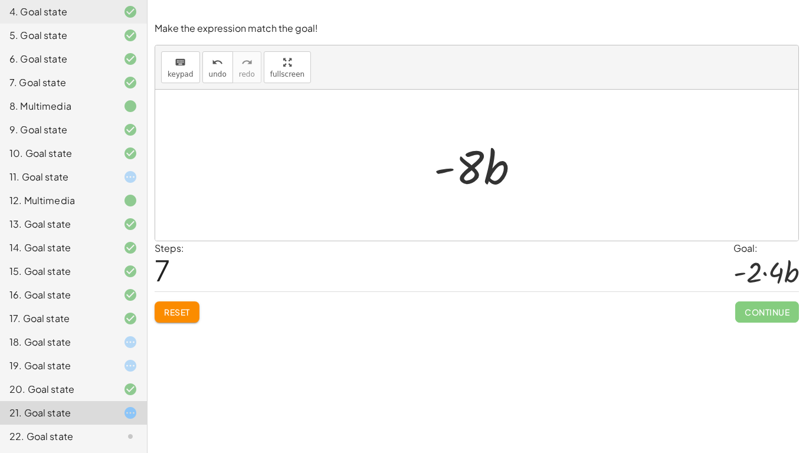
click at [104, 436] on div at bounding box center [120, 437] width 33 height 14
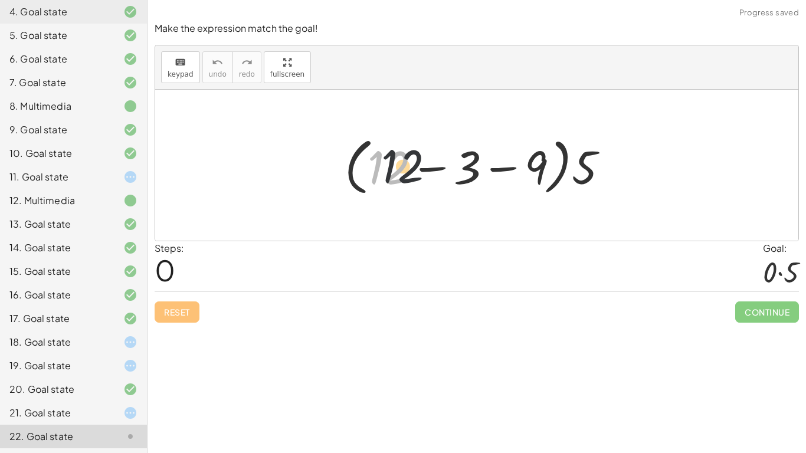
drag, startPoint x: 401, startPoint y: 175, endPoint x: 507, endPoint y: 171, distance: 106.4
click at [507, 171] on div at bounding box center [481, 166] width 285 height 68
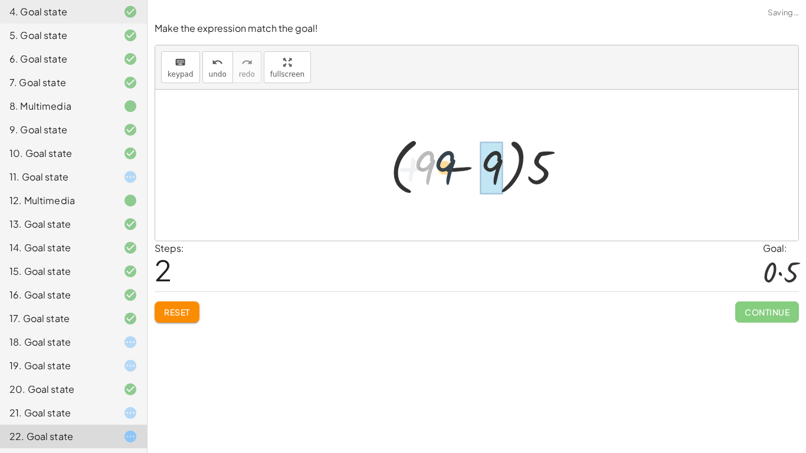
drag, startPoint x: 429, startPoint y: 169, endPoint x: 475, endPoint y: 174, distance: 46.3
click at [475, 174] on div at bounding box center [481, 166] width 195 height 68
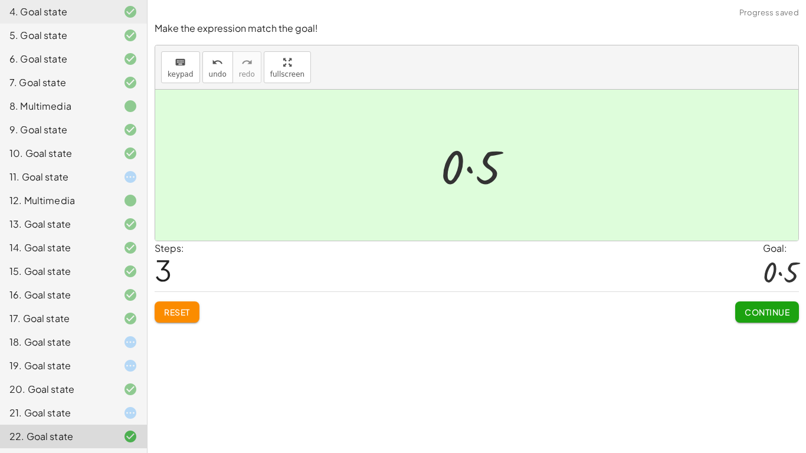
click at [88, 421] on div "21. Goal state" at bounding box center [73, 413] width 147 height 24
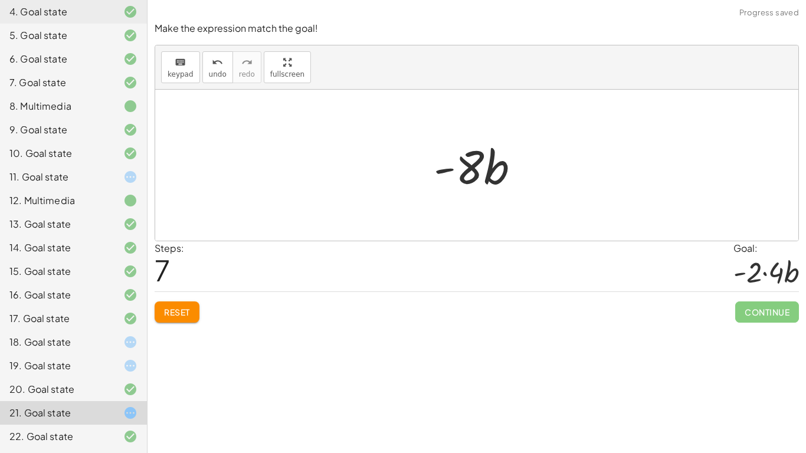
click at [113, 176] on div at bounding box center [120, 177] width 33 height 14
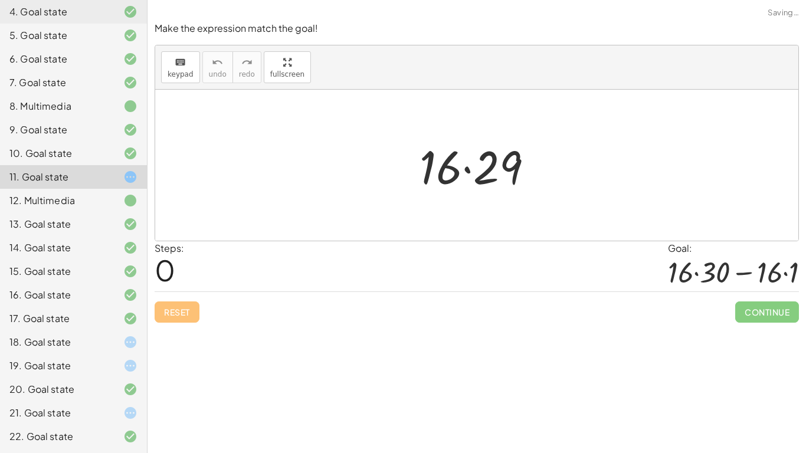
click at [179, 306] on div "Reset Continue" at bounding box center [477, 307] width 645 height 31
click at [514, 160] on div at bounding box center [481, 165] width 135 height 61
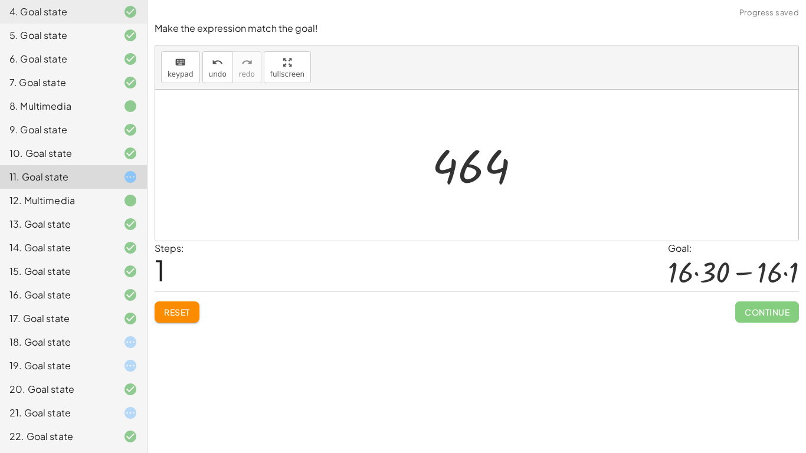
click at [490, 172] on div at bounding box center [481, 165] width 111 height 58
click at [193, 308] on button "Reset" at bounding box center [177, 312] width 45 height 21
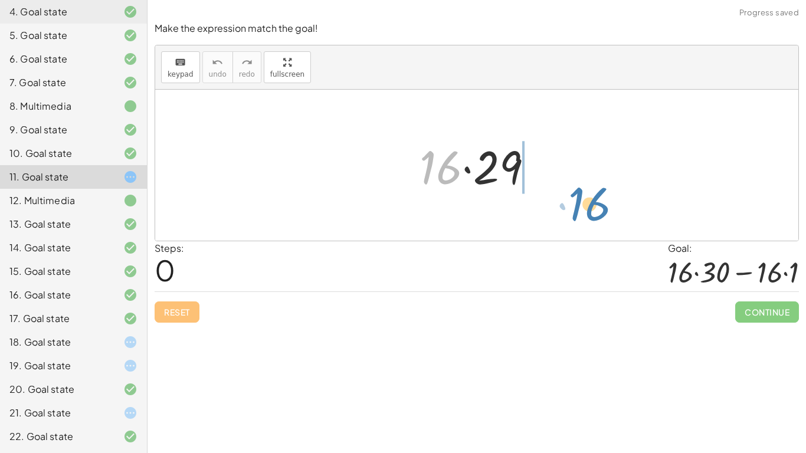
drag, startPoint x: 433, startPoint y: 172, endPoint x: 580, endPoint y: 208, distance: 151.9
click at [580, 208] on div "· 16 · 16 · 29" at bounding box center [477, 165] width 644 height 151
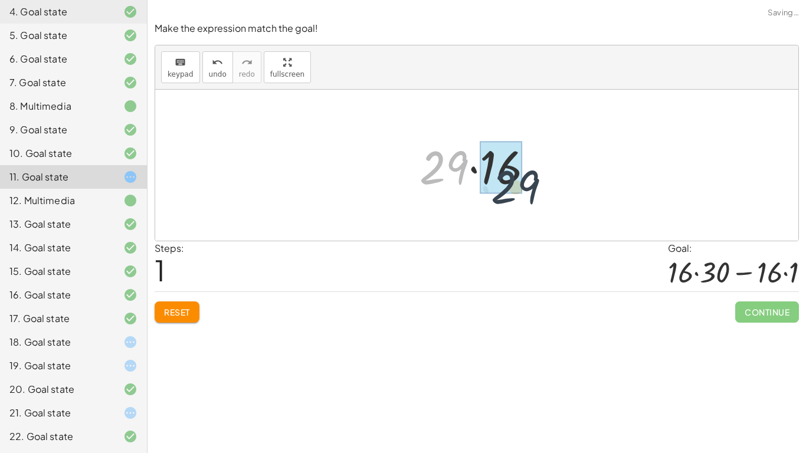
drag, startPoint x: 452, startPoint y: 173, endPoint x: 533, endPoint y: 189, distance: 82.4
click at [533, 189] on div at bounding box center [481, 165] width 135 height 61
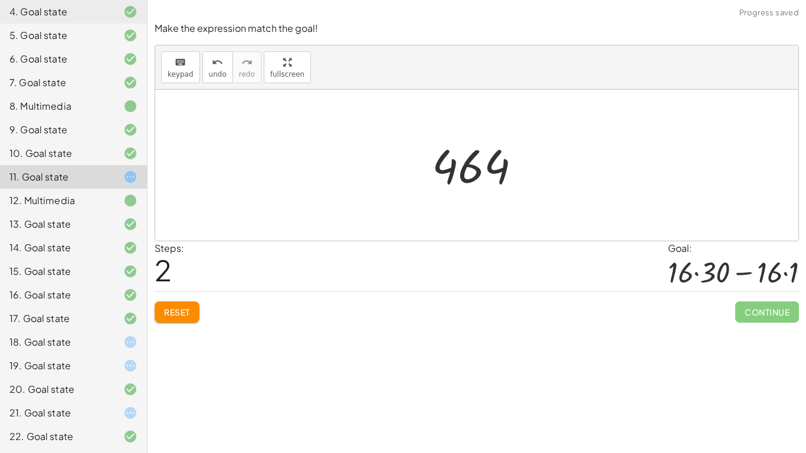
click at [454, 161] on div at bounding box center [481, 165] width 111 height 58
click at [216, 62] on icon "undo" at bounding box center [217, 62] width 11 height 14
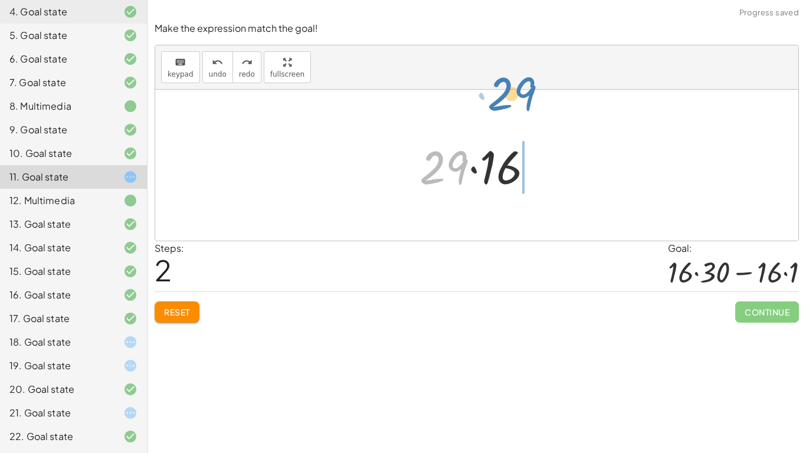
drag, startPoint x: 455, startPoint y: 179, endPoint x: 510, endPoint y: 103, distance: 94.4
click at [510, 103] on div "· 16 · 29 · 29 · 29 · 16" at bounding box center [477, 165] width 644 height 151
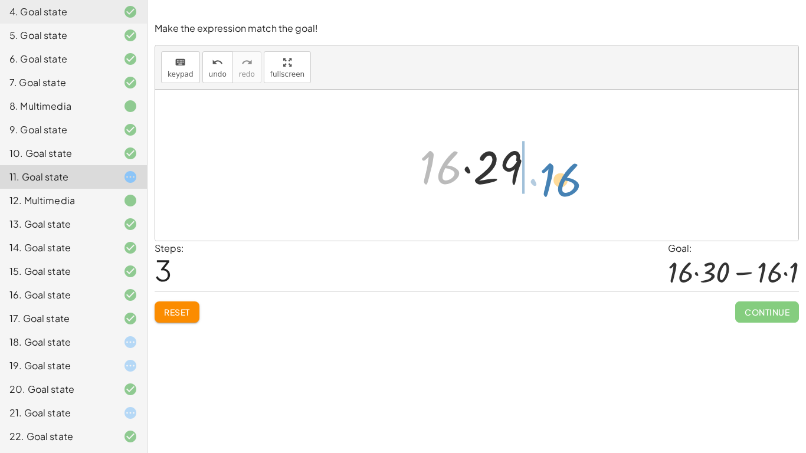
drag, startPoint x: 444, startPoint y: 156, endPoint x: 564, endPoint y: 168, distance: 120.5
click at [564, 168] on div "· 16 · 29 · 29 · 16 · 16 · 29 · 16" at bounding box center [477, 165] width 644 height 151
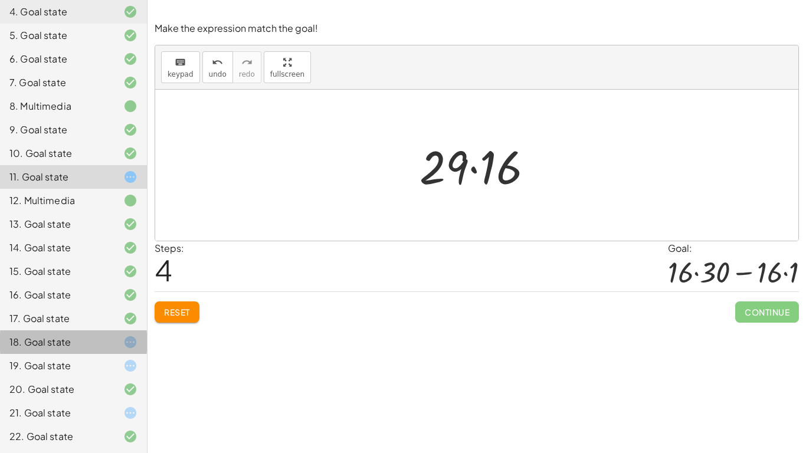
click at [109, 341] on div at bounding box center [120, 342] width 33 height 14
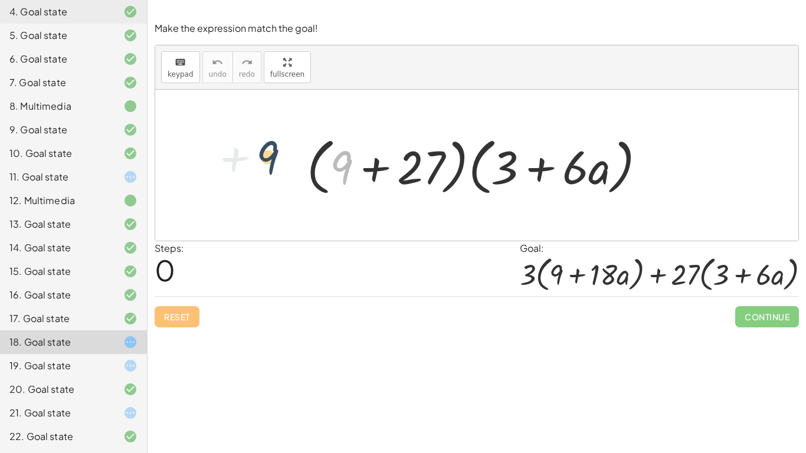
drag, startPoint x: 338, startPoint y: 165, endPoint x: 263, endPoint y: 155, distance: 76.3
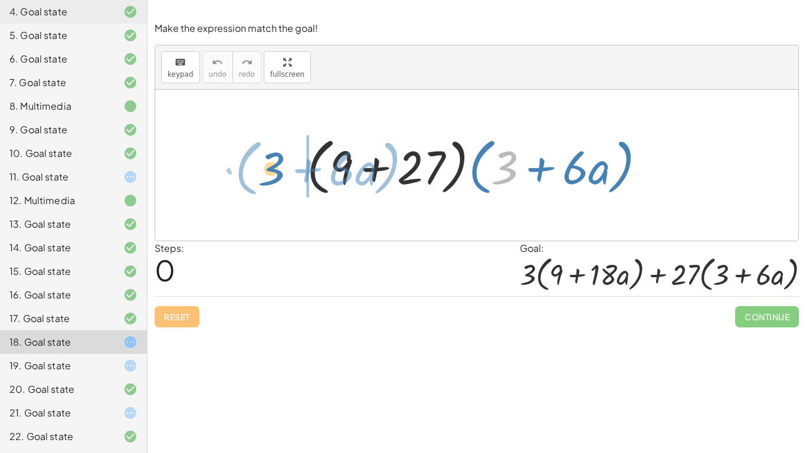
drag, startPoint x: 514, startPoint y: 170, endPoint x: 280, endPoint y: 171, distance: 233.8
click at [280, 171] on div "+ 3 · ( + · 6 · a ) · ( + 9 + 27 ) · ( + 3 + · 6 · a )" at bounding box center [477, 165] width 644 height 151
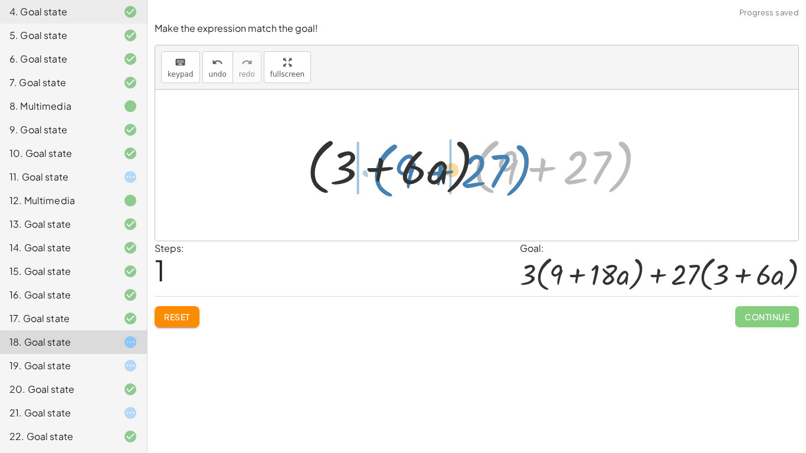
drag, startPoint x: 482, startPoint y: 174, endPoint x: 367, endPoint y: 177, distance: 114.6
click at [367, 177] on div at bounding box center [481, 166] width 360 height 68
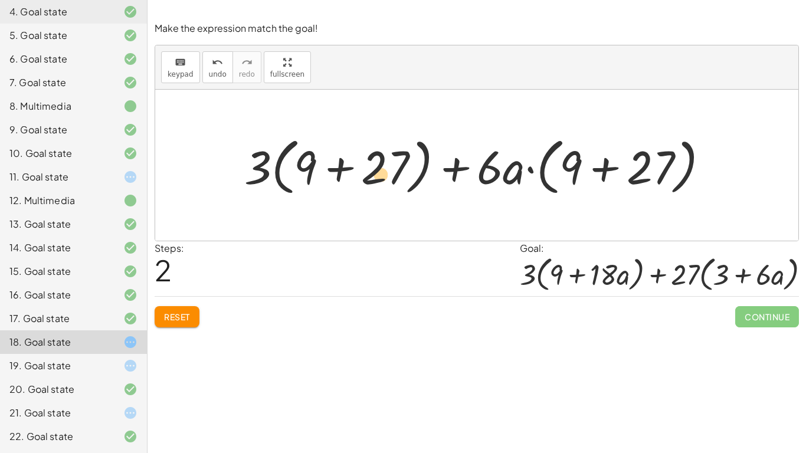
drag, startPoint x: 514, startPoint y: 175, endPoint x: 380, endPoint y: 182, distance: 133.6
click at [380, 182] on div at bounding box center [482, 166] width 486 height 68
drag, startPoint x: 490, startPoint y: 169, endPoint x: 370, endPoint y: 165, distance: 120.5
click at [370, 165] on div at bounding box center [482, 166] width 486 height 68
drag, startPoint x: 674, startPoint y: 171, endPoint x: 544, endPoint y: 172, distance: 129.9
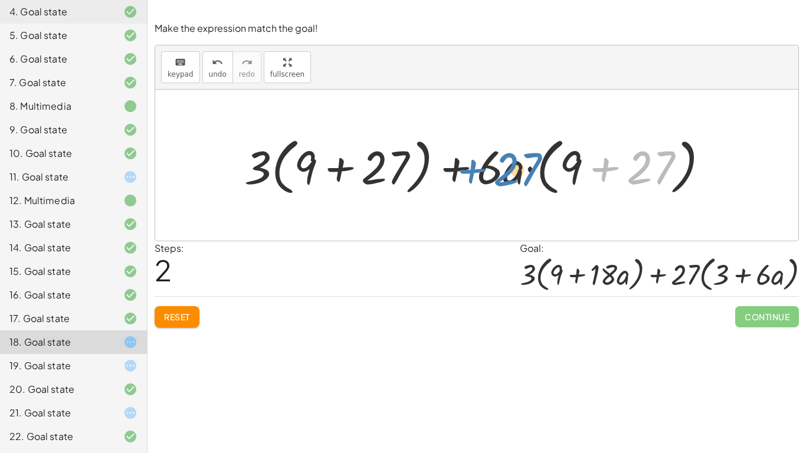
click at [544, 172] on div at bounding box center [482, 166] width 486 height 68
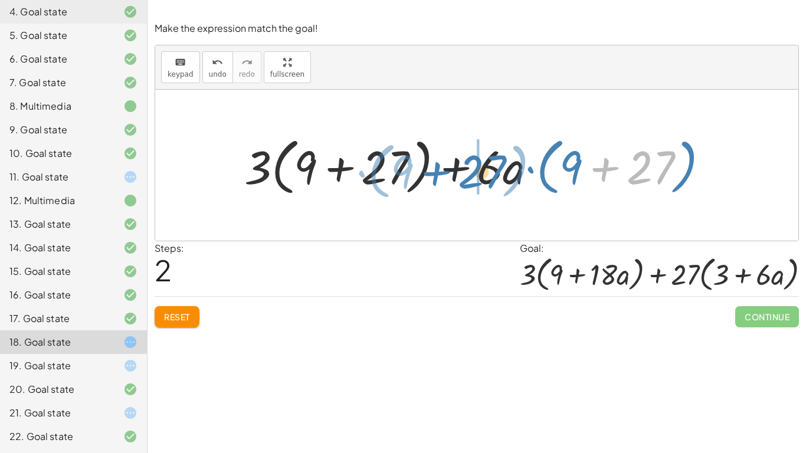
drag, startPoint x: 647, startPoint y: 176, endPoint x: 485, endPoint y: 178, distance: 162.4
click at [485, 178] on div at bounding box center [482, 166] width 486 height 68
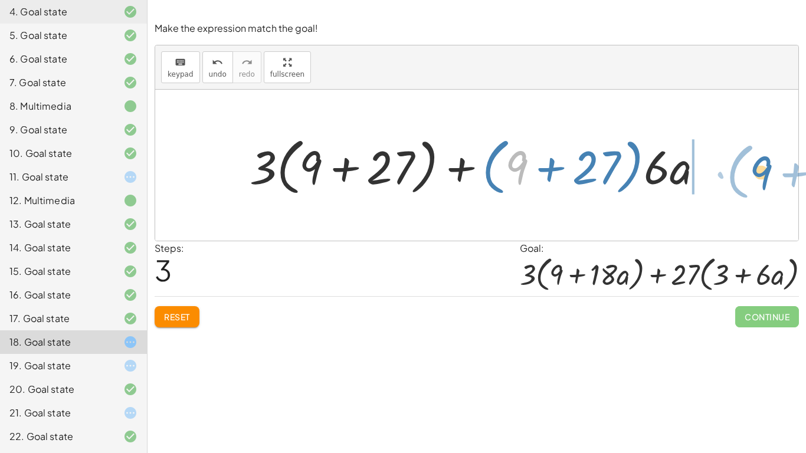
drag, startPoint x: 523, startPoint y: 168, endPoint x: 765, endPoint y: 174, distance: 241.5
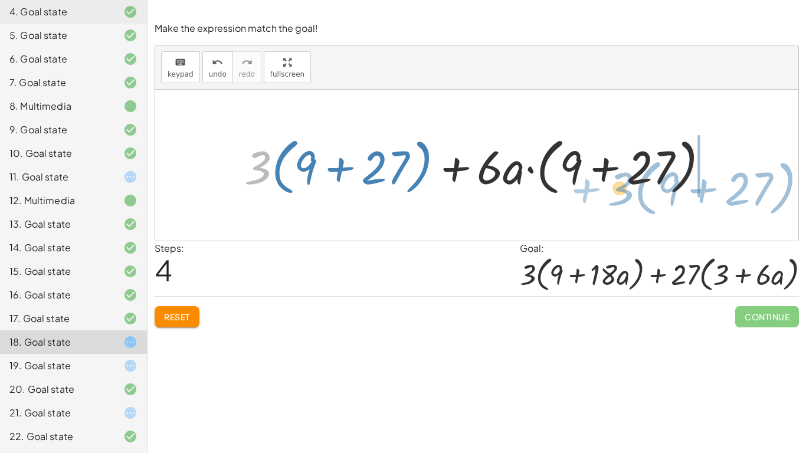
drag, startPoint x: 257, startPoint y: 177, endPoint x: 622, endPoint y: 197, distance: 364.8
click at [622, 197] on div at bounding box center [482, 166] width 486 height 68
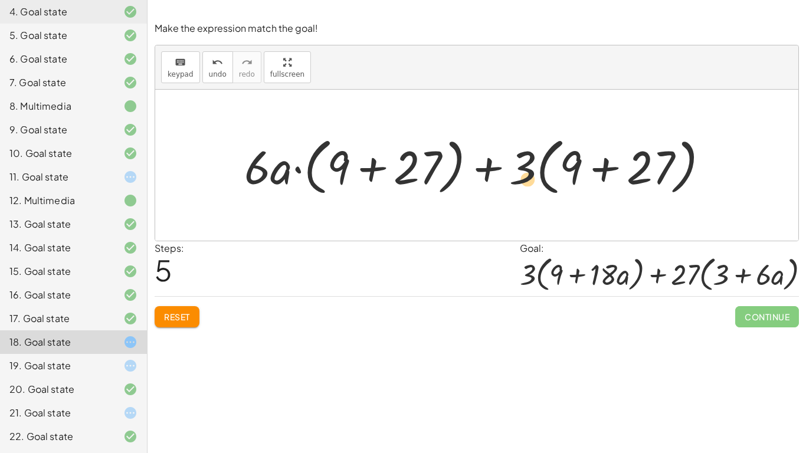
drag, startPoint x: 282, startPoint y: 174, endPoint x: 528, endPoint y: 186, distance: 245.9
click at [528, 186] on div at bounding box center [482, 166] width 486 height 68
click at [0, 0] on div "Make the expression match the goal! keyboard keypad undo undo redo redo fullscr…" at bounding box center [0, 0] width 0 height 0
click at [182, 319] on span "Reset" at bounding box center [177, 317] width 26 height 11
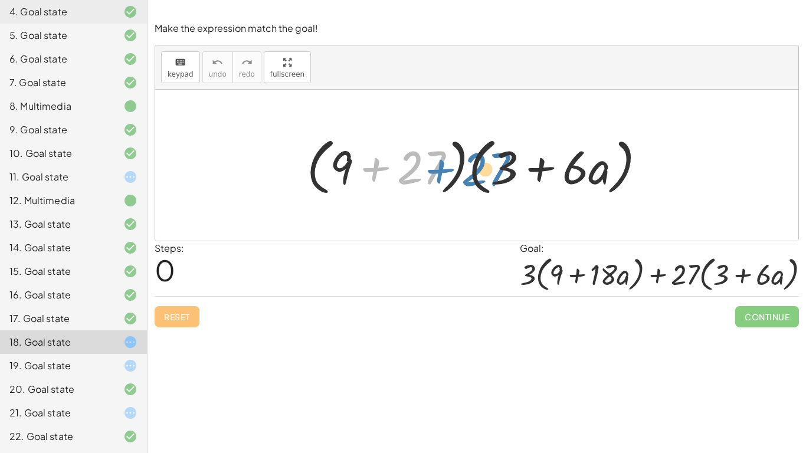
drag, startPoint x: 436, startPoint y: 161, endPoint x: 500, endPoint y: 162, distance: 64.4
click at [500, 162] on div at bounding box center [481, 166] width 360 height 68
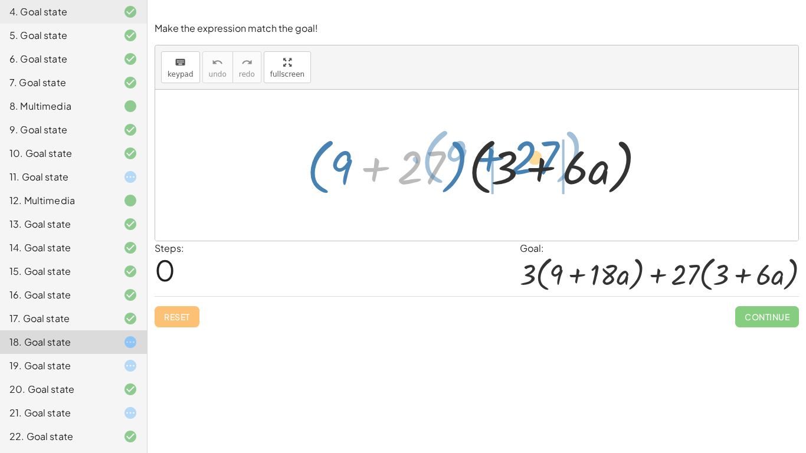
drag, startPoint x: 419, startPoint y: 175, endPoint x: 531, endPoint y: 165, distance: 112.6
click at [531, 165] on div at bounding box center [481, 166] width 360 height 68
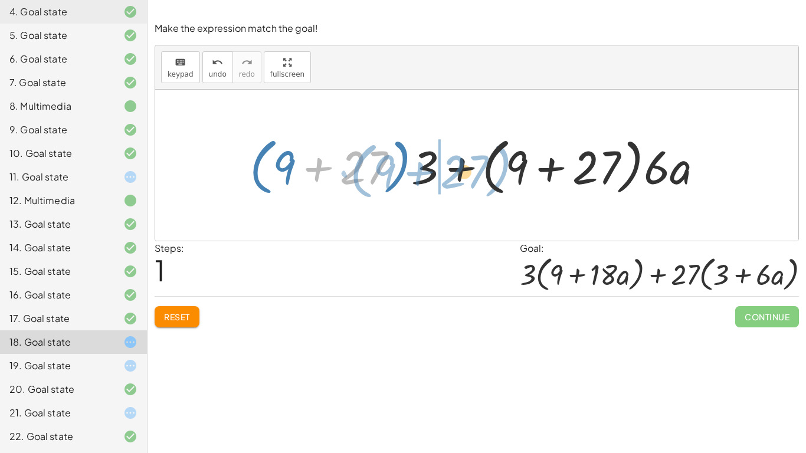
drag, startPoint x: 375, startPoint y: 168, endPoint x: 474, endPoint y: 172, distance: 99.3
click at [474, 172] on div at bounding box center [481, 166] width 475 height 68
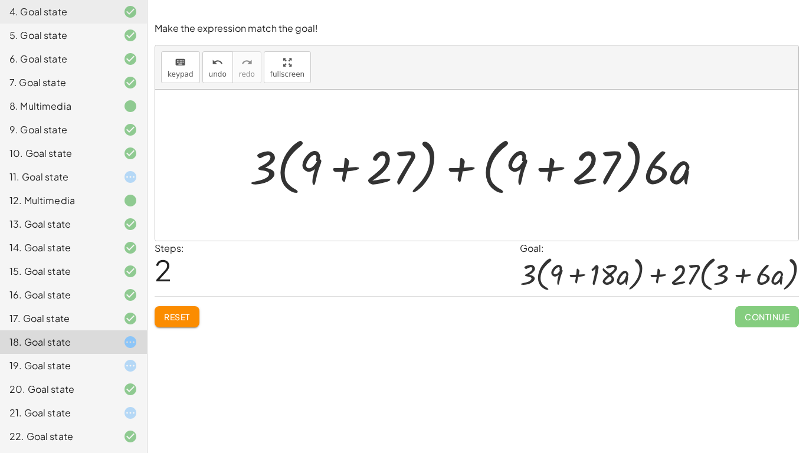
click at [166, 323] on button "Reset" at bounding box center [177, 316] width 45 height 21
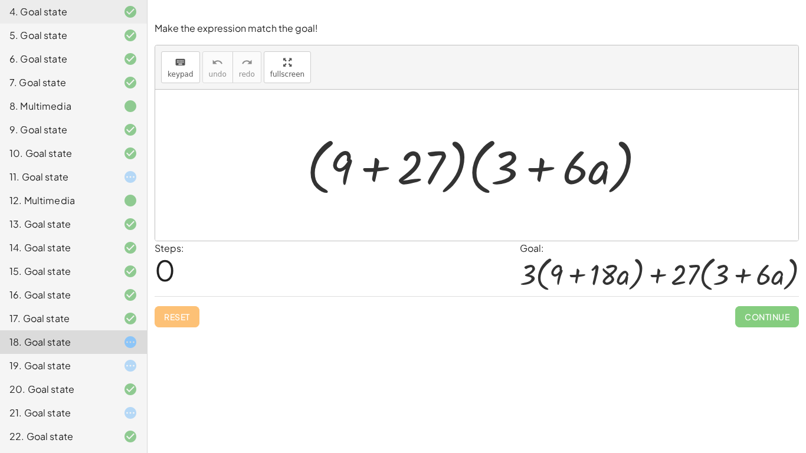
click at [109, 371] on div at bounding box center [120, 366] width 33 height 14
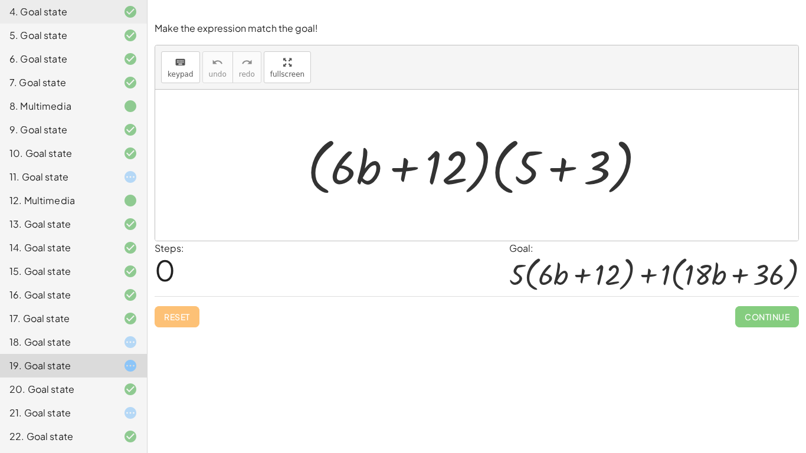
click at [89, 411] on div "21. Goal state" at bounding box center [56, 413] width 95 height 14
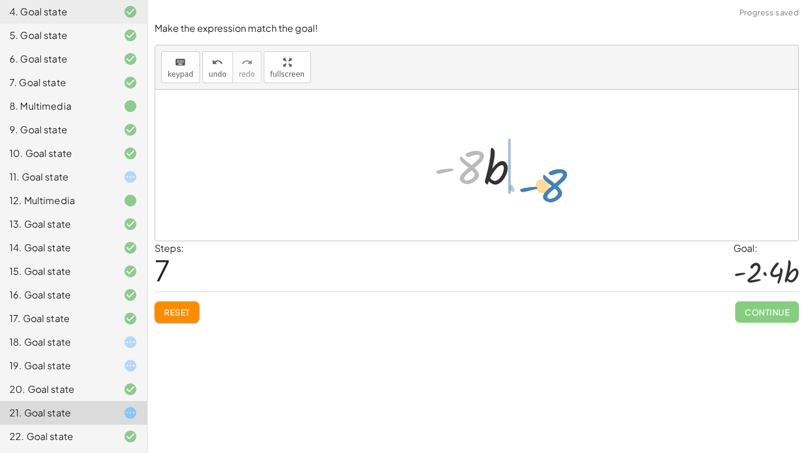
drag, startPoint x: 482, startPoint y: 164, endPoint x: 566, endPoint y: 181, distance: 85.6
click at [566, 181] on div "· ( + 16 − 8 − 24 ) · ( · 2 · · b · 4 ) · ( + 8 − 24 ) · ( · 2 · · b · 4 ) · - …" at bounding box center [477, 165] width 644 height 151
drag, startPoint x: 449, startPoint y: 170, endPoint x: 485, endPoint y: 172, distance: 36.1
click at [485, 172] on div at bounding box center [481, 165] width 119 height 61
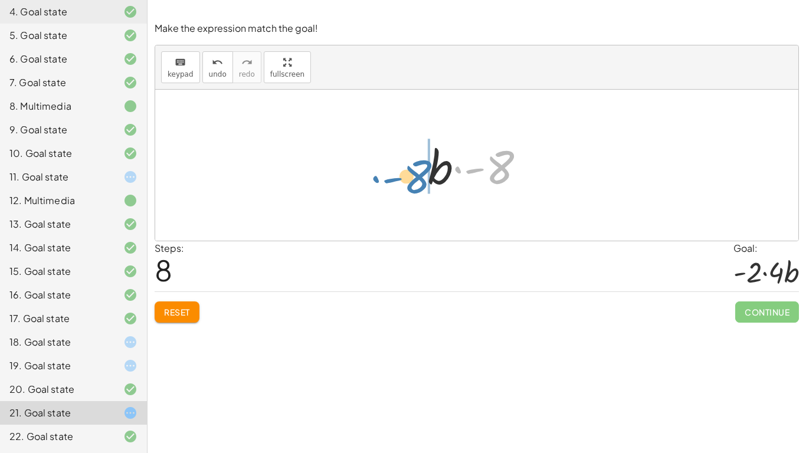
drag, startPoint x: 455, startPoint y: 170, endPoint x: 370, endPoint y: 178, distance: 85.4
click at [370, 178] on div "· ( + 16 − 8 − 24 ) · ( · 2 · · b · 4 ) · ( + 8 − 24 ) · ( · 2 · · b · 4 ) · - …" at bounding box center [477, 165] width 644 height 151
drag, startPoint x: 505, startPoint y: 174, endPoint x: 402, endPoint y: 179, distance: 102.9
click at [402, 179] on div "· ( + 16 − 8 − 24 ) · ( · 2 · · b · 4 ) · ( + 8 − 24 ) · ( · 2 · · b · 4 ) · - …" at bounding box center [477, 165] width 644 height 151
click at [466, 171] on div at bounding box center [481, 165] width 119 height 61
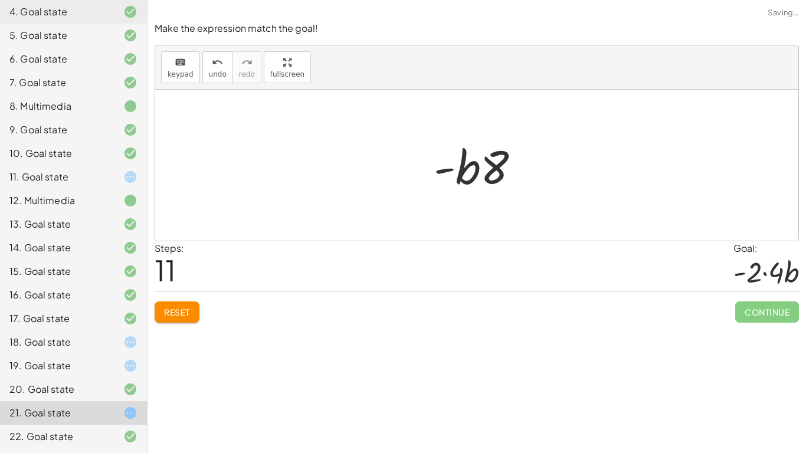
click at [476, 175] on div at bounding box center [481, 165] width 107 height 61
click at [484, 178] on div at bounding box center [481, 165] width 107 height 61
drag, startPoint x: 468, startPoint y: 174, endPoint x: 544, endPoint y: 171, distance: 75.6
click at [544, 171] on div "· ( + 16 − 8 − 24 ) · ( · 2 · · b · 4 ) · ( + 8 − 24 ) · ( · 2 · · b · 4 ) · - …" at bounding box center [477, 165] width 644 height 151
click at [464, 174] on div at bounding box center [481, 165] width 119 height 61
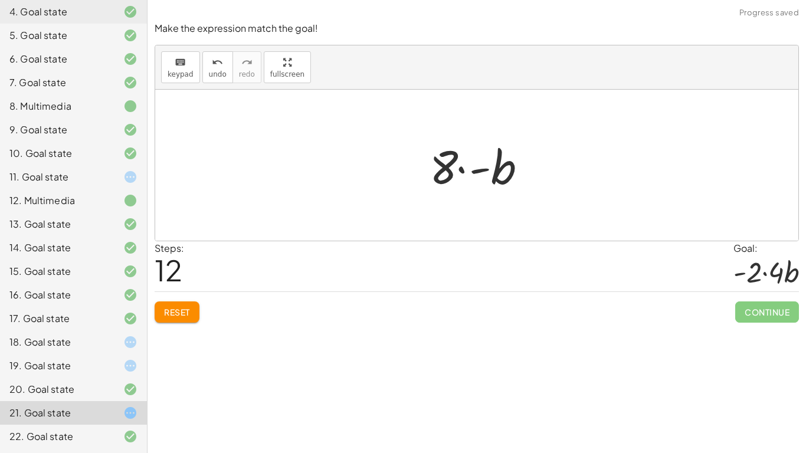
click at [458, 172] on div at bounding box center [481, 165] width 119 height 61
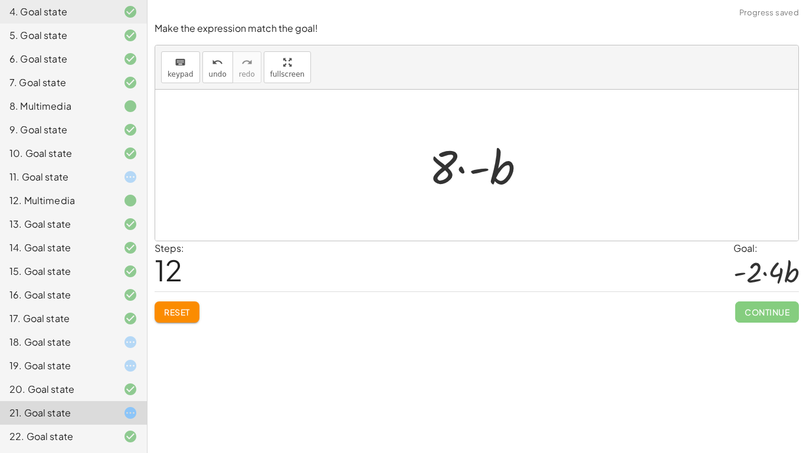
click at [458, 172] on div at bounding box center [481, 165] width 119 height 61
click at [200, 314] on button "Reset" at bounding box center [177, 312] width 45 height 21
click at [192, 303] on button "Reset" at bounding box center [177, 312] width 45 height 21
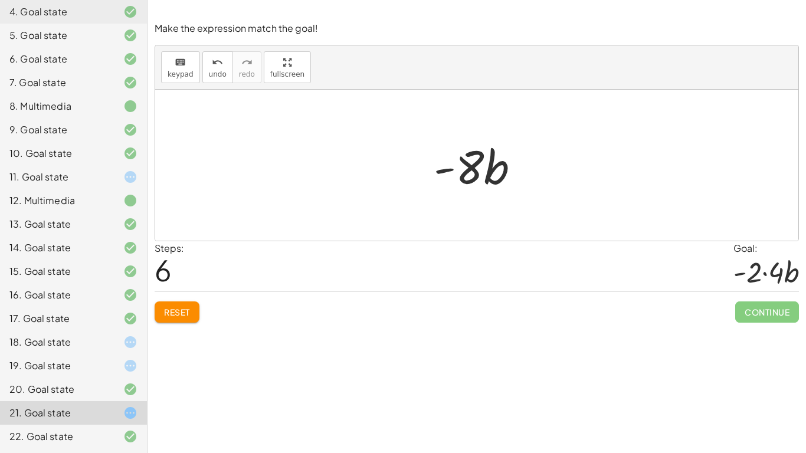
click at [187, 310] on span "Reset" at bounding box center [177, 312] width 26 height 11
click at [192, 318] on button "Reset" at bounding box center [177, 312] width 45 height 21
click at [182, 319] on button "Reset" at bounding box center [177, 312] width 45 height 21
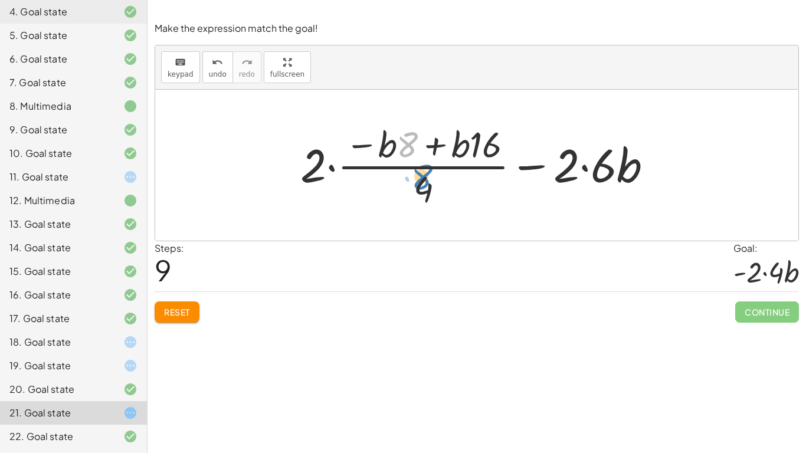
drag, startPoint x: 412, startPoint y: 143, endPoint x: 430, endPoint y: 187, distance: 47.1
click at [430, 187] on div at bounding box center [482, 165] width 374 height 91
drag, startPoint x: 466, startPoint y: 152, endPoint x: 417, endPoint y: 198, distance: 67.6
click at [417, 198] on div at bounding box center [482, 165] width 374 height 91
drag, startPoint x: 373, startPoint y: 143, endPoint x: 478, endPoint y: 142, distance: 105.1
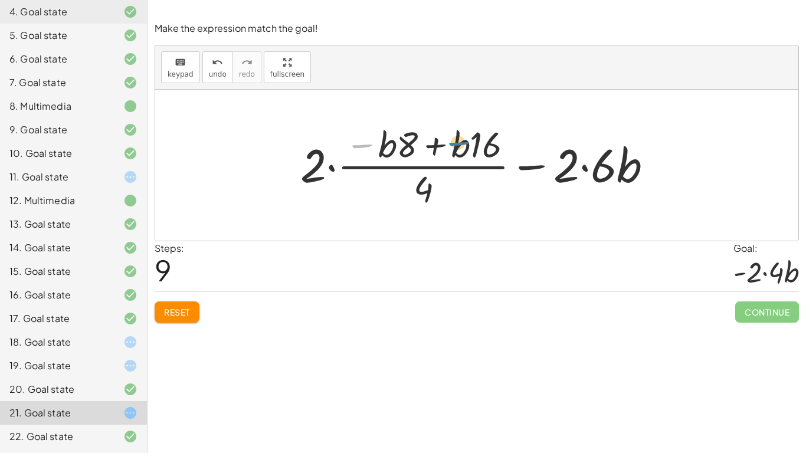
click at [478, 142] on div at bounding box center [482, 165] width 374 height 91
drag, startPoint x: 306, startPoint y: 170, endPoint x: 375, endPoint y: 166, distance: 68.6
click at [375, 166] on div at bounding box center [482, 165] width 374 height 91
drag, startPoint x: 571, startPoint y: 172, endPoint x: 335, endPoint y: 169, distance: 236.2
click at [335, 169] on div at bounding box center [482, 165] width 374 height 91
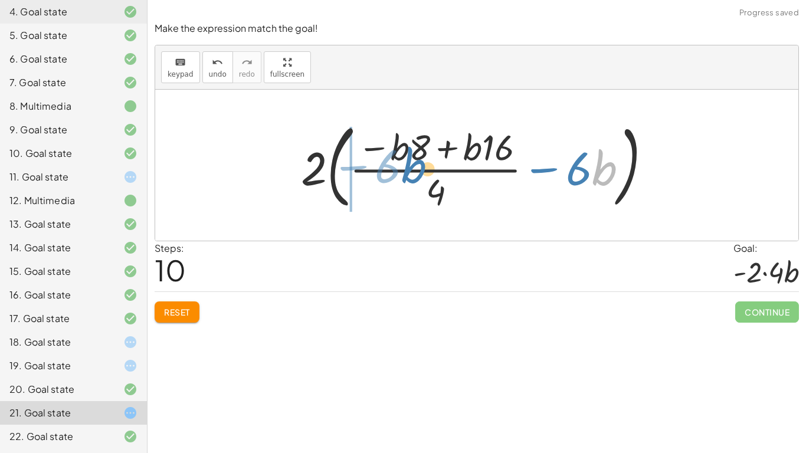
drag, startPoint x: 608, startPoint y: 171, endPoint x: 357, endPoint y: 159, distance: 250.6
click at [357, 159] on div at bounding box center [481, 165] width 372 height 98
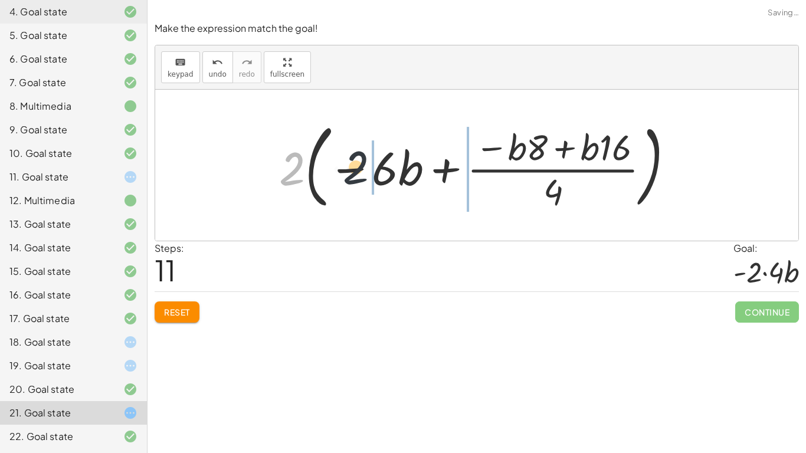
drag, startPoint x: 296, startPoint y: 177, endPoint x: 378, endPoint y: 177, distance: 82.7
click at [378, 177] on div at bounding box center [481, 165] width 416 height 98
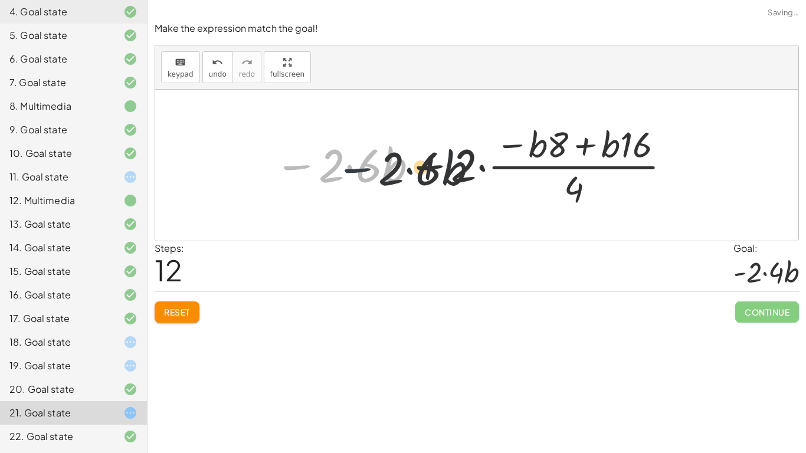
drag, startPoint x: 311, startPoint y: 170, endPoint x: 446, endPoint y: 178, distance: 135.5
click at [446, 178] on div at bounding box center [474, 165] width 410 height 91
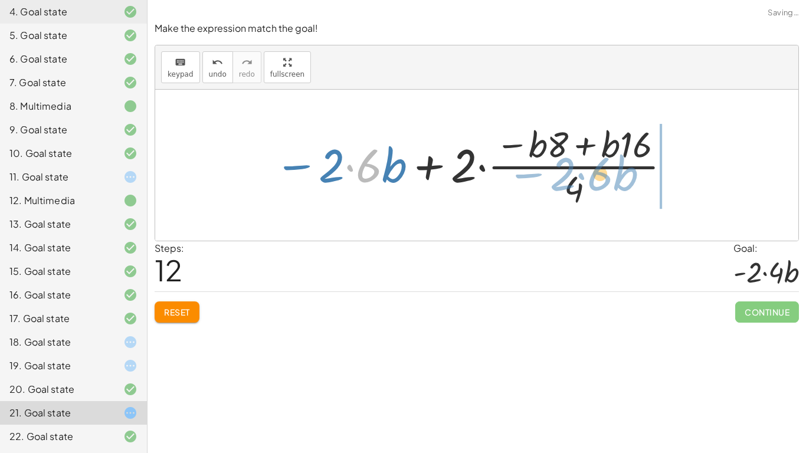
drag, startPoint x: 352, startPoint y: 165, endPoint x: 584, endPoint y: 173, distance: 232.2
click at [584, 173] on div at bounding box center [474, 165] width 410 height 91
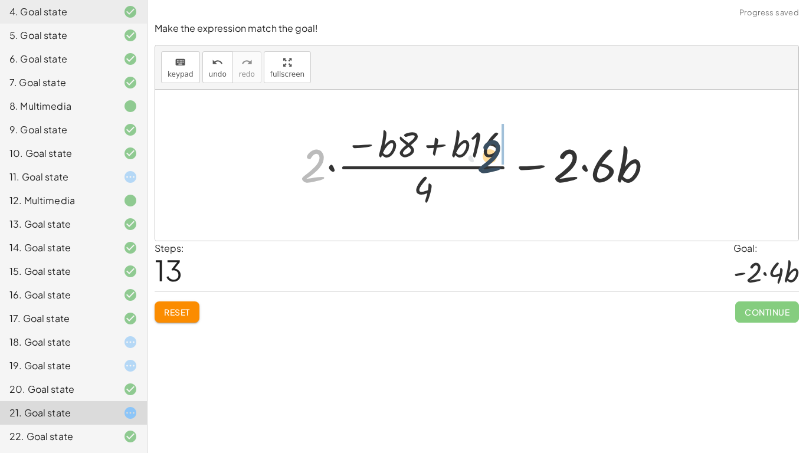
drag, startPoint x: 306, startPoint y: 173, endPoint x: 488, endPoint y: 164, distance: 182.1
click at [488, 164] on div at bounding box center [482, 165] width 374 height 91
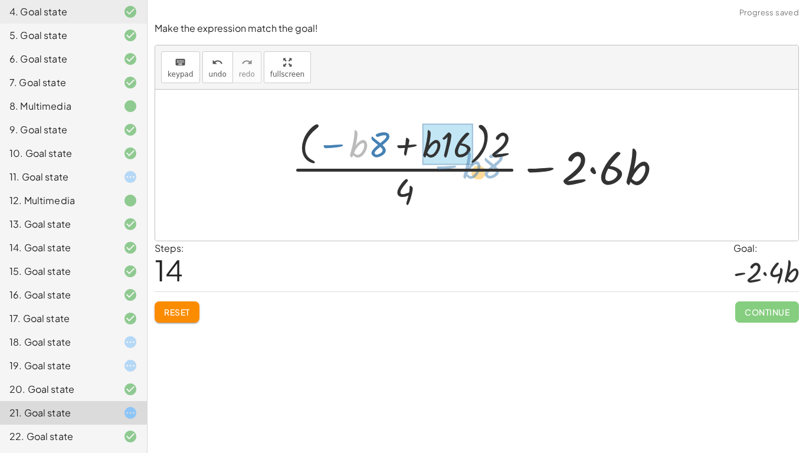
drag, startPoint x: 354, startPoint y: 155, endPoint x: 458, endPoint y: 160, distance: 104.0
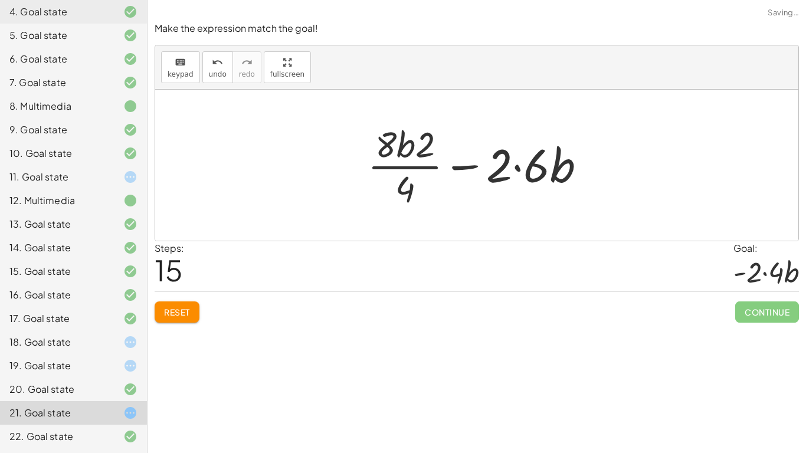
drag, startPoint x: 345, startPoint y: 146, endPoint x: 383, endPoint y: 156, distance: 38.9
click at [383, 156] on div "· ( + 16 − 8 − 24 ) · ( · 2 · · b · 4 ) · 2 · · b · 4 · ( + 16 − 8 − 24 ) · 2 ·…" at bounding box center [477, 165] width 644 height 151
click at [403, 169] on div at bounding box center [482, 165] width 240 height 91
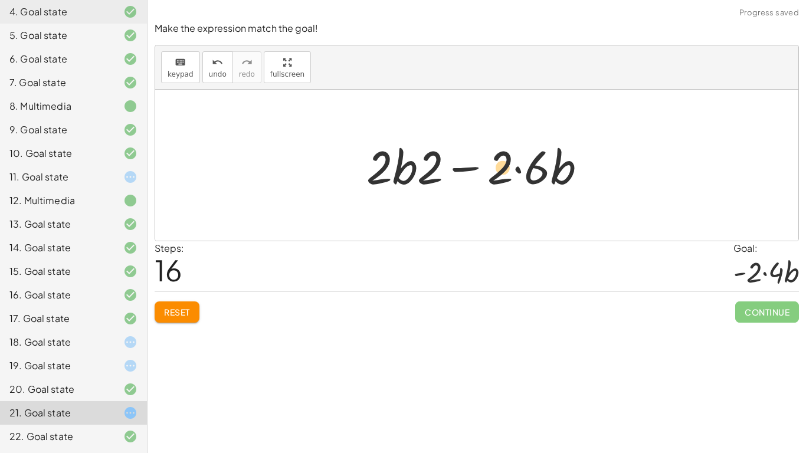
drag, startPoint x: 403, startPoint y: 175, endPoint x: 501, endPoint y: 175, distance: 98.0
click at [501, 175] on div at bounding box center [481, 165] width 241 height 61
drag, startPoint x: 557, startPoint y: 178, endPoint x: 462, endPoint y: 189, distance: 95.1
click at [462, 189] on div at bounding box center [481, 165] width 241 height 61
click at [478, 168] on div at bounding box center [481, 165] width 241 height 61
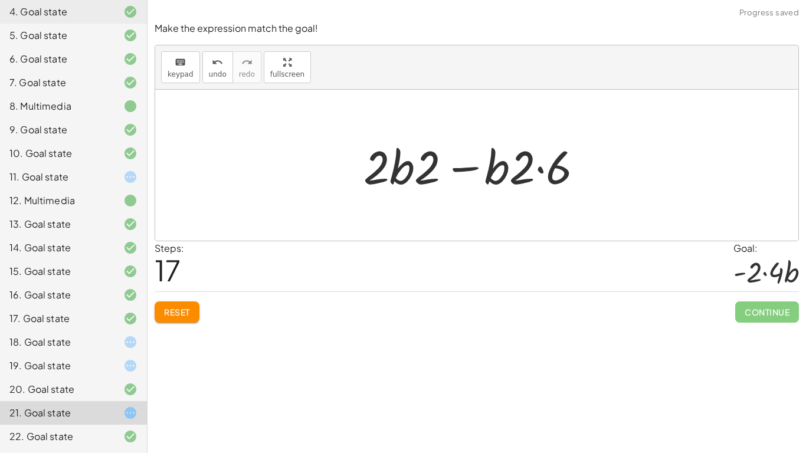
click at [471, 170] on div at bounding box center [481, 165] width 241 height 61
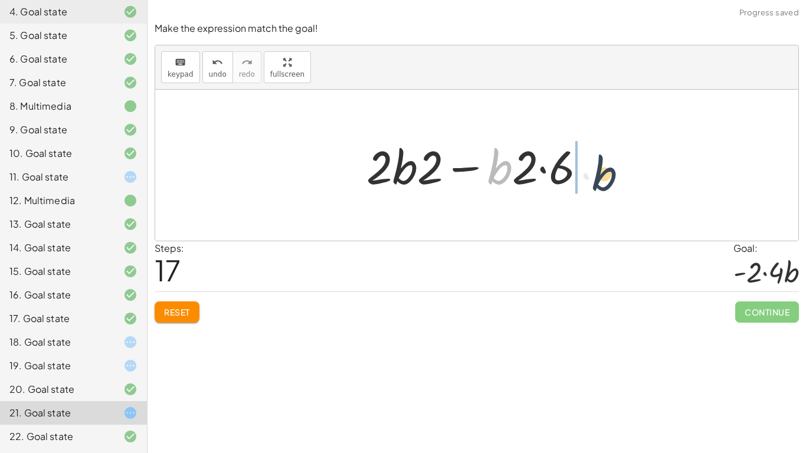
drag, startPoint x: 494, startPoint y: 171, endPoint x: 599, endPoint y: 177, distance: 105.3
click at [599, 177] on div at bounding box center [481, 165] width 241 height 61
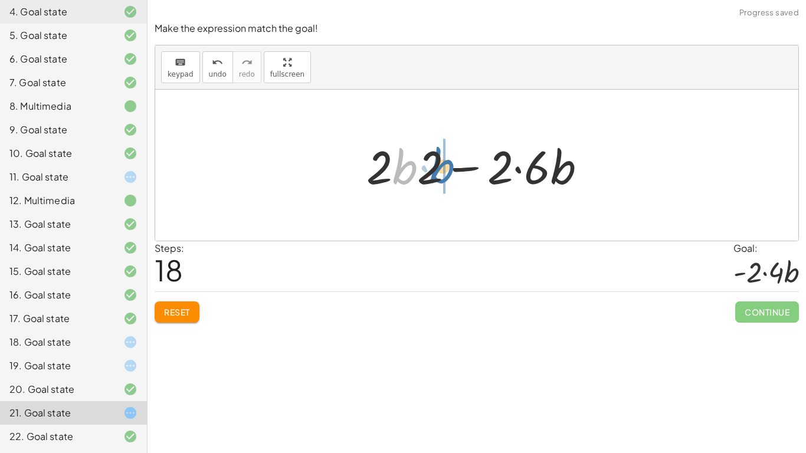
drag, startPoint x: 400, startPoint y: 176, endPoint x: 438, endPoint y: 175, distance: 37.8
click at [438, 175] on div at bounding box center [481, 165] width 241 height 61
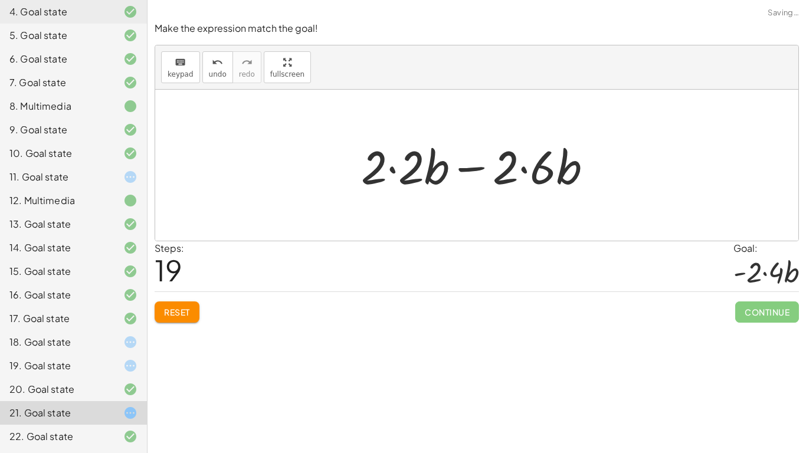
click at [466, 171] on div at bounding box center [481, 165] width 253 height 61
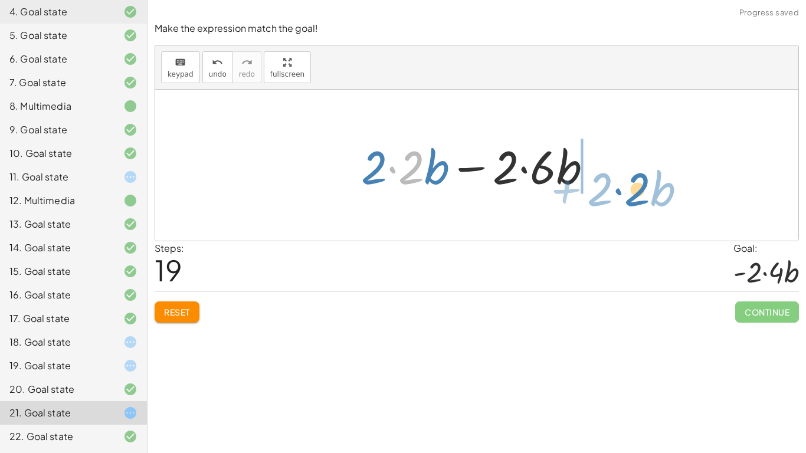
drag, startPoint x: 413, startPoint y: 173, endPoint x: 652, endPoint y: 190, distance: 239.7
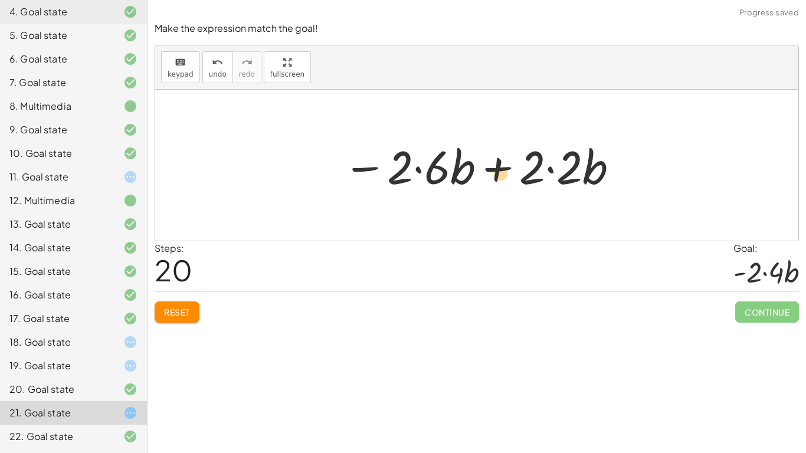
drag, startPoint x: 371, startPoint y: 172, endPoint x: 403, endPoint y: 176, distance: 32.1
click at [403, 176] on div at bounding box center [481, 165] width 289 height 61
click at [490, 169] on div at bounding box center [481, 165] width 289 height 61
click at [496, 171] on div at bounding box center [481, 165] width 289 height 61
drag, startPoint x: 440, startPoint y: 169, endPoint x: 577, endPoint y: 185, distance: 137.8
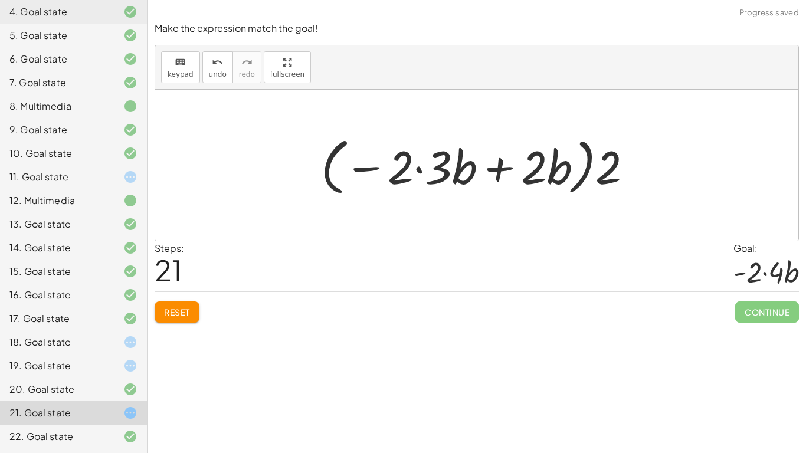
click at [435, 174] on div at bounding box center [481, 166] width 333 height 68
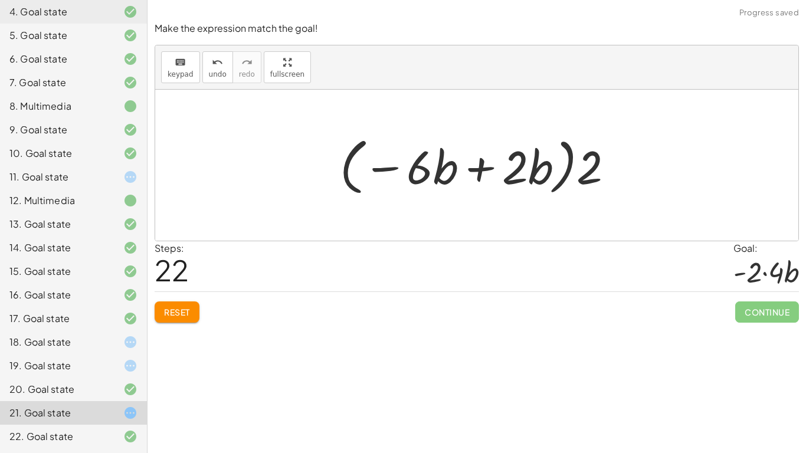
click at [517, 173] on div at bounding box center [481, 166] width 295 height 68
drag, startPoint x: 600, startPoint y: 163, endPoint x: 427, endPoint y: 177, distance: 173.0
click at [427, 177] on div at bounding box center [481, 166] width 295 height 68
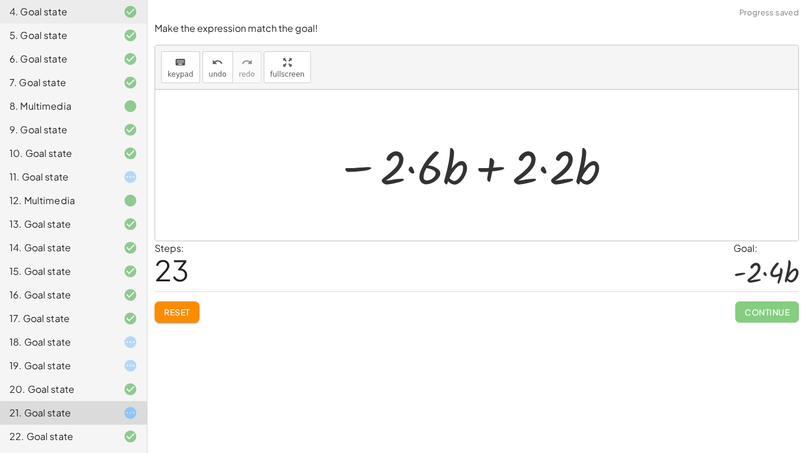
click at [423, 172] on div at bounding box center [474, 165] width 289 height 61
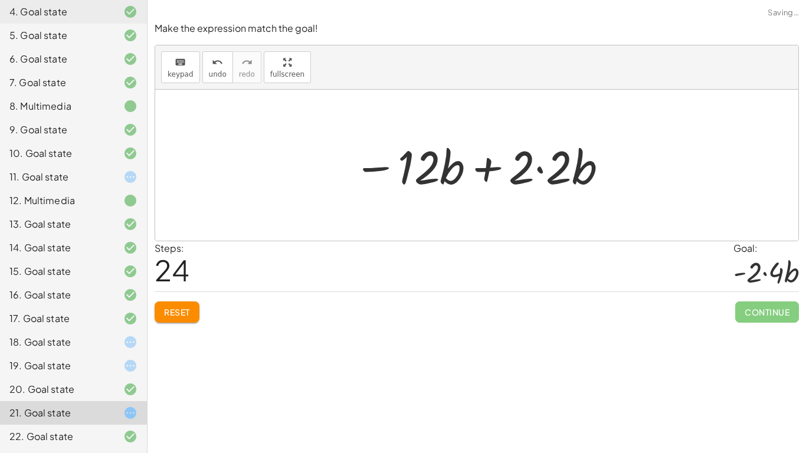
click at [541, 169] on div at bounding box center [481, 165] width 267 height 61
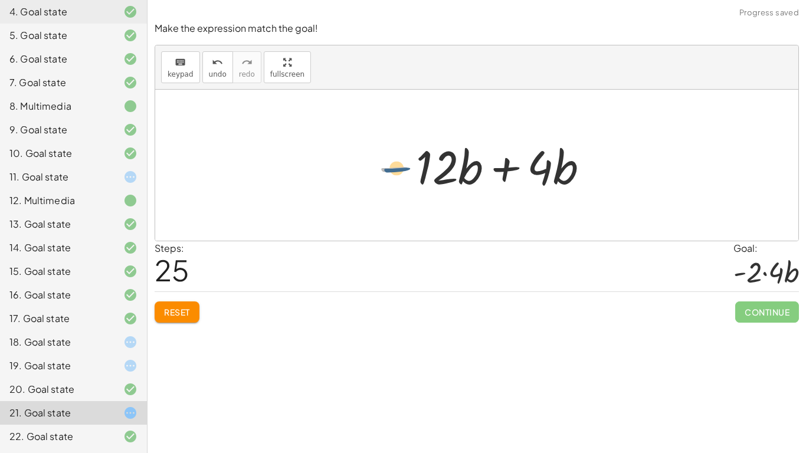
drag, startPoint x: 387, startPoint y: 175, endPoint x: 400, endPoint y: 179, distance: 13.3
click at [400, 179] on div at bounding box center [481, 165] width 231 height 61
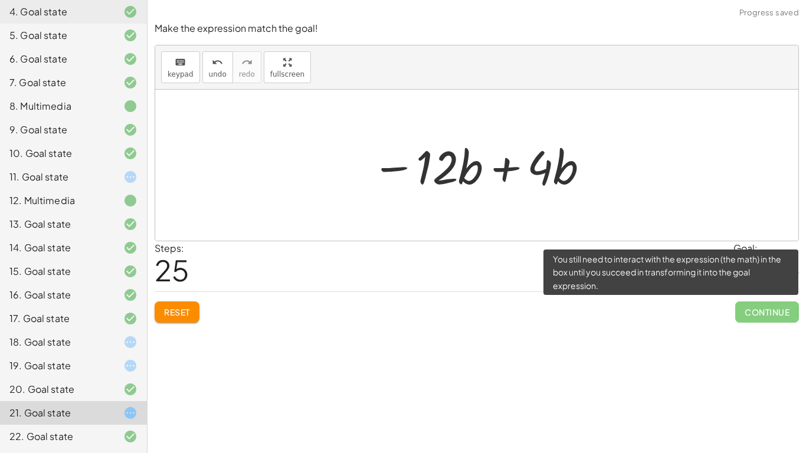
click at [757, 302] on span "Continue" at bounding box center [768, 312] width 64 height 21
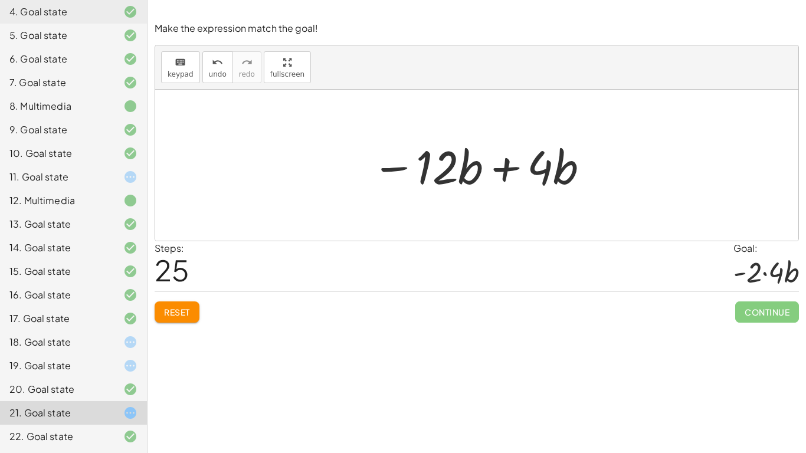
click at [508, 168] on div at bounding box center [481, 165] width 231 height 61
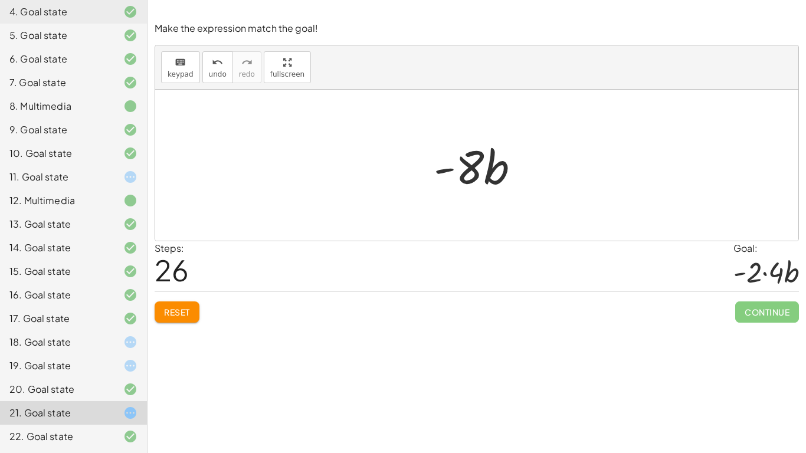
click at [195, 317] on button "Reset" at bounding box center [177, 312] width 45 height 21
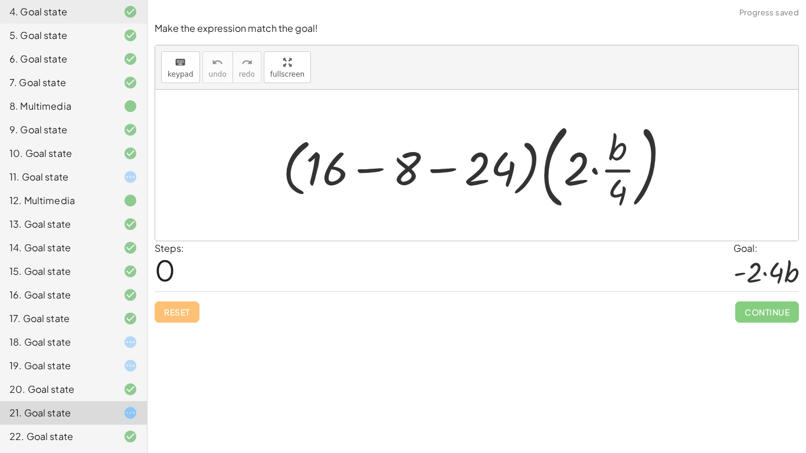
click at [375, 174] on div at bounding box center [481, 165] width 409 height 98
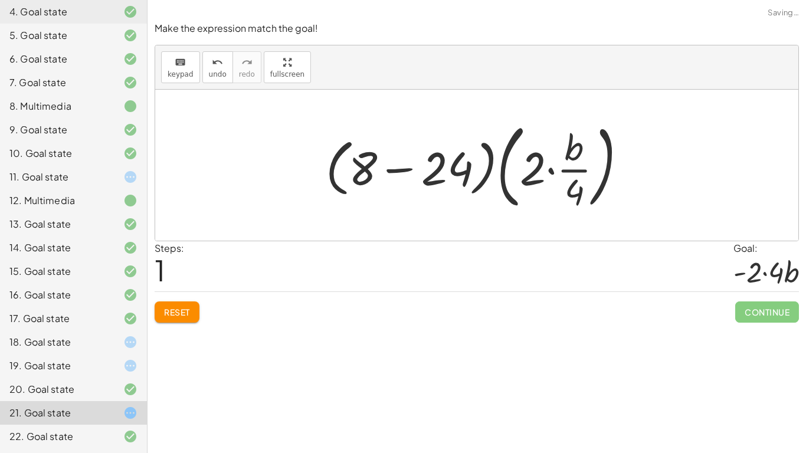
click at [399, 171] on div at bounding box center [481, 165] width 322 height 98
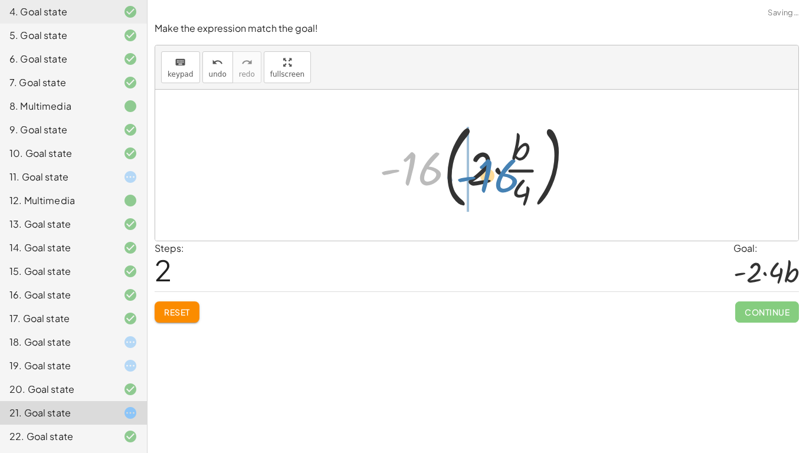
drag, startPoint x: 404, startPoint y: 172, endPoint x: 480, endPoint y: 179, distance: 75.9
click at [480, 179] on div at bounding box center [481, 165] width 215 height 98
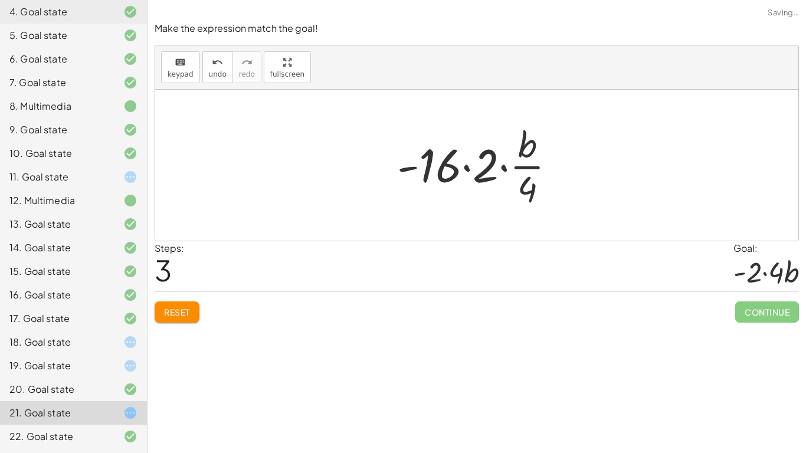
click at [470, 168] on div at bounding box center [481, 165] width 180 height 91
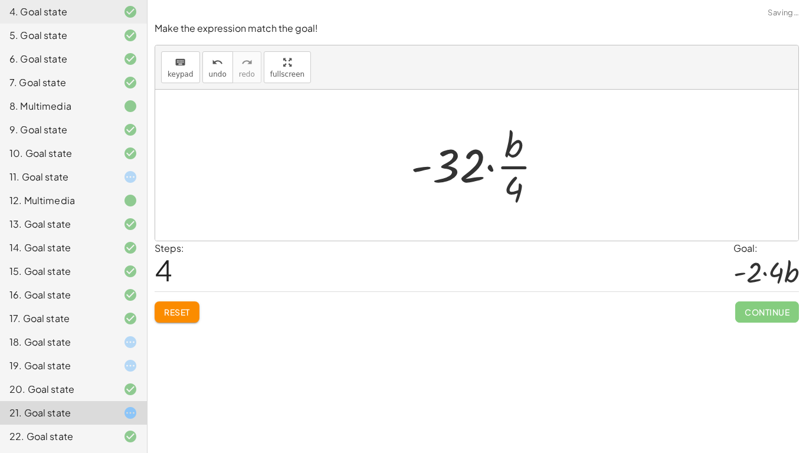
click at [492, 168] on div at bounding box center [481, 165] width 153 height 91
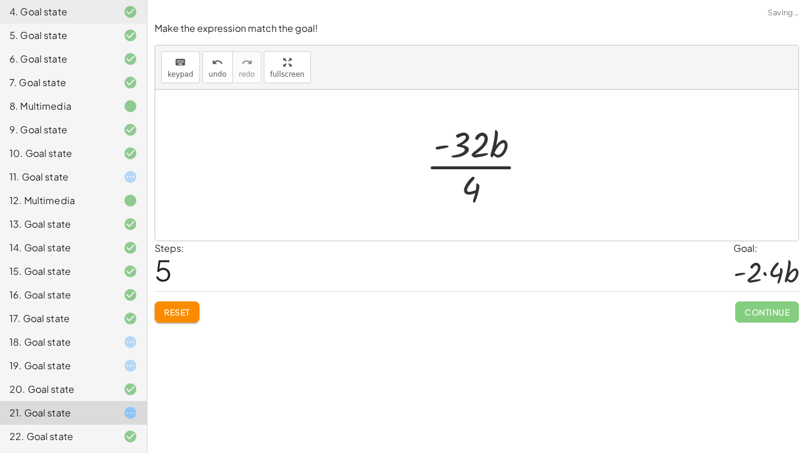
click at [483, 169] on div at bounding box center [481, 165] width 122 height 91
click at [476, 170] on div at bounding box center [481, 165] width 107 height 61
drag, startPoint x: 476, startPoint y: 170, endPoint x: 460, endPoint y: 171, distance: 15.4
click at [460, 171] on div at bounding box center [481, 165] width 107 height 61
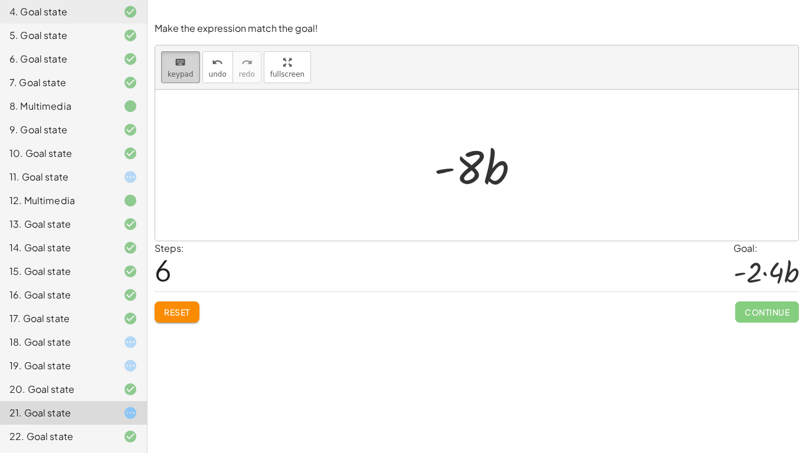
click at [184, 67] on icon "keyboard" at bounding box center [180, 62] width 11 height 14
click at [476, 177] on div at bounding box center [459, 168] width 50 height 53
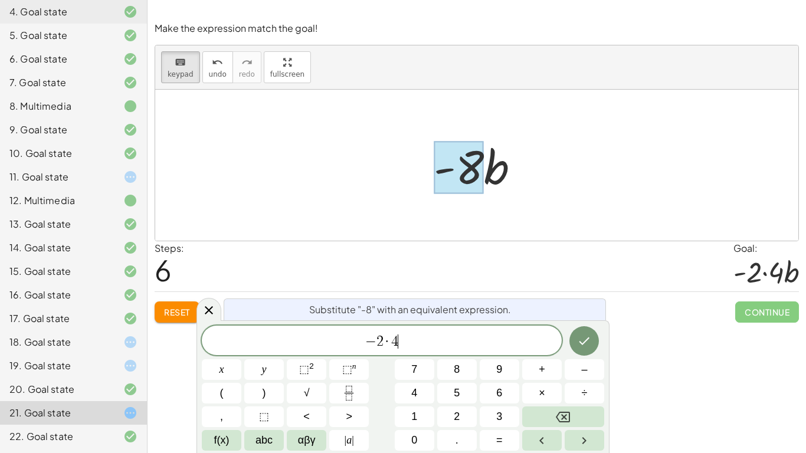
scroll to position [10, 0]
click at [583, 346] on icon "Done" at bounding box center [584, 341] width 14 height 14
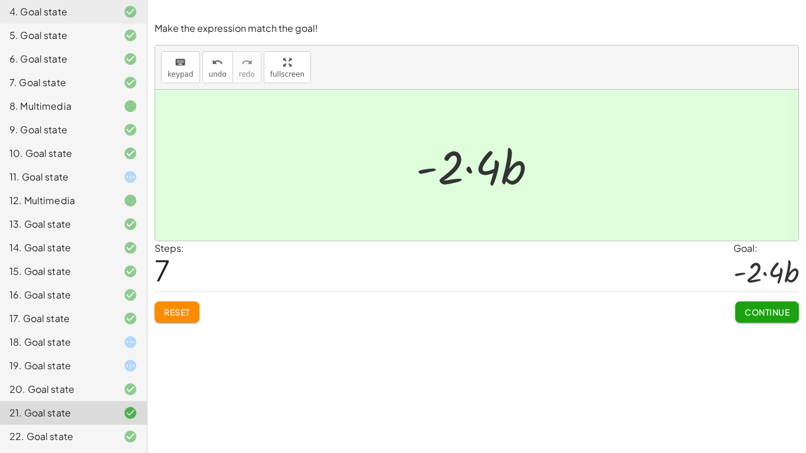
click at [747, 313] on span "Continue" at bounding box center [767, 312] width 45 height 11
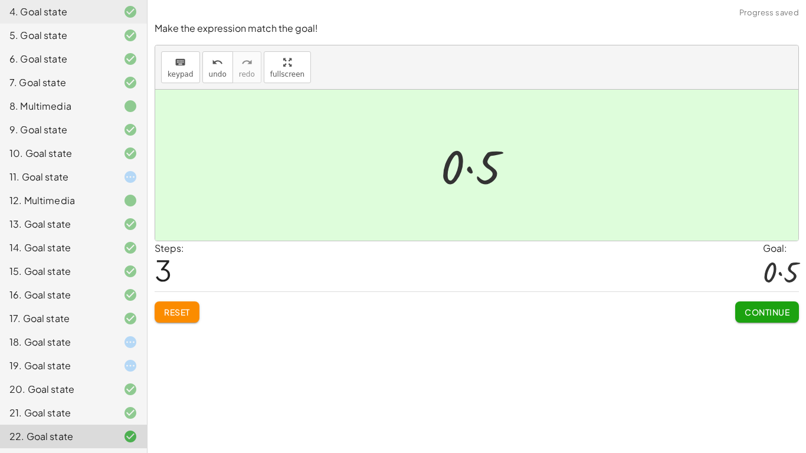
click at [106, 371] on div at bounding box center [120, 366] width 33 height 14
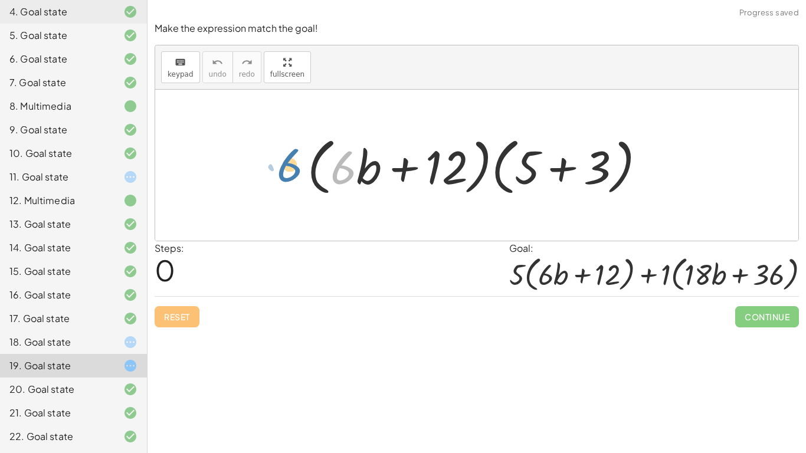
drag, startPoint x: 346, startPoint y: 176, endPoint x: 290, endPoint y: 173, distance: 55.6
click at [290, 173] on div "· 6 · ( + · 6 · b + 12 ) · ( + 5 + 3 )" at bounding box center [477, 166] width 374 height 74
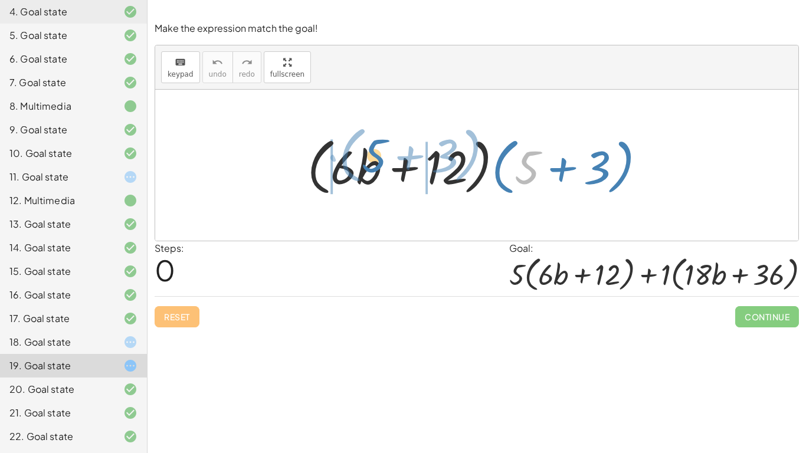
drag, startPoint x: 527, startPoint y: 167, endPoint x: 354, endPoint y: 154, distance: 174.1
click at [354, 154] on div at bounding box center [482, 166] width 360 height 68
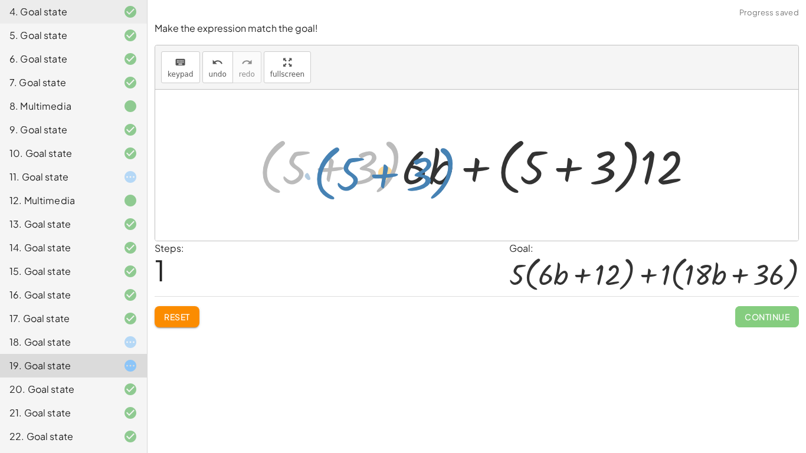
drag, startPoint x: 401, startPoint y: 169, endPoint x: 475, endPoint y: 175, distance: 74.7
click at [475, 175] on div at bounding box center [481, 166] width 456 height 68
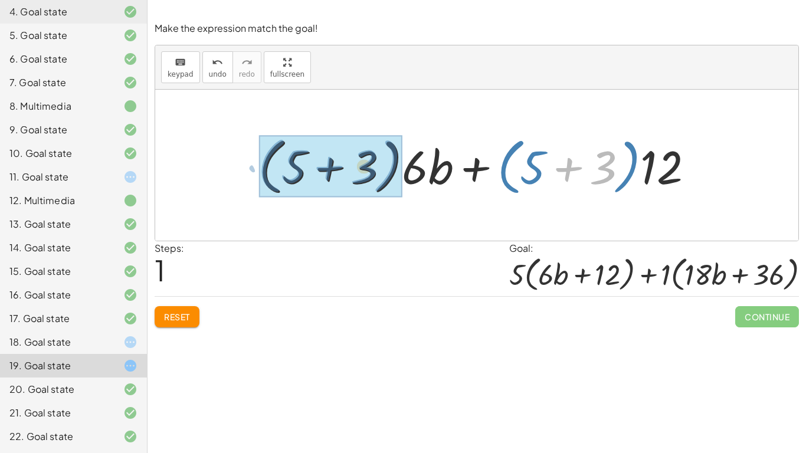
drag, startPoint x: 568, startPoint y: 171, endPoint x: 306, endPoint y: 172, distance: 261.5
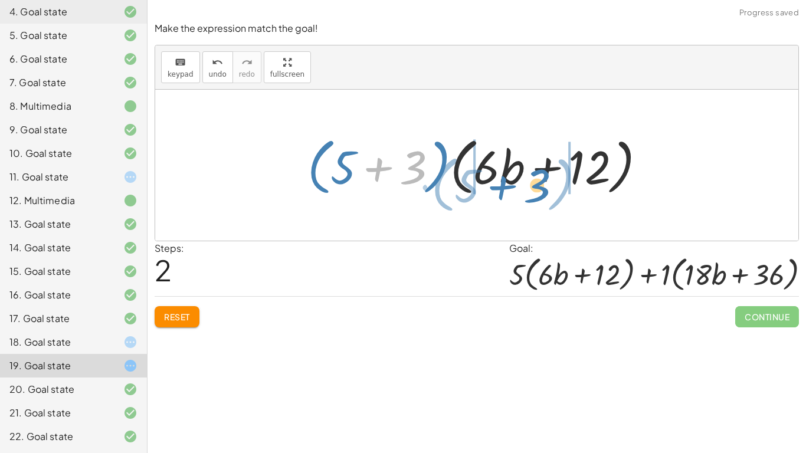
drag, startPoint x: 400, startPoint y: 174, endPoint x: 521, endPoint y: 191, distance: 121.6
click at [521, 191] on div at bounding box center [482, 166] width 360 height 68
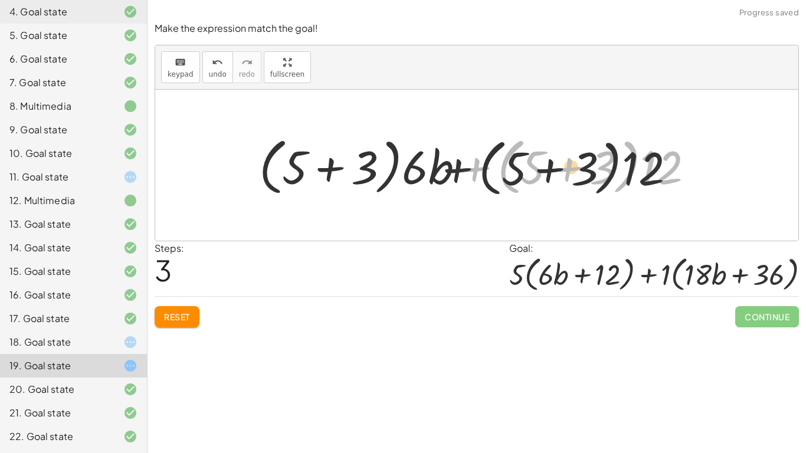
drag, startPoint x: 472, startPoint y: 173, endPoint x: 191, endPoint y: 165, distance: 281.1
click at [191, 165] on div "· ( + · 6 · b + 12 ) · ( + 5 + 3 ) + · ( + 5 + 3 ) · 6 · b + · ( + 5 + 3 ) · 12…" at bounding box center [477, 165] width 644 height 151
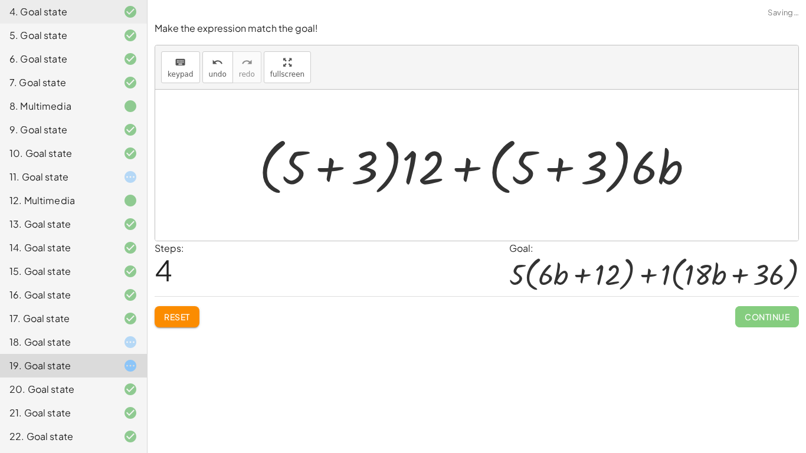
click at [181, 324] on button "Reset" at bounding box center [177, 316] width 45 height 21
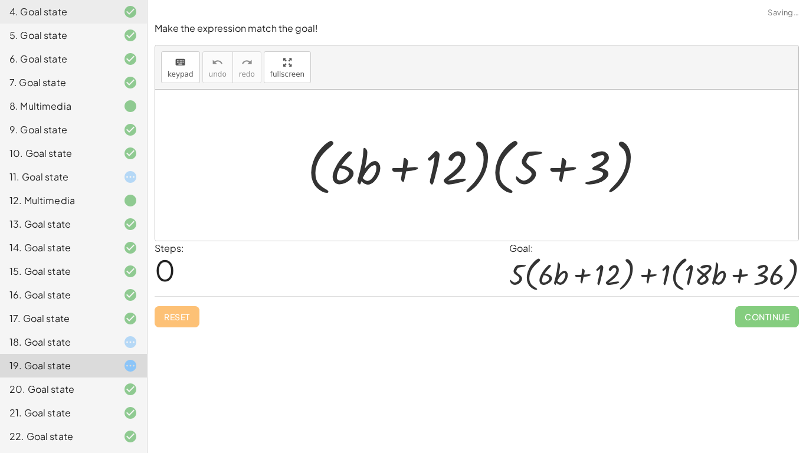
click at [102, 183] on div "11. Goal state" at bounding box center [56, 177] width 95 height 14
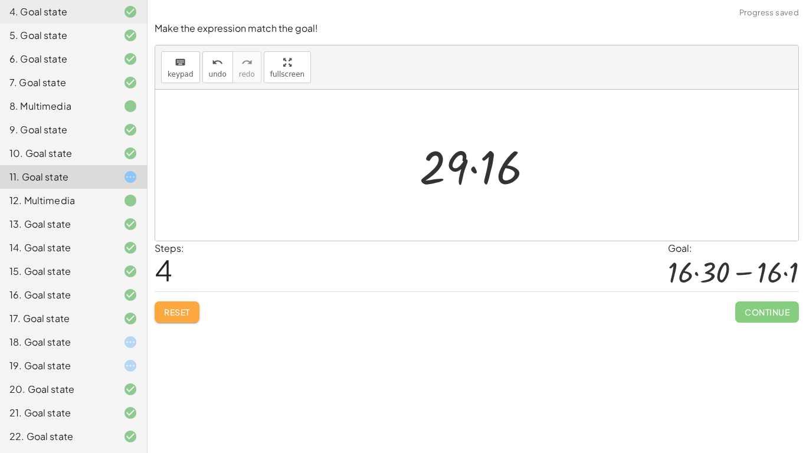
click at [172, 316] on span "Reset" at bounding box center [177, 312] width 26 height 11
click at [460, 181] on div at bounding box center [481, 165] width 135 height 61
click at [456, 172] on div at bounding box center [481, 165] width 135 height 61
click at [498, 166] on div at bounding box center [481, 165] width 135 height 61
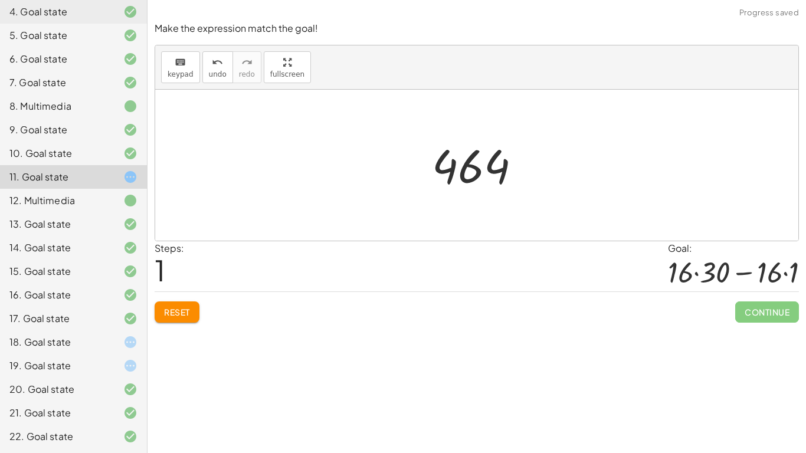
click at [195, 311] on button "Reset" at bounding box center [177, 312] width 45 height 21
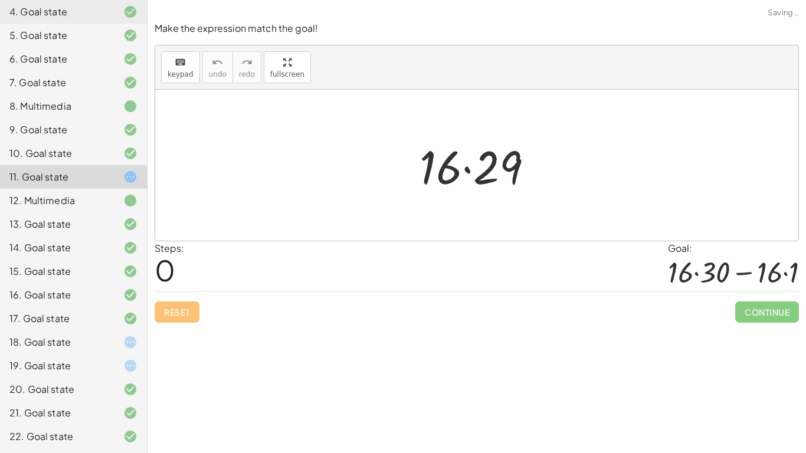
click at [185, 313] on div "Reset Continue" at bounding box center [477, 307] width 645 height 31
click at [184, 60] on icon "keyboard" at bounding box center [180, 62] width 11 height 14
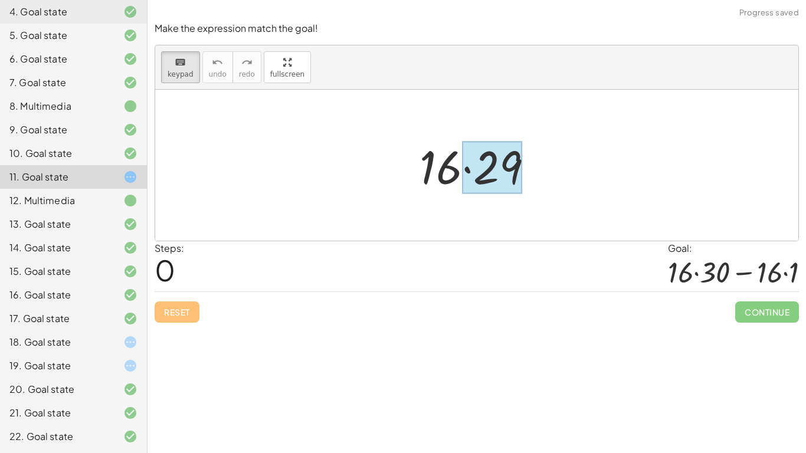
click at [517, 160] on div at bounding box center [492, 168] width 60 height 53
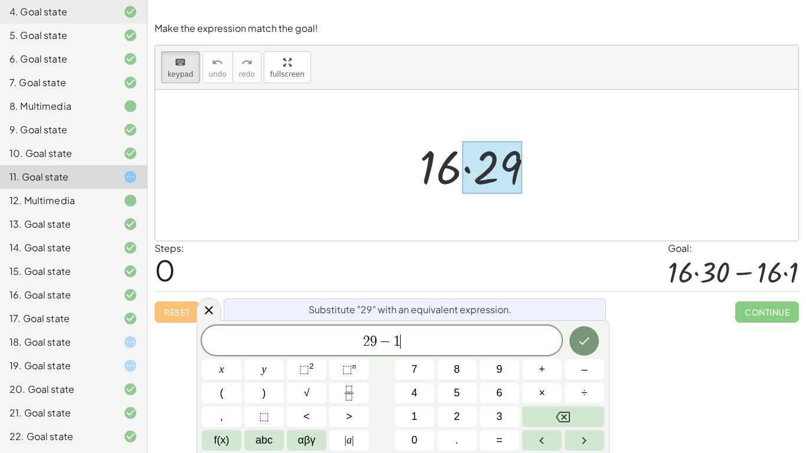
scroll to position [14, 0]
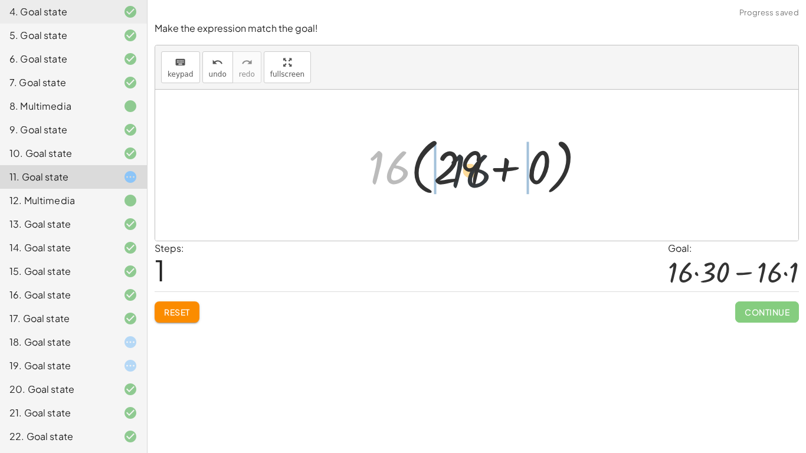
drag, startPoint x: 369, startPoint y: 172, endPoint x: 472, endPoint y: 175, distance: 103.4
click at [472, 175] on div at bounding box center [481, 166] width 239 height 68
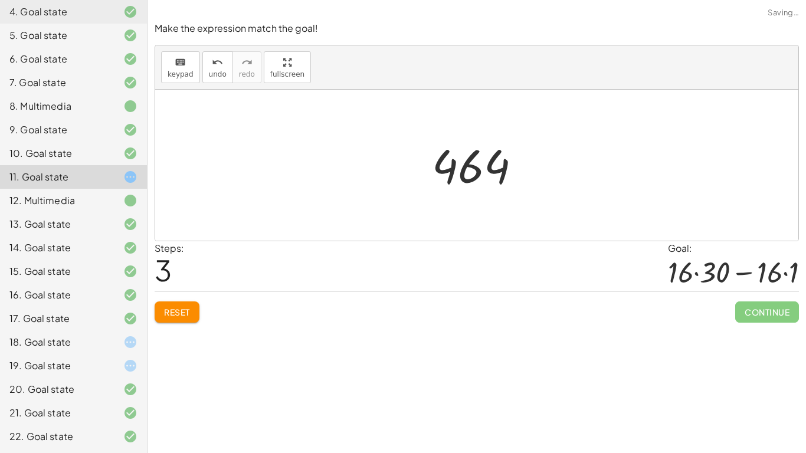
click at [201, 311] on div "Reset Continue" at bounding box center [477, 307] width 645 height 31
click at [199, 311] on button "Reset" at bounding box center [177, 312] width 45 height 21
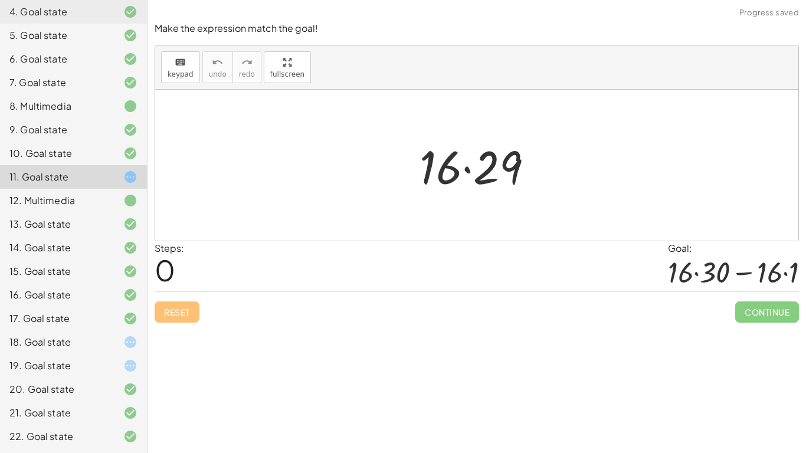
click at [117, 346] on div at bounding box center [120, 342] width 33 height 14
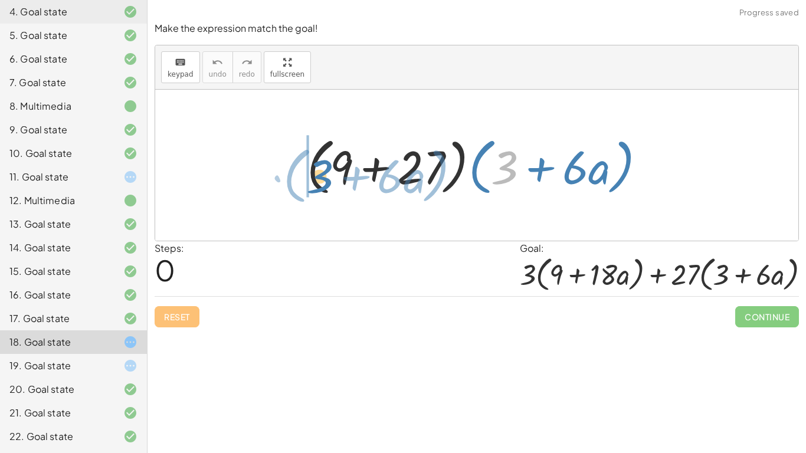
drag, startPoint x: 514, startPoint y: 174, endPoint x: 328, endPoint y: 183, distance: 186.8
click at [328, 183] on div at bounding box center [481, 166] width 360 height 68
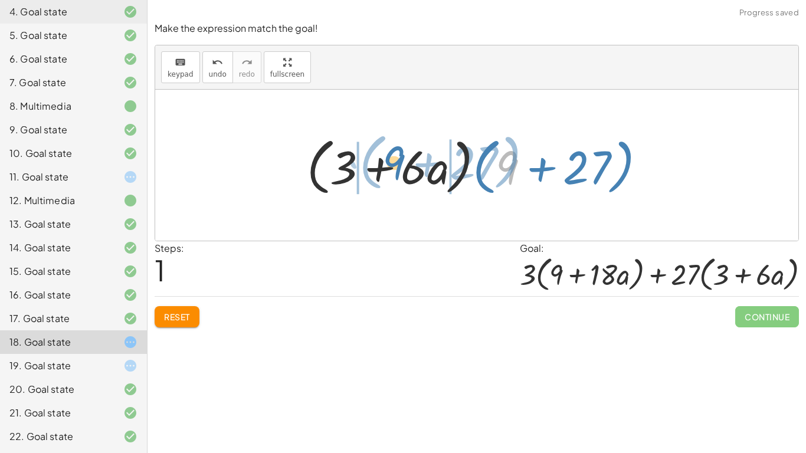
drag, startPoint x: 499, startPoint y: 175, endPoint x: 384, endPoint y: 169, distance: 115.3
click at [384, 169] on div at bounding box center [481, 166] width 360 height 68
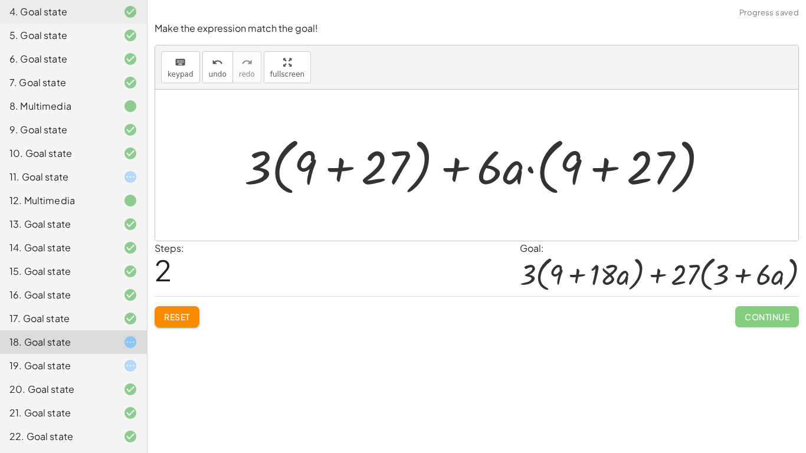
click at [386, 174] on div at bounding box center [482, 166] width 486 height 68
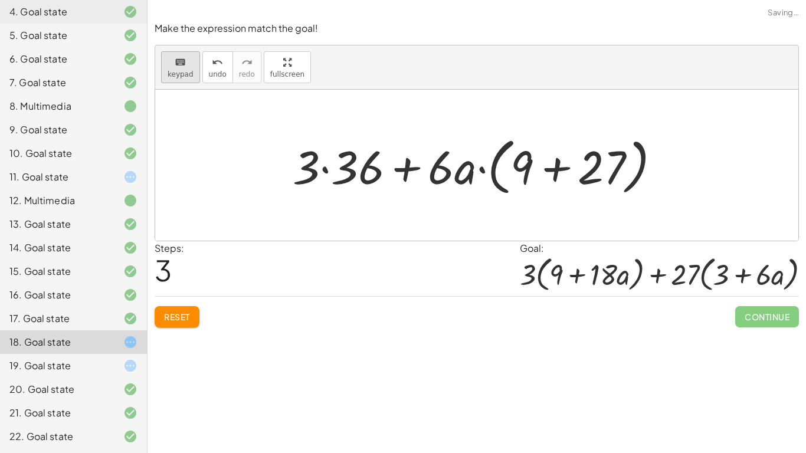
click at [187, 70] on span "keypad" at bounding box center [181, 74] width 26 height 8
click at [213, 71] on span "undo" at bounding box center [218, 74] width 18 height 8
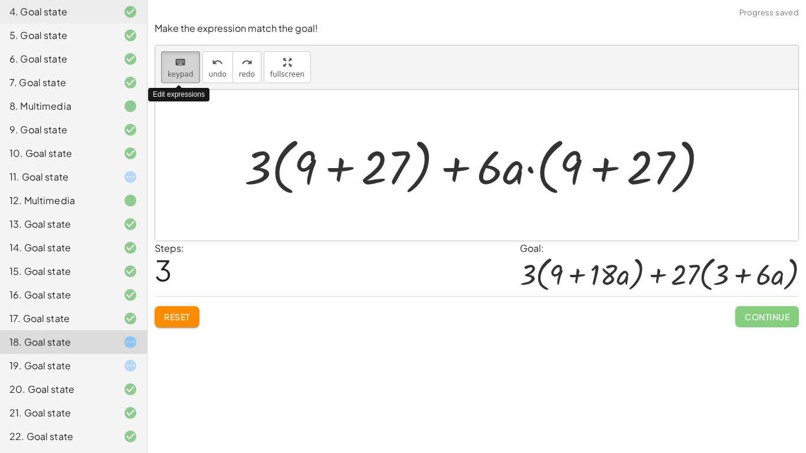
click at [169, 74] on span "keypad" at bounding box center [181, 74] width 26 height 8
click at [413, 185] on div at bounding box center [482, 166] width 486 height 68
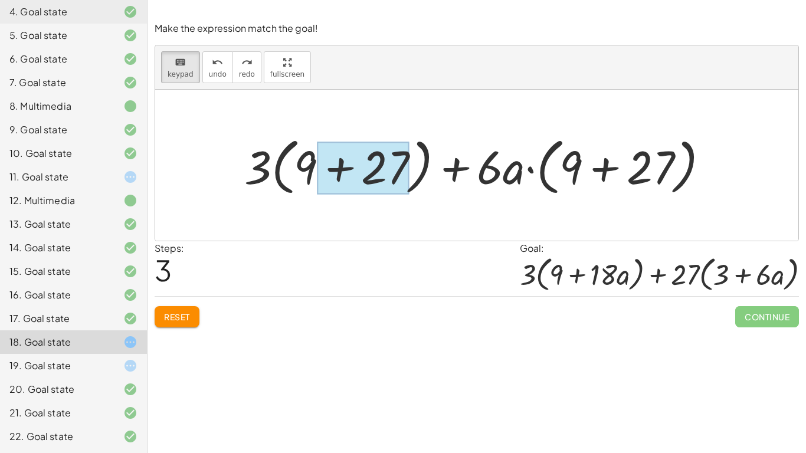
click at [402, 181] on div at bounding box center [364, 168] width 92 height 53
